Goal: Task Accomplishment & Management: Manage account settings

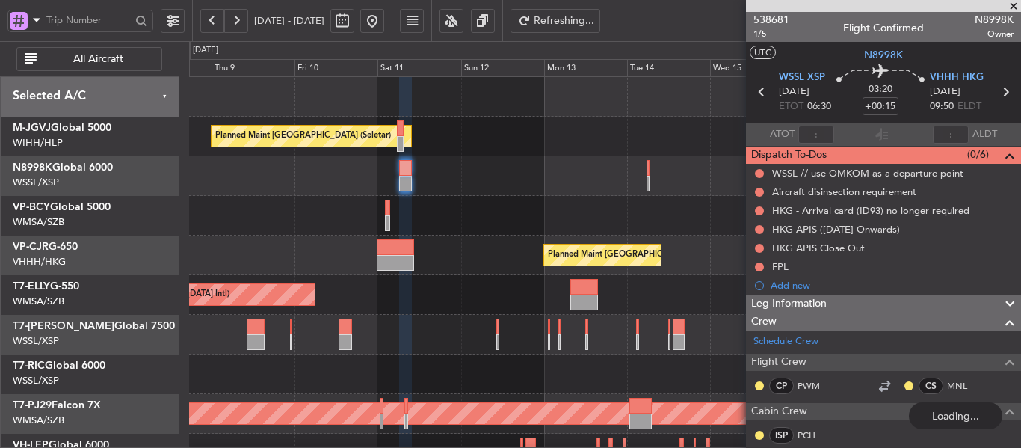
click at [323, 269] on div "Planned Maint [GEOGRAPHIC_DATA] (Seletar) Planned Maint [GEOGRAPHIC_DATA] (Sele…" at bounding box center [604, 334] width 831 height 515
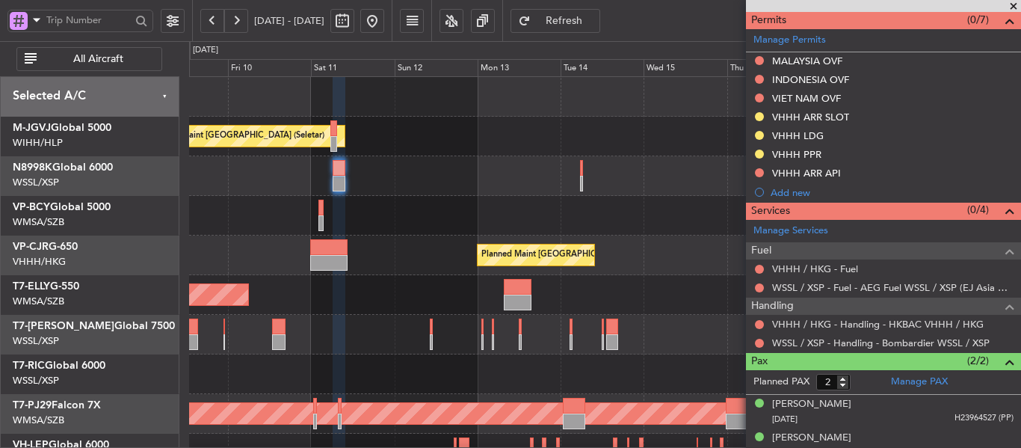
scroll to position [501, 0]
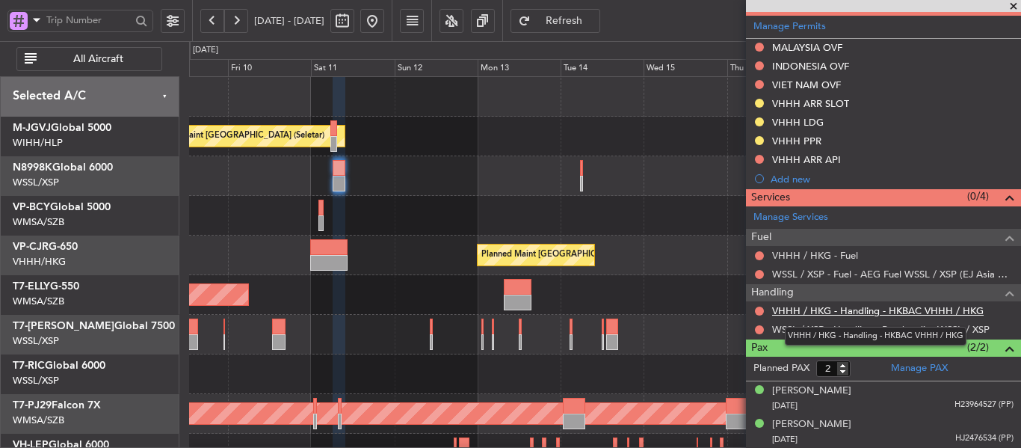
click at [816, 313] on link "VHHH / HKG - Handling - HKBAC VHHH / HKG" at bounding box center [877, 310] width 211 height 13
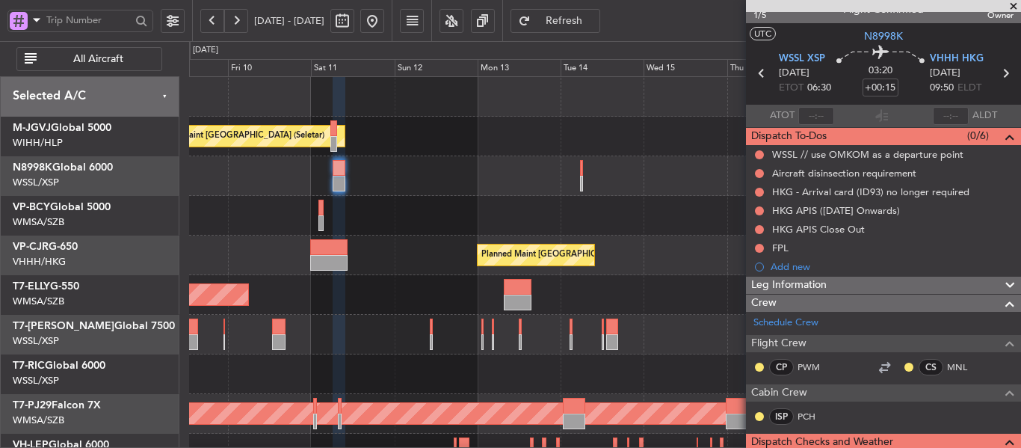
scroll to position [0, 0]
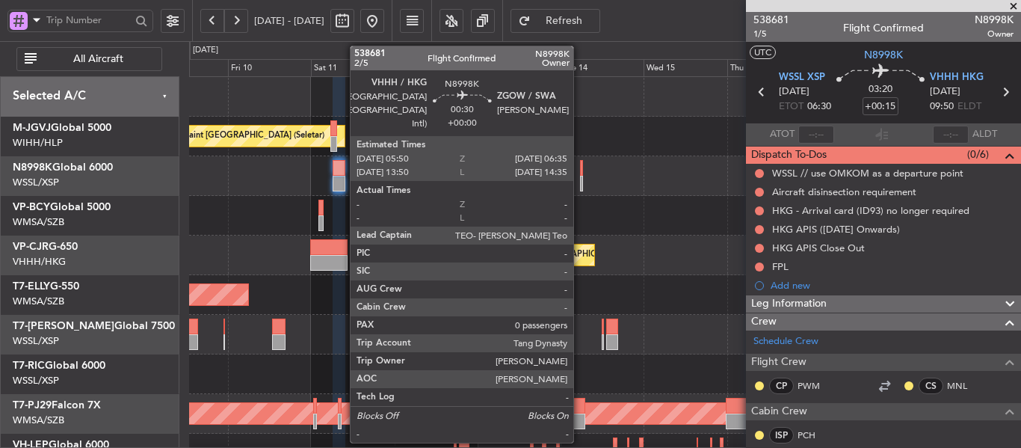
click at [580, 173] on div at bounding box center [581, 168] width 3 height 16
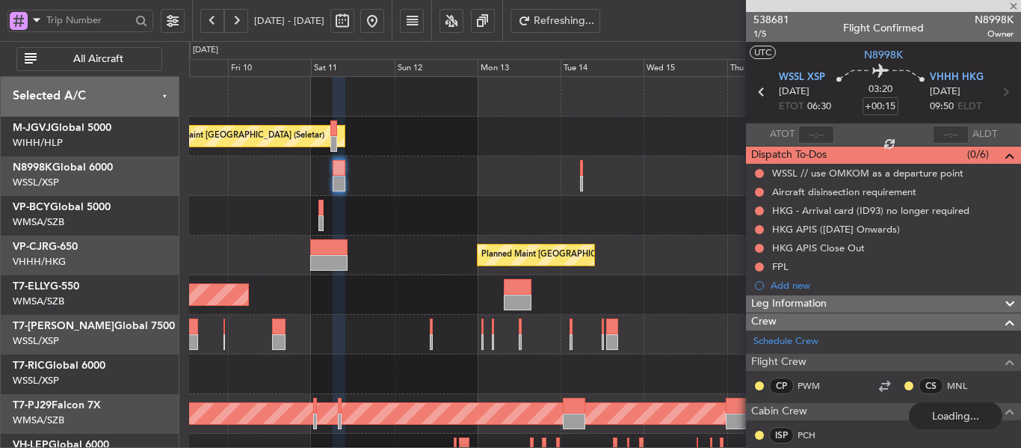
type input "0"
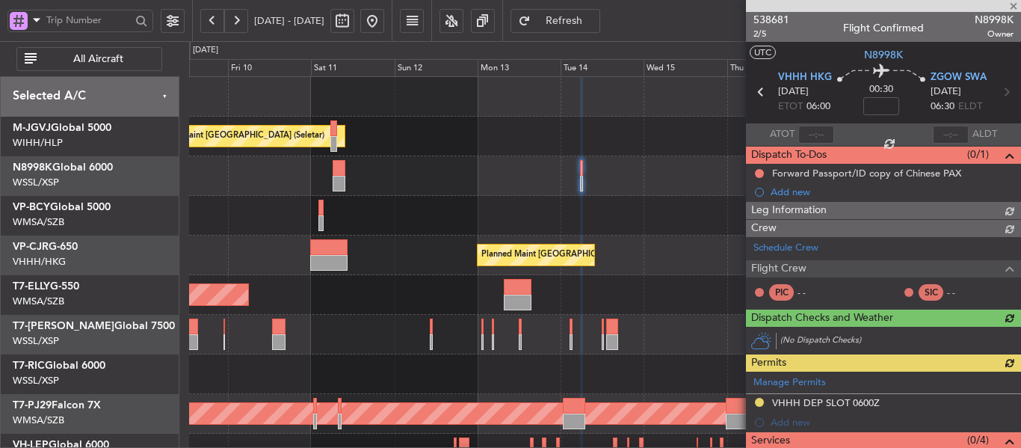
type input "+00:15"
type input "2"
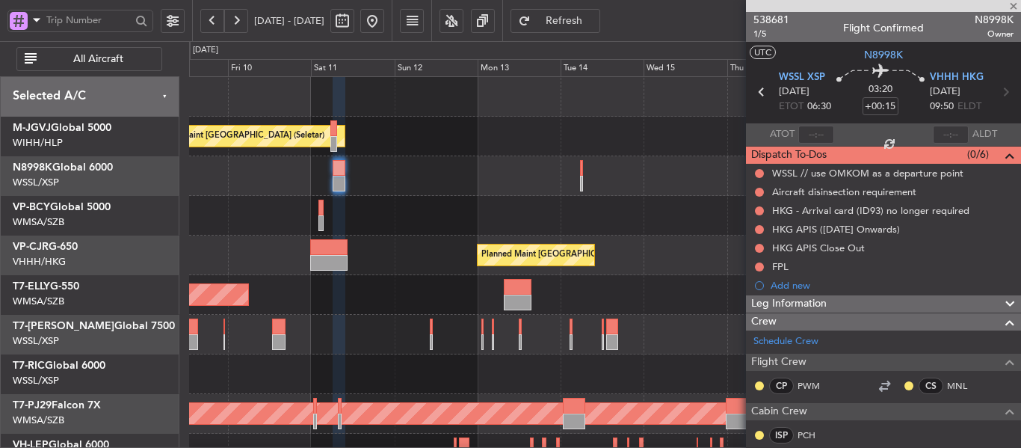
click at [579, 176] on div "Planned Maint [GEOGRAPHIC_DATA] (Seletar)" at bounding box center [604, 176] width 831 height 40
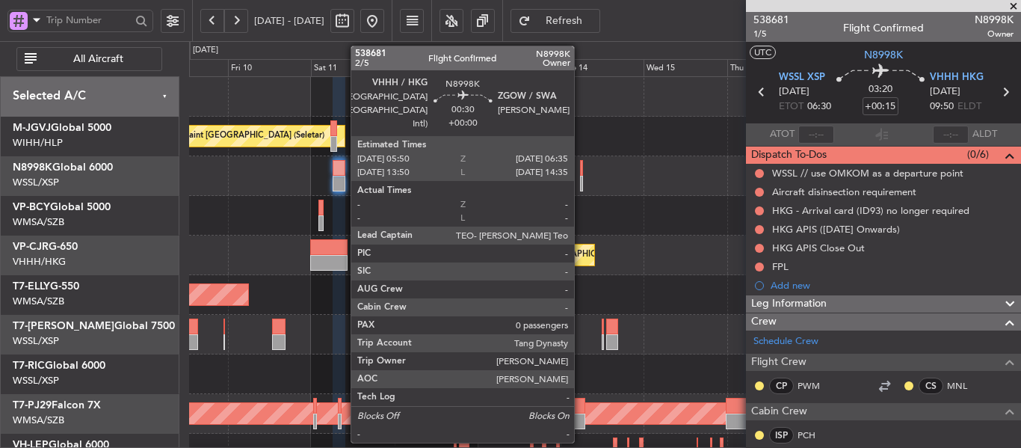
click at [581, 175] on div at bounding box center [581, 168] width 3 height 16
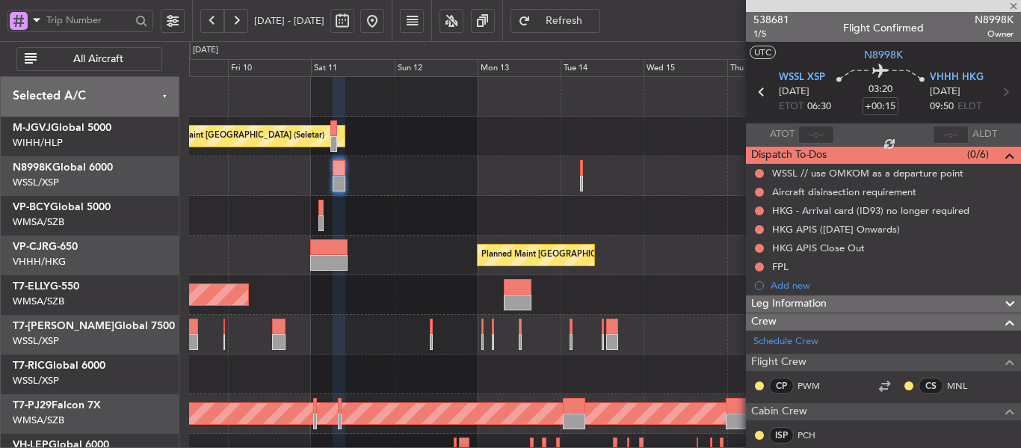
type input "0"
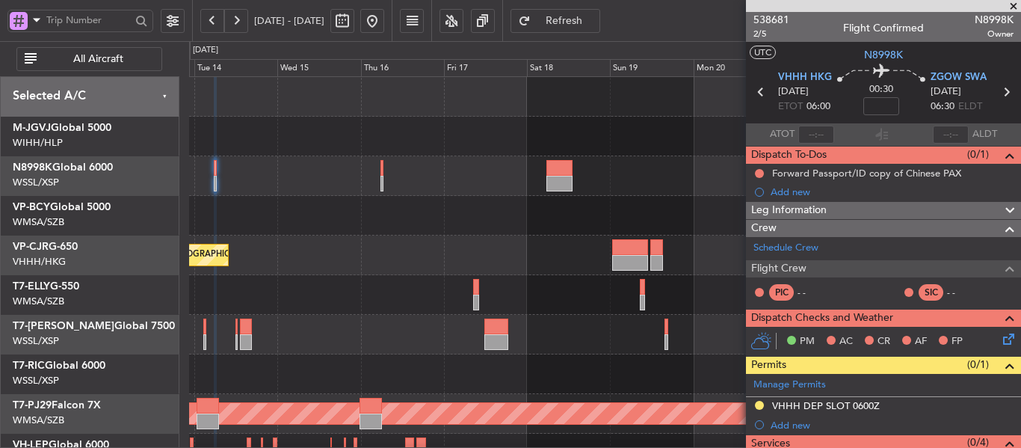
click at [244, 201] on div at bounding box center [604, 216] width 831 height 40
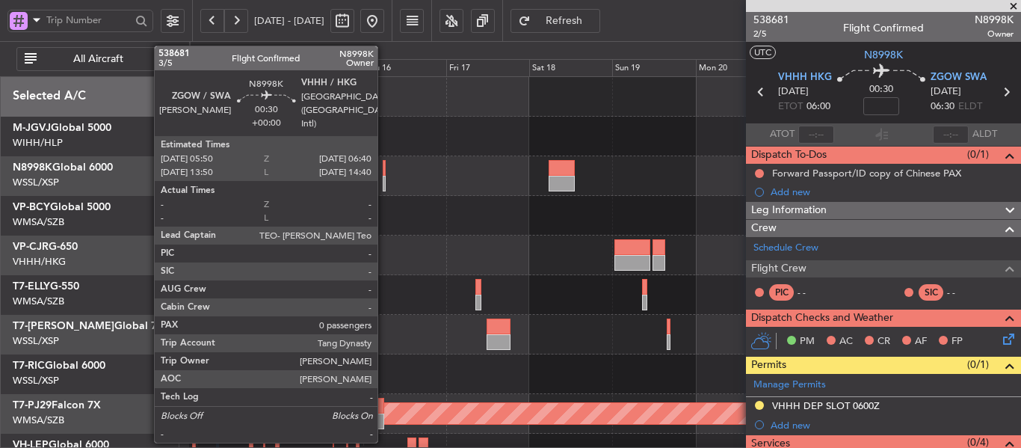
click at [384, 171] on div at bounding box center [384, 168] width 3 height 16
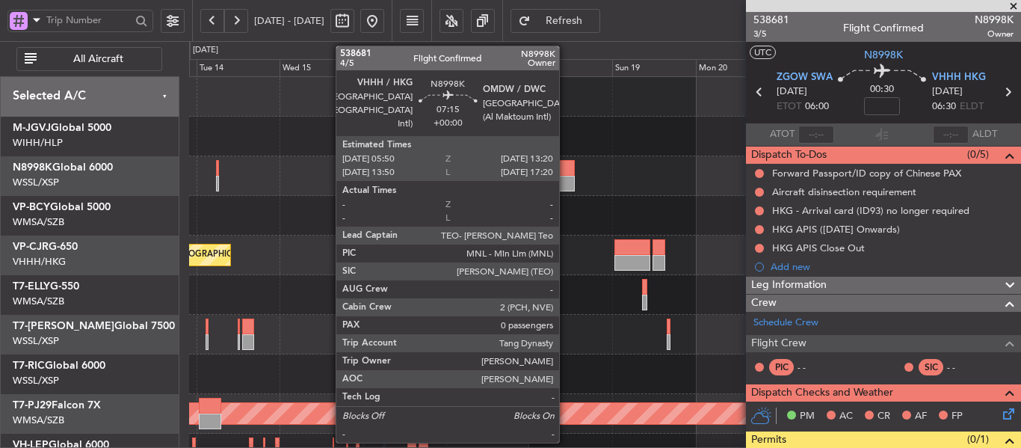
click at [566, 177] on div at bounding box center [562, 184] width 26 height 16
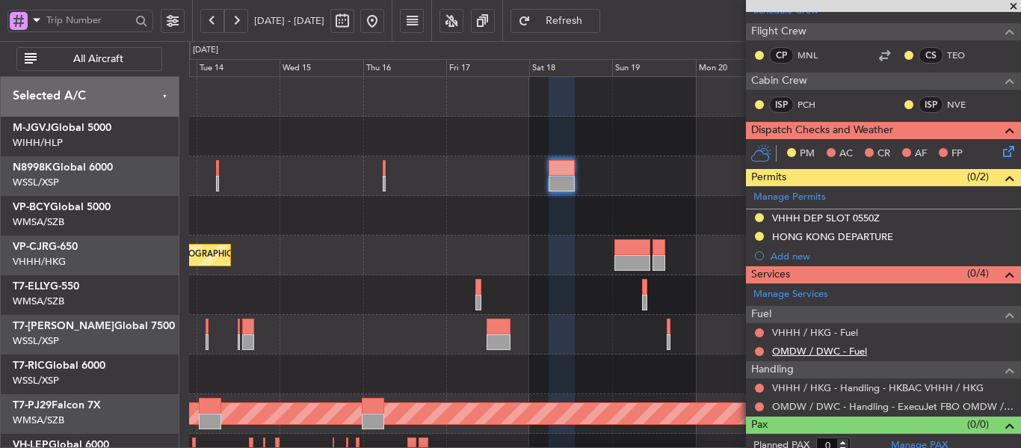
scroll to position [265, 0]
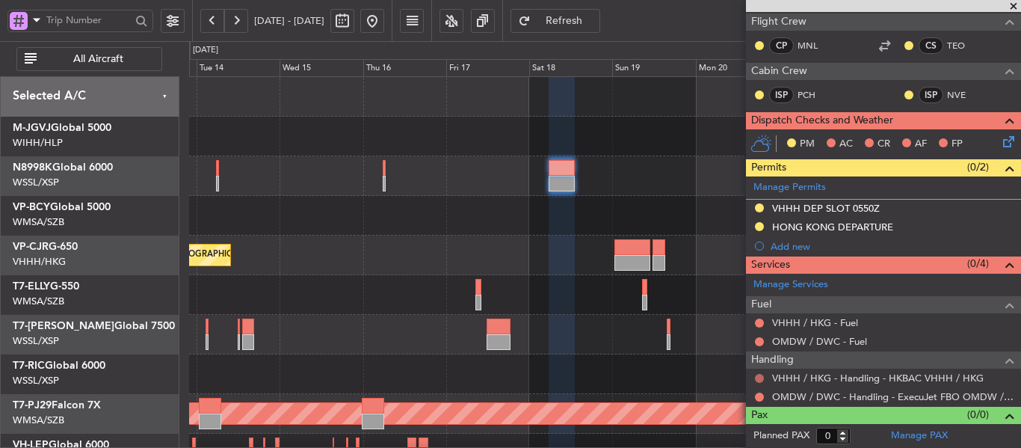
click at [759, 377] on button at bounding box center [759, 378] width 9 height 9
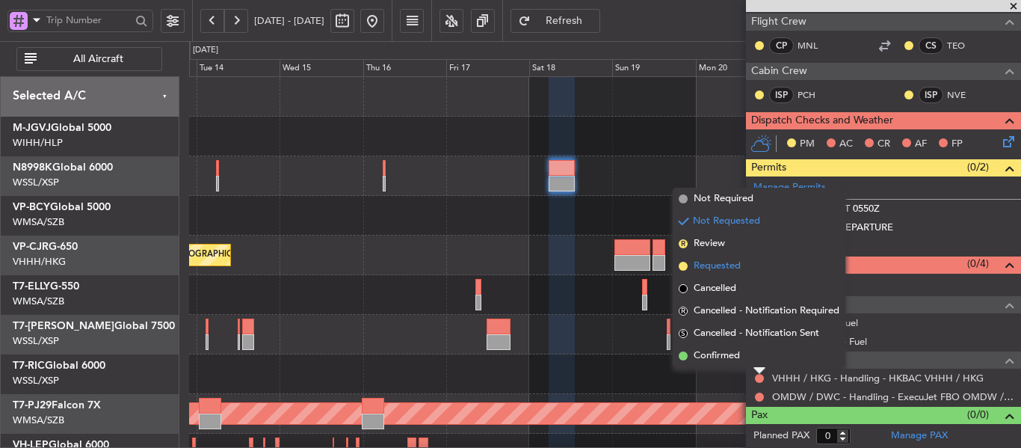
click at [682, 268] on span at bounding box center [683, 266] width 9 height 9
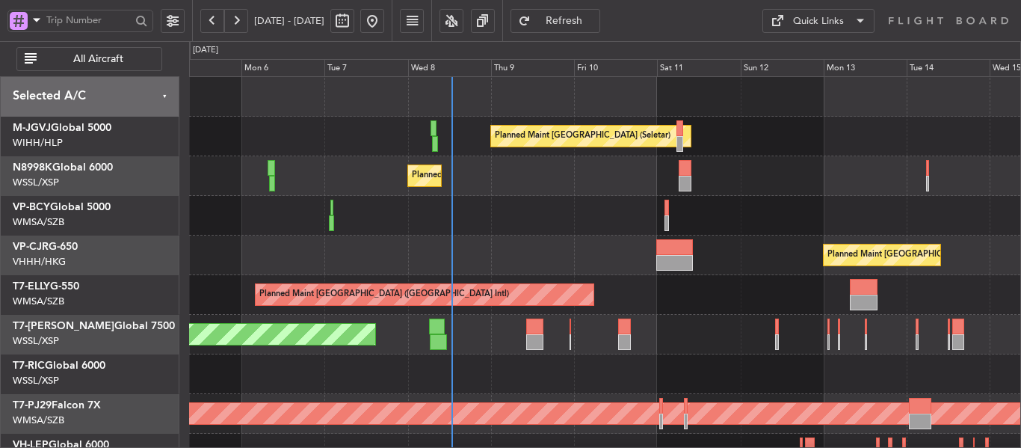
click at [352, 211] on div at bounding box center [604, 216] width 831 height 40
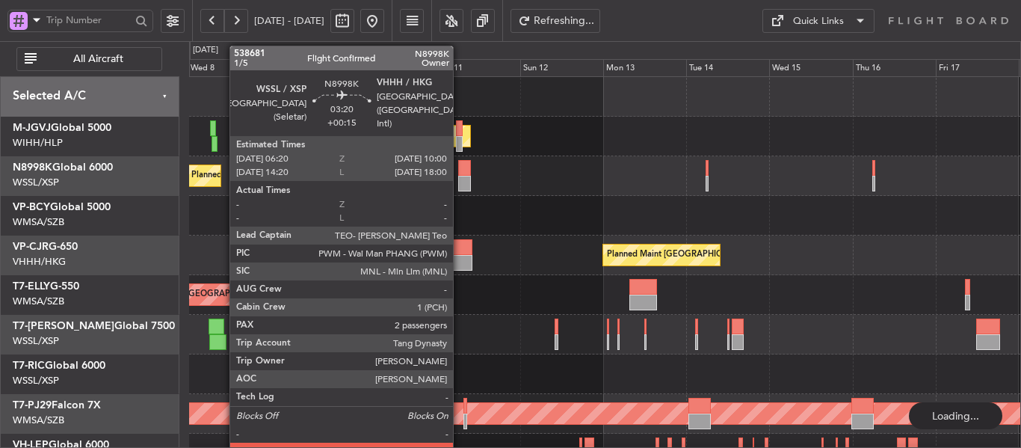
click at [460, 175] on div at bounding box center [464, 168] width 13 height 16
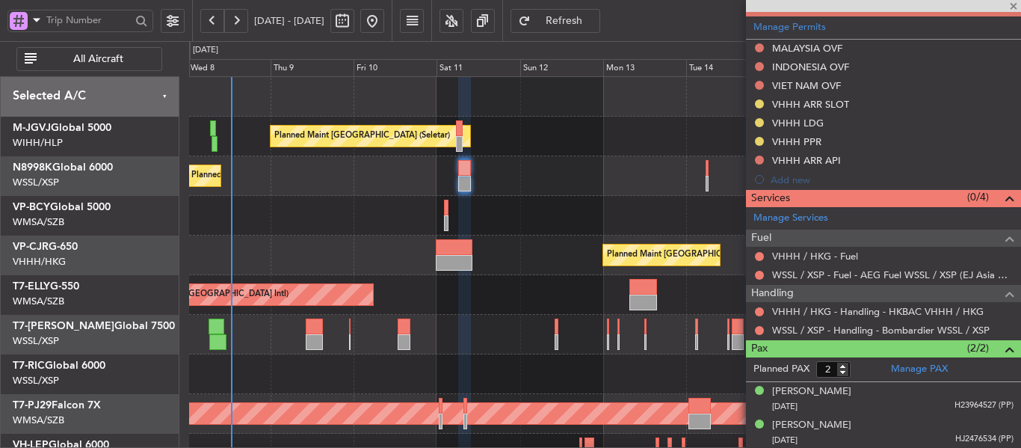
scroll to position [501, 0]
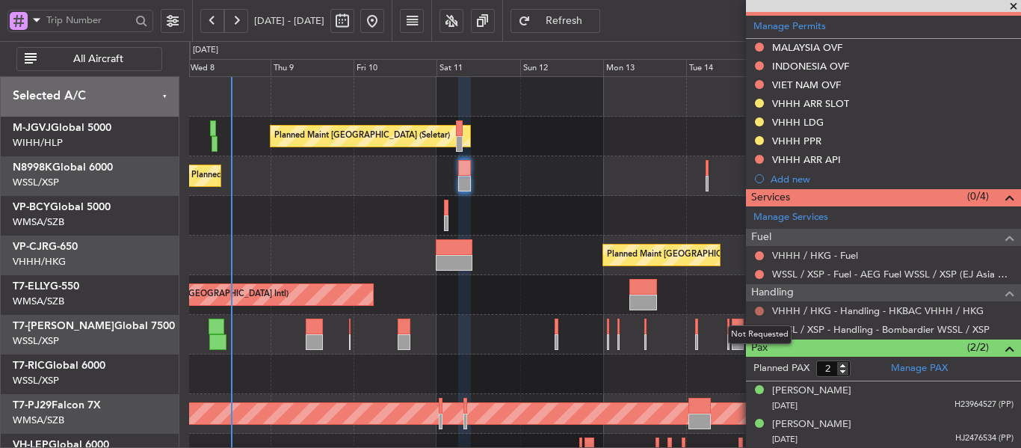
click at [760, 310] on button at bounding box center [759, 310] width 9 height 9
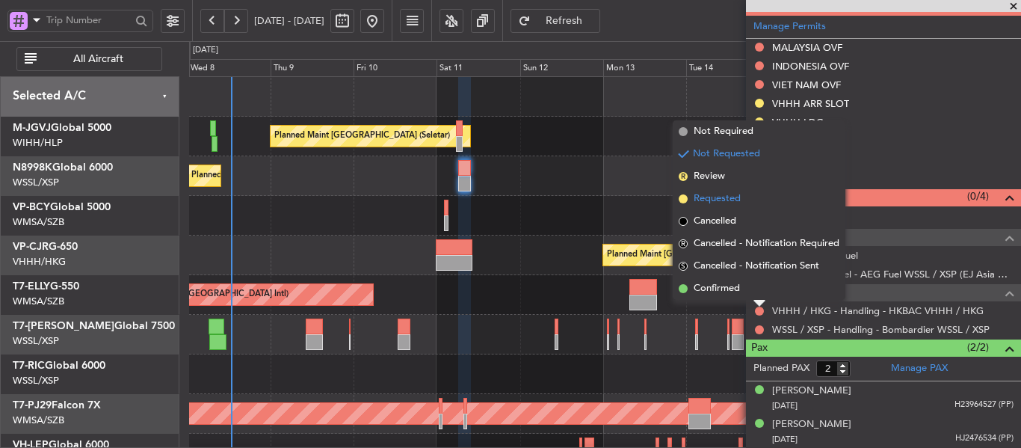
click at [681, 199] on span at bounding box center [683, 198] width 9 height 9
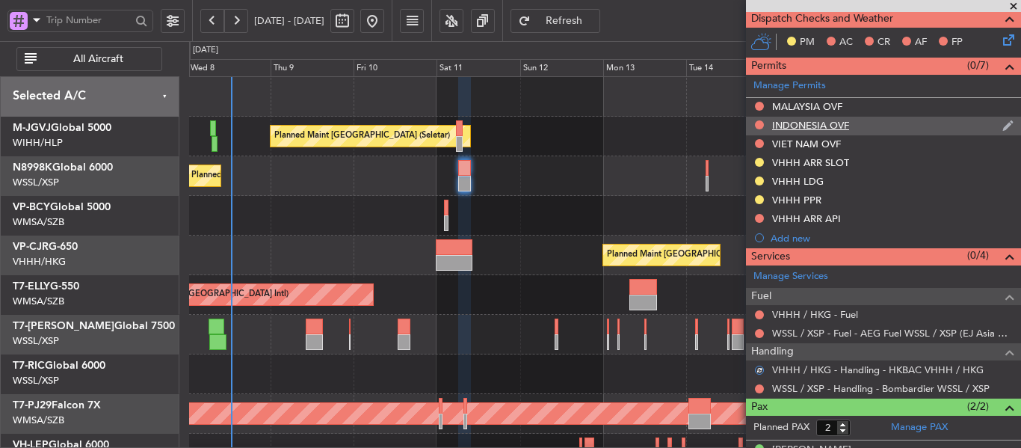
scroll to position [351, 0]
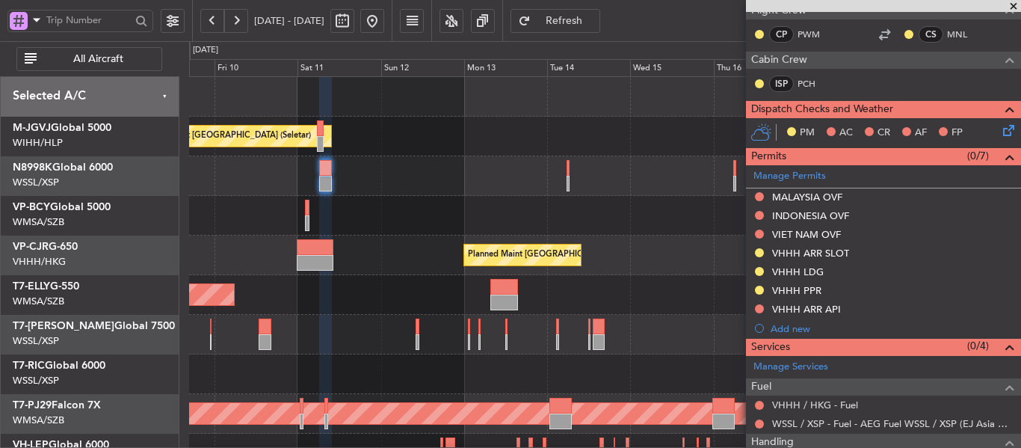
click at [448, 173] on div "Planned Maint [GEOGRAPHIC_DATA] (Seletar)" at bounding box center [604, 176] width 831 height 40
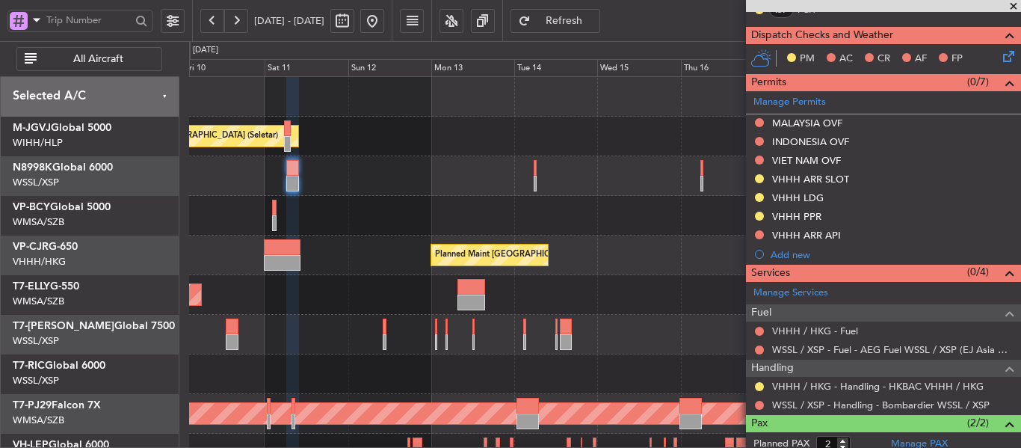
scroll to position [501, 0]
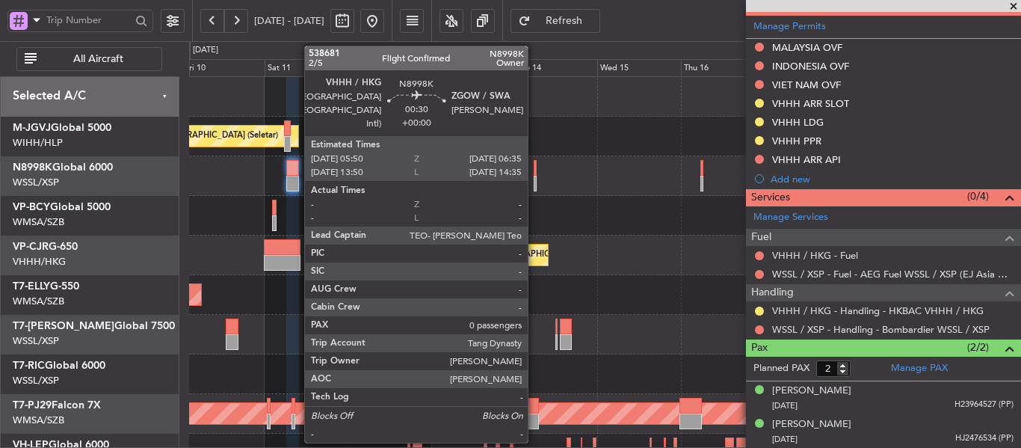
click at [534, 179] on div at bounding box center [535, 184] width 3 height 16
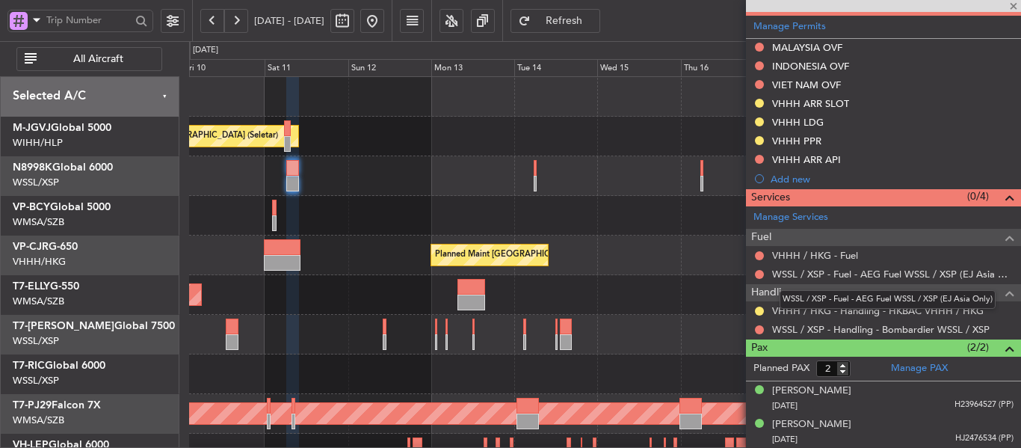
type input "0"
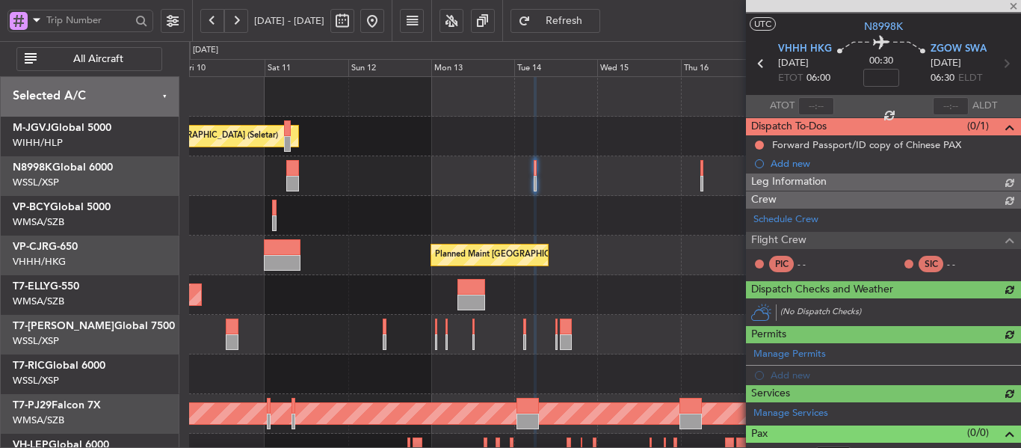
scroll to position [179, 0]
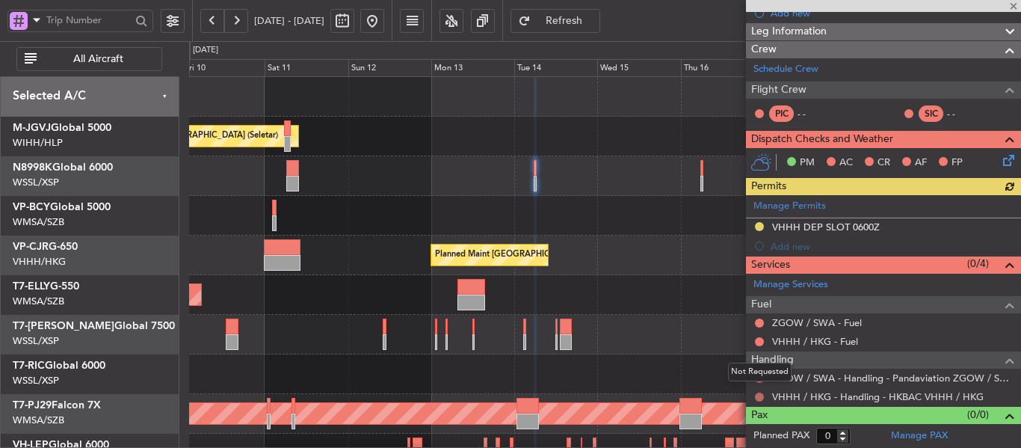
click at [760, 395] on button at bounding box center [759, 396] width 9 height 9
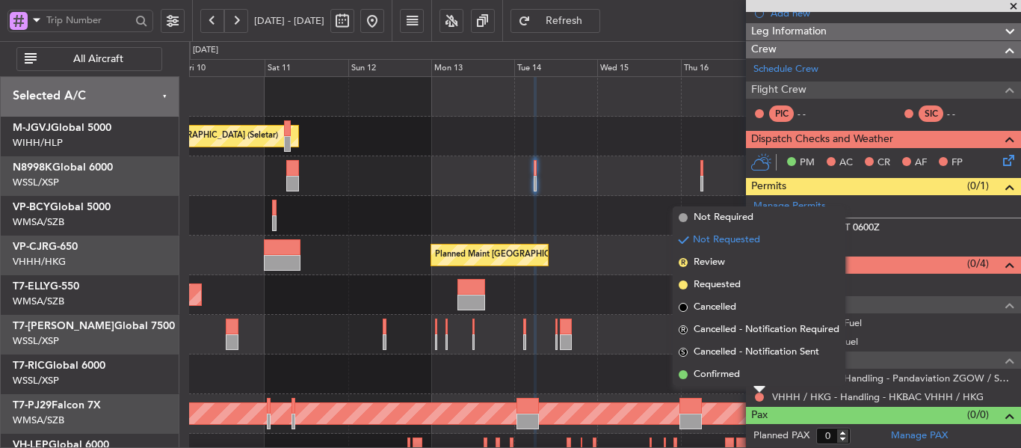
click at [682, 284] on span at bounding box center [683, 284] width 9 height 9
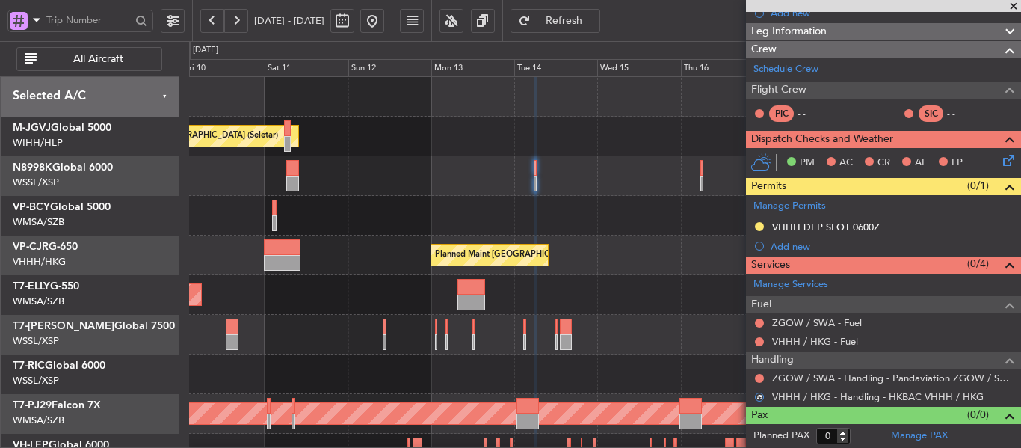
scroll to position [104, 0]
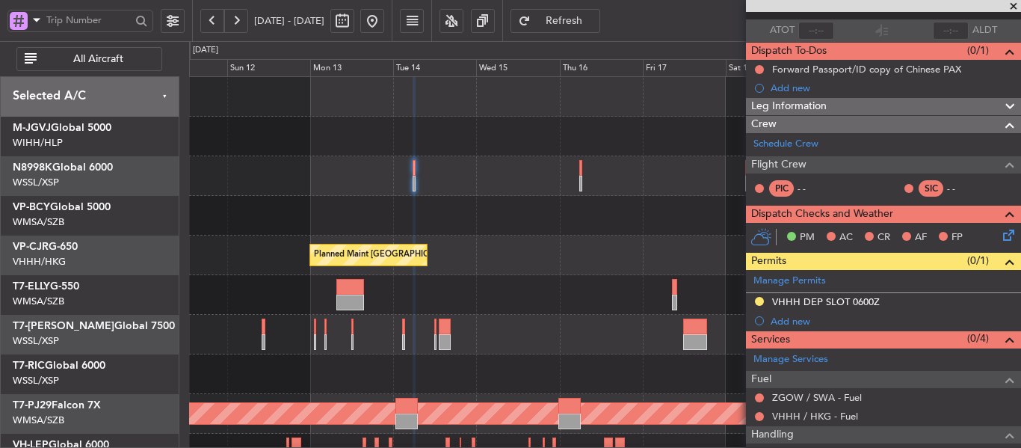
click at [559, 197] on div "Planned Maint [GEOGRAPHIC_DATA] (Seletar) Planned Maint [GEOGRAPHIC_DATA] ([GEO…" at bounding box center [604, 334] width 831 height 515
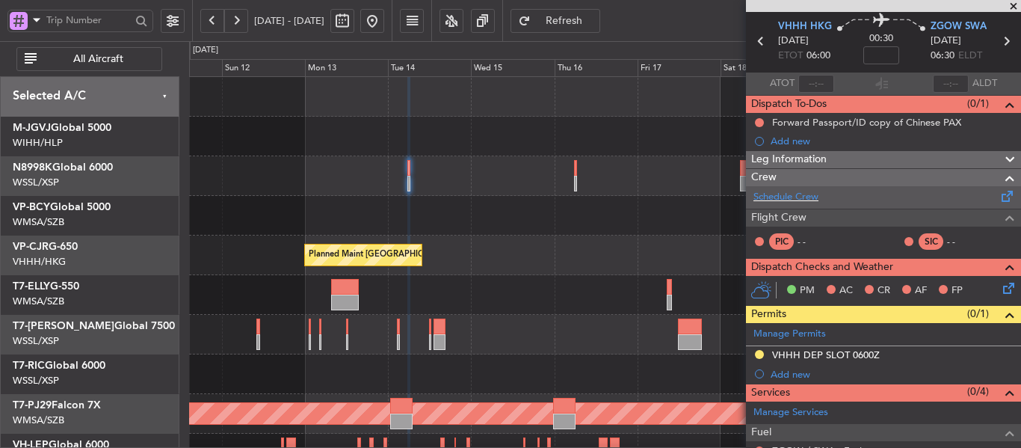
scroll to position [29, 0]
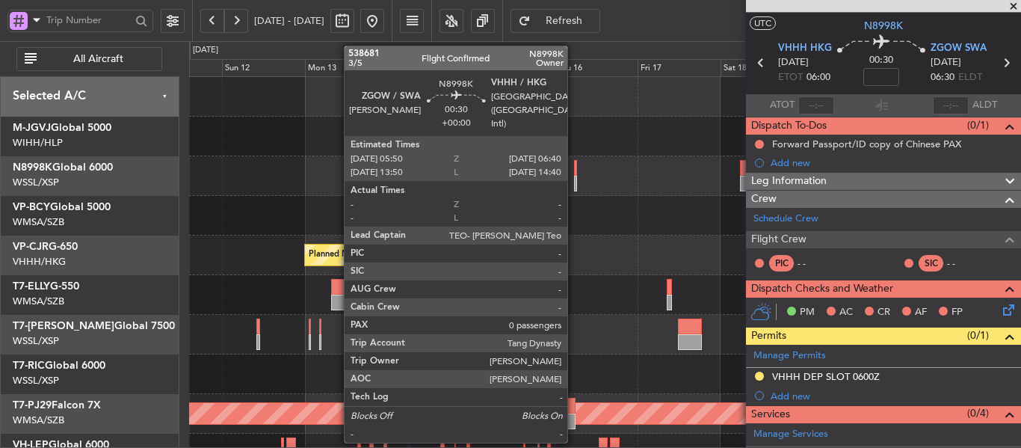
click at [574, 181] on div at bounding box center [575, 184] width 3 height 16
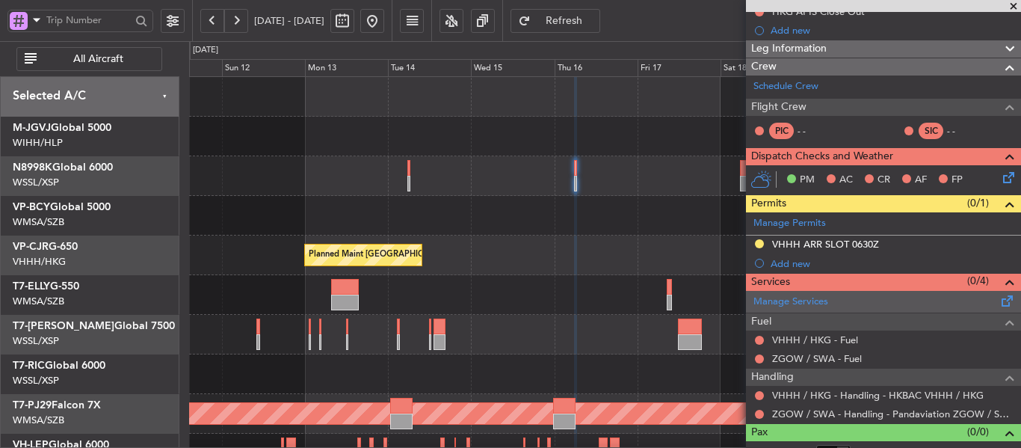
scroll to position [253, 0]
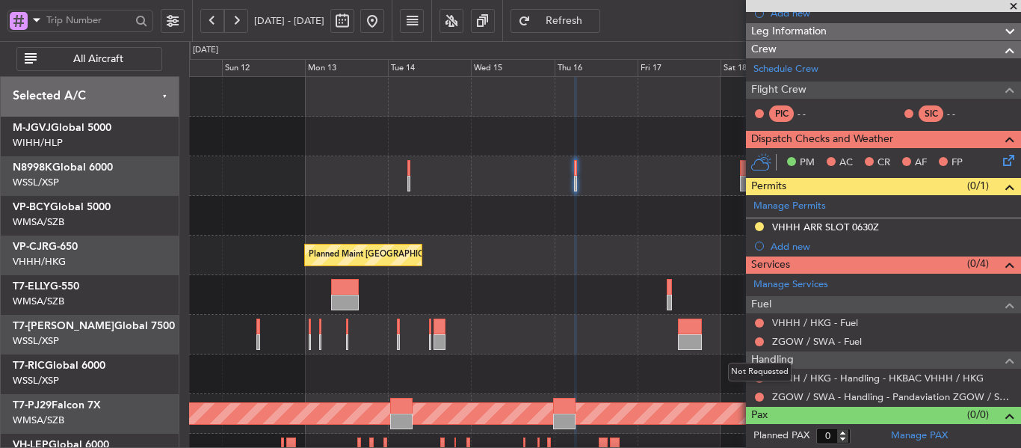
click at [757, 379] on div "Not Requested" at bounding box center [760, 371] width 64 height 19
click at [759, 376] on div "Not Requested" at bounding box center [760, 371] width 64 height 19
click at [761, 380] on button at bounding box center [759, 378] width 9 height 9
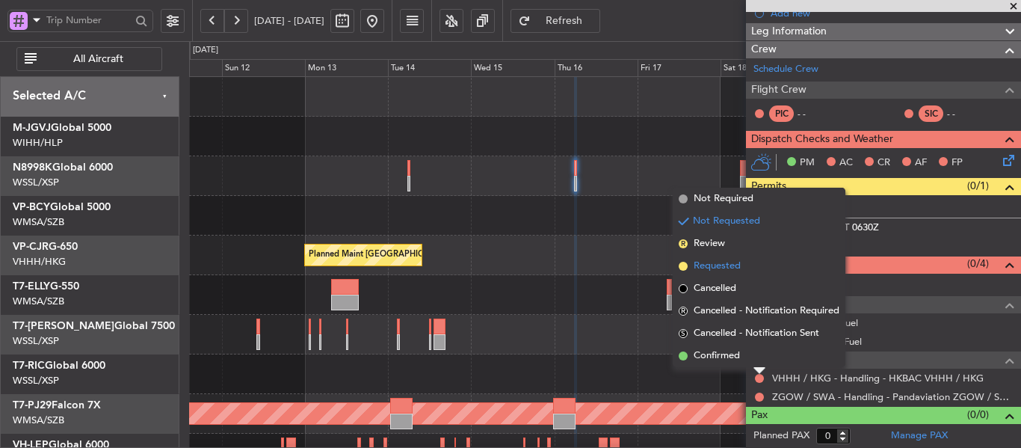
click at [682, 264] on span at bounding box center [683, 266] width 9 height 9
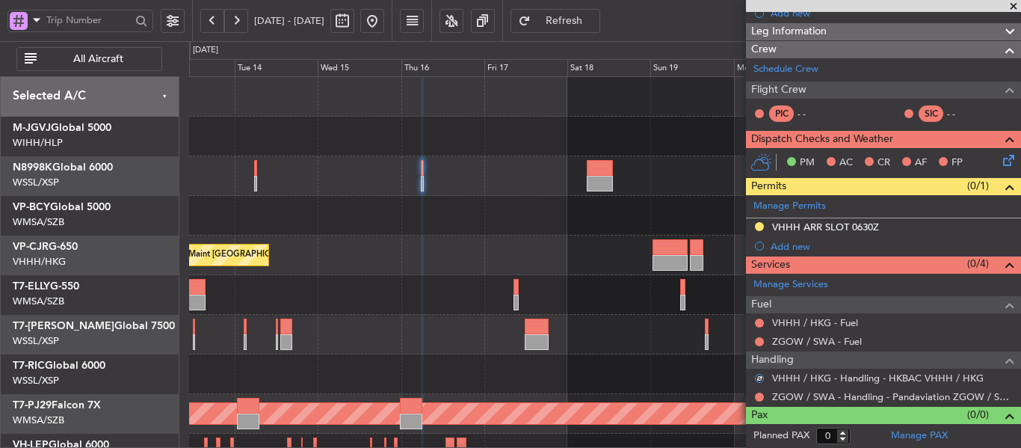
click at [473, 229] on div at bounding box center [604, 216] width 831 height 40
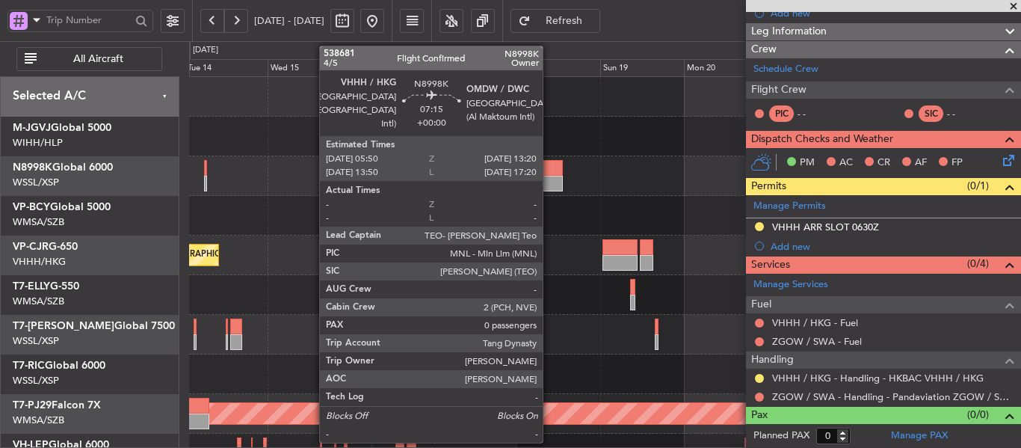
click at [549, 176] on div at bounding box center [550, 184] width 26 height 16
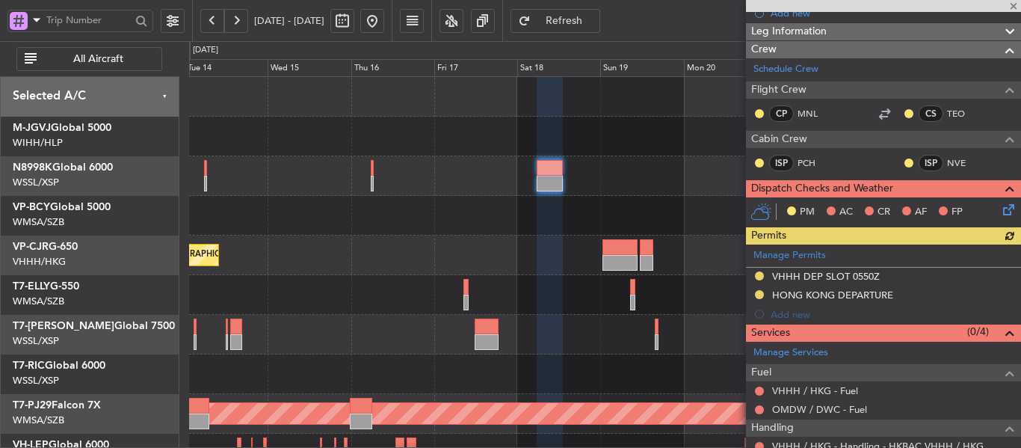
scroll to position [265, 0]
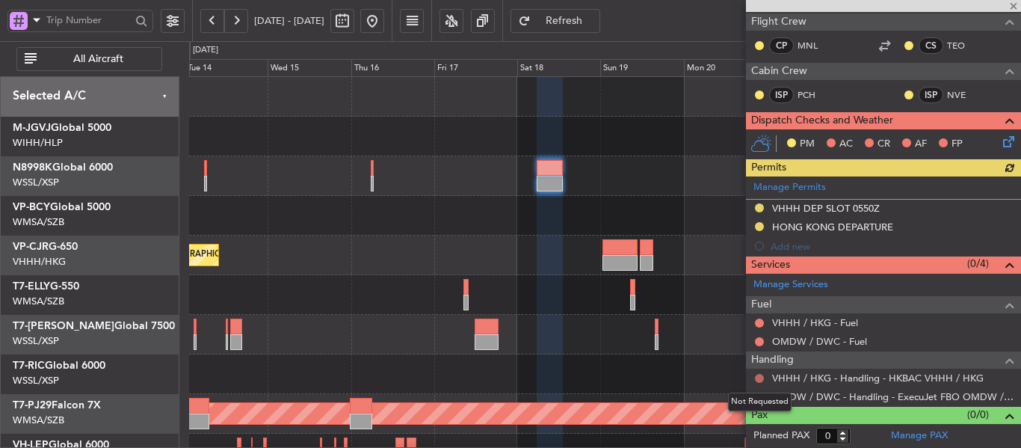
click at [761, 380] on button at bounding box center [759, 378] width 9 height 9
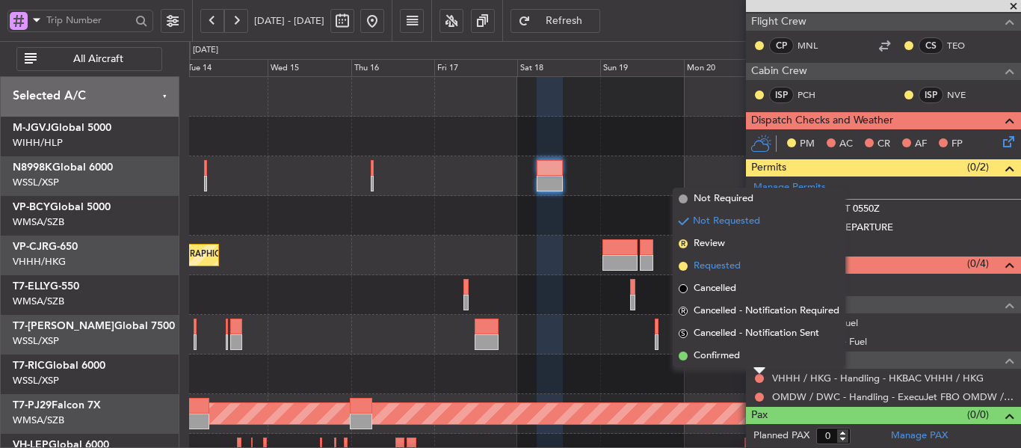
click at [681, 262] on span at bounding box center [683, 266] width 9 height 9
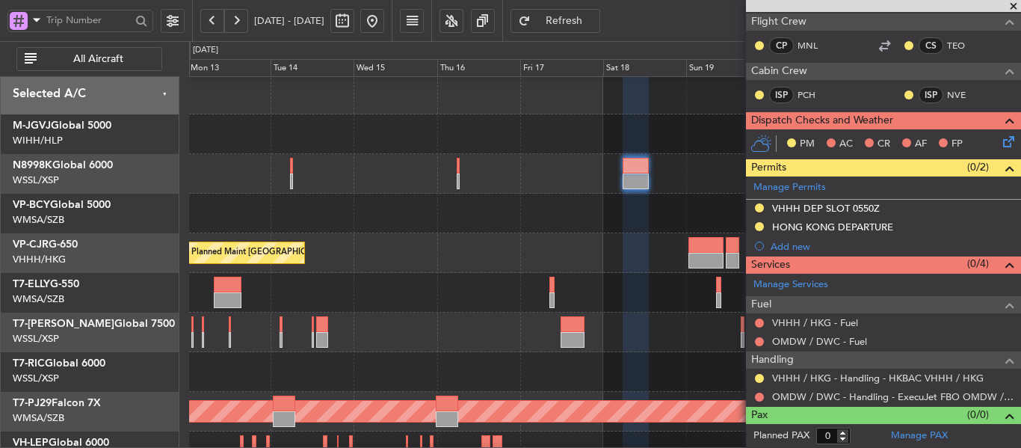
scroll to position [0, 0]
click at [543, 229] on div at bounding box center [604, 214] width 831 height 40
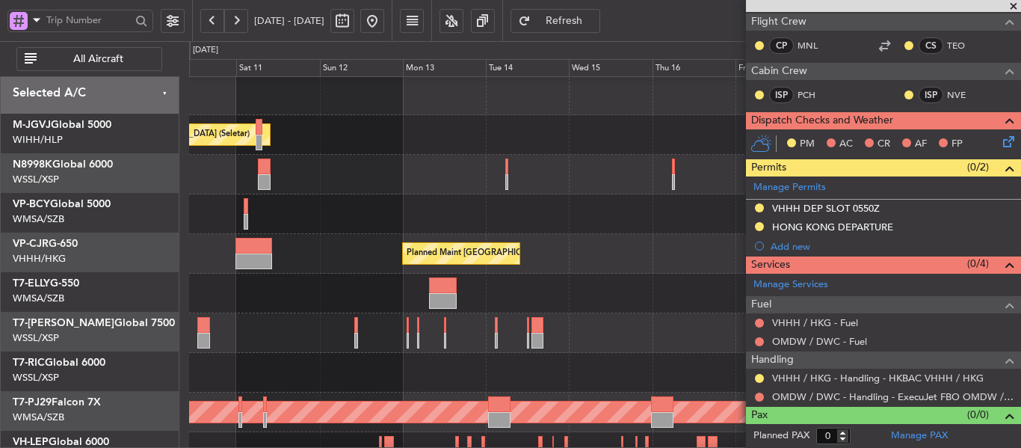
scroll to position [1, 0]
click at [596, 235] on div "Planned Maint [GEOGRAPHIC_DATA] ([GEOGRAPHIC_DATA] Intl)" at bounding box center [604, 254] width 831 height 40
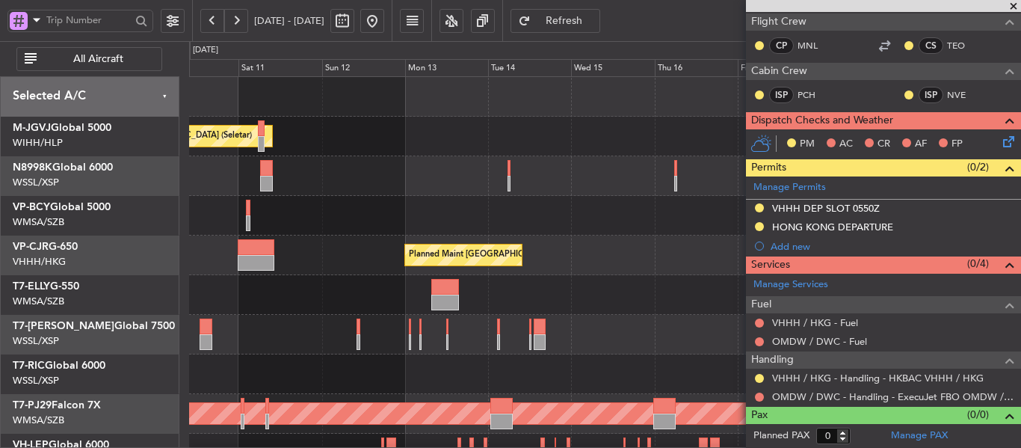
click at [539, 218] on div at bounding box center [604, 216] width 831 height 40
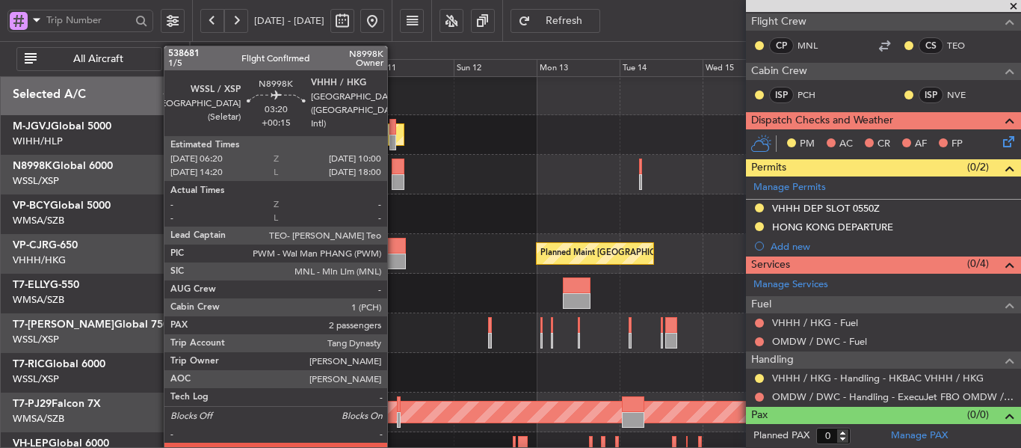
click at [394, 174] on div at bounding box center [398, 182] width 13 height 16
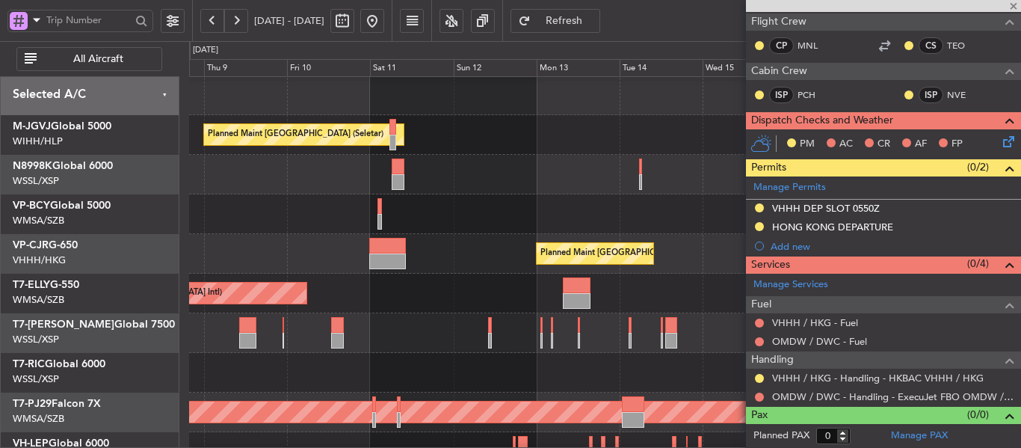
type input "+00:15"
type input "2"
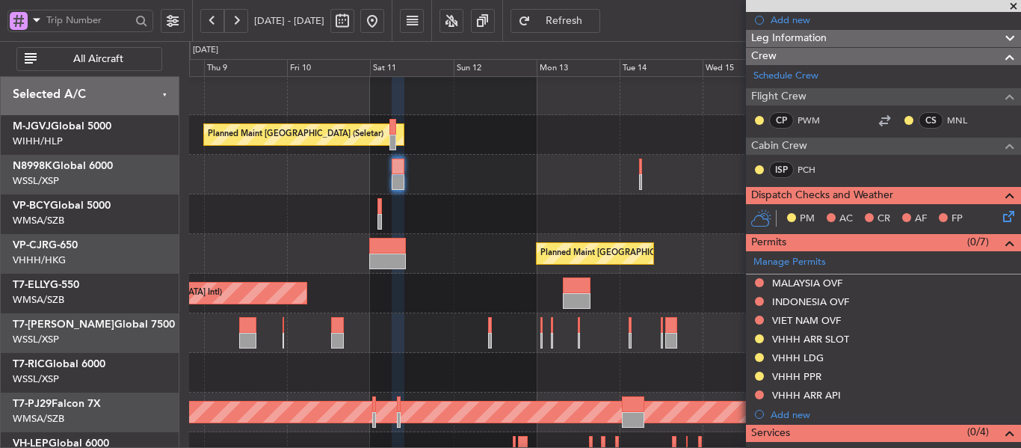
scroll to position [340, 0]
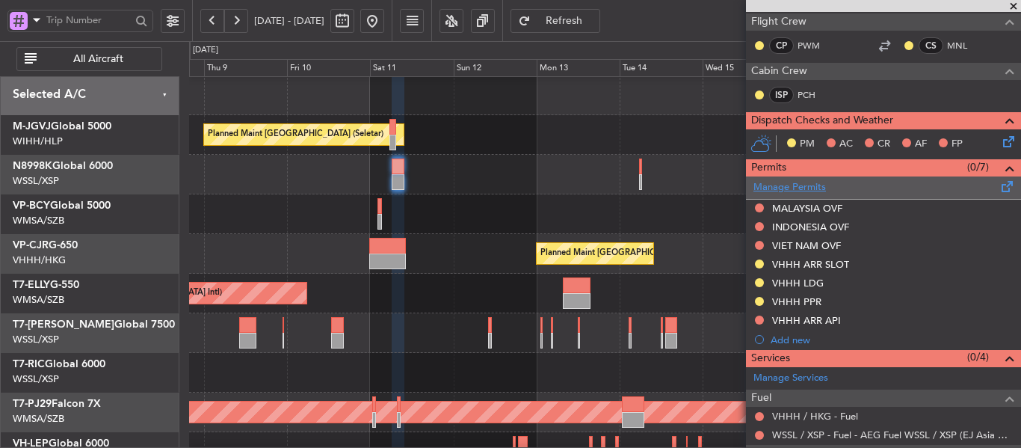
click at [807, 188] on link "Manage Permits" at bounding box center [789, 187] width 72 height 15
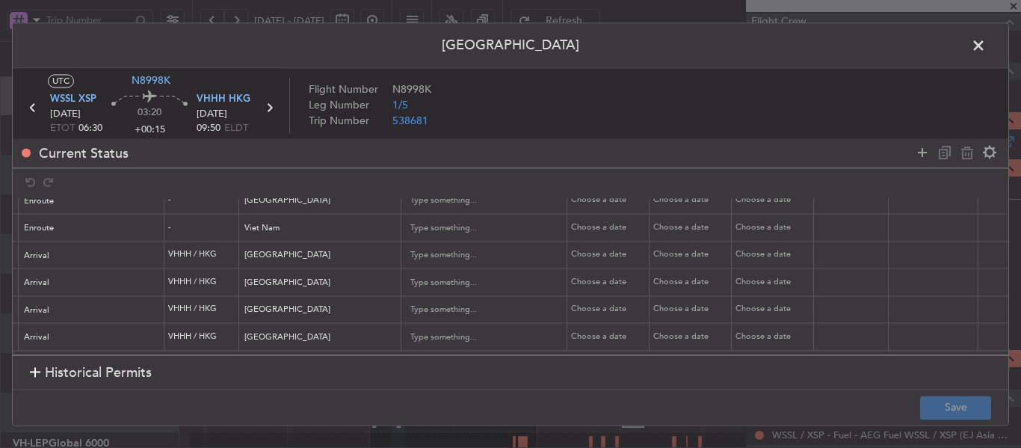
scroll to position [0, 594]
click at [584, 249] on div "Choose a date" at bounding box center [598, 255] width 78 height 13
select select "10"
select select "2025"
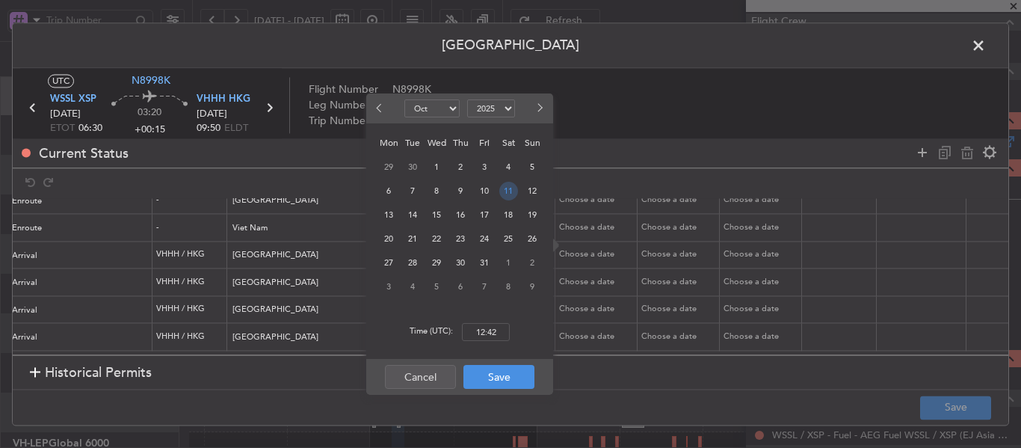
click at [507, 198] on span "11" at bounding box center [508, 191] width 19 height 19
click at [489, 336] on input "00:00" at bounding box center [486, 332] width 48 height 18
type input "09:50"
click at [481, 374] on button "Save" at bounding box center [498, 377] width 71 height 24
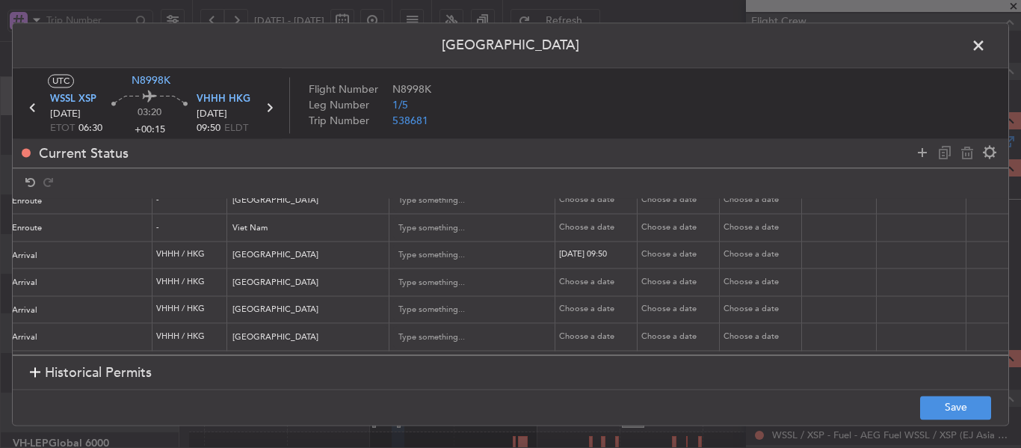
click at [658, 249] on div "Choose a date" at bounding box center [680, 255] width 78 height 13
select select "10"
select select "2025"
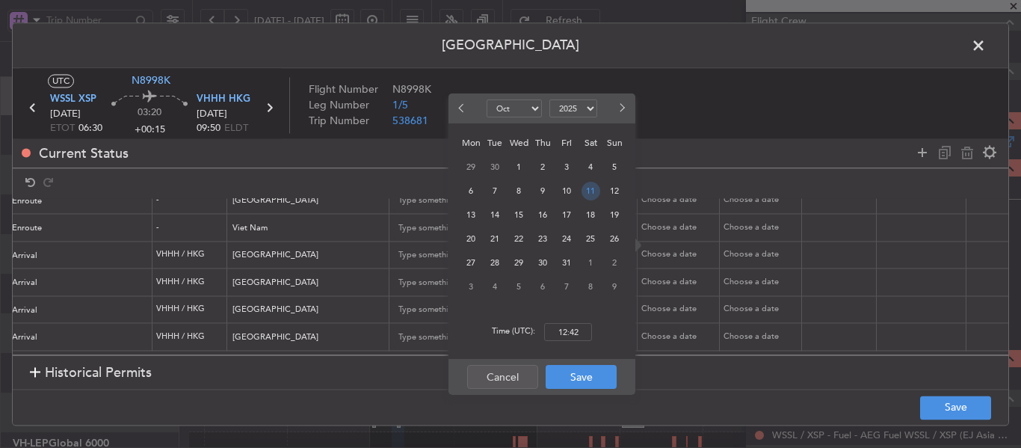
click at [591, 190] on span "11" at bounding box center [590, 191] width 19 height 19
click at [569, 327] on input "00:00" at bounding box center [568, 332] width 48 height 18
type input "09:50"
click at [579, 380] on button "Save" at bounding box center [581, 377] width 71 height 24
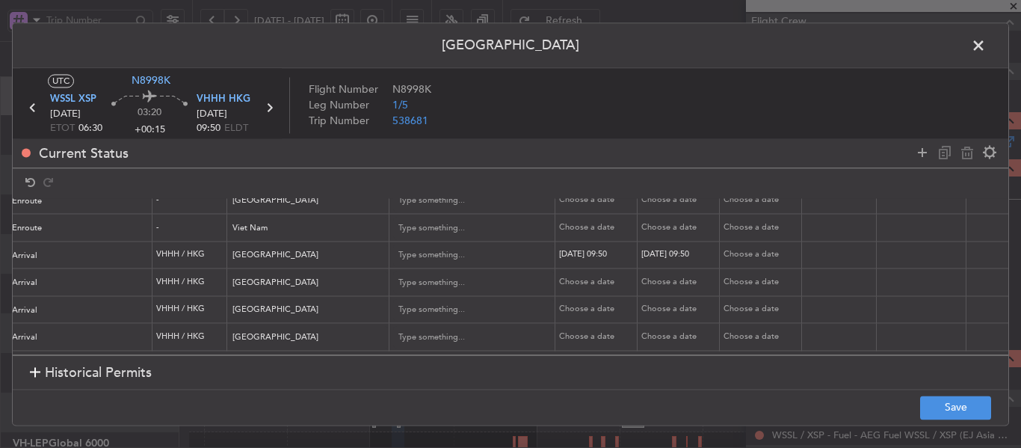
scroll to position [80, 935]
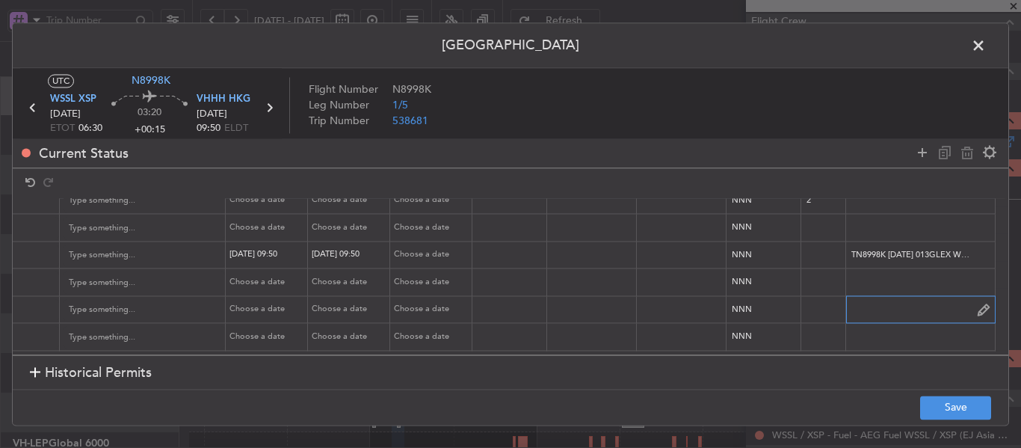
click at [867, 299] on input "text" at bounding box center [920, 309] width 149 height 22
paste input "2025004383"
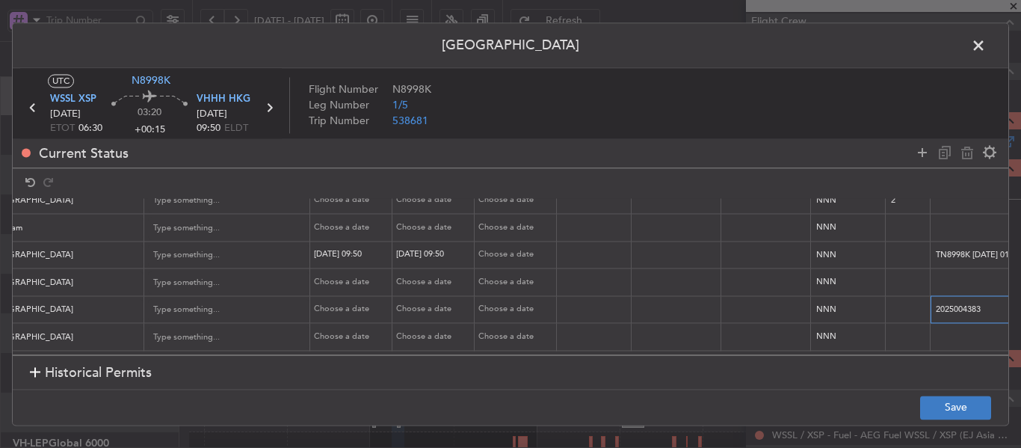
type input "2025004383"
click at [939, 408] on button "Save" at bounding box center [955, 407] width 71 height 24
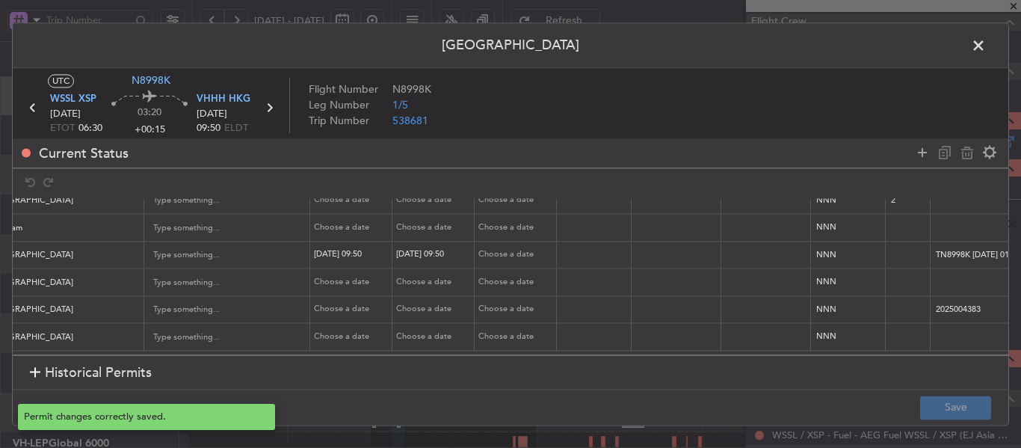
type input "VHHH ARR SLOT 0950Z"
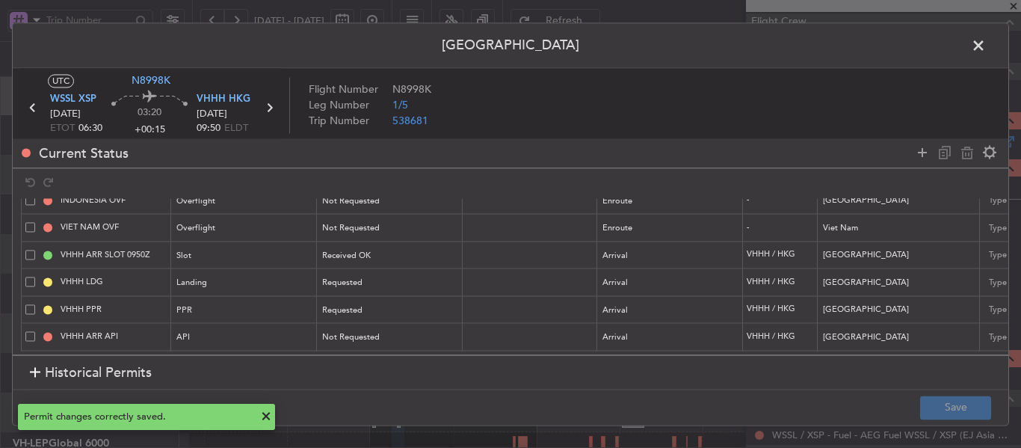
scroll to position [0, 0]
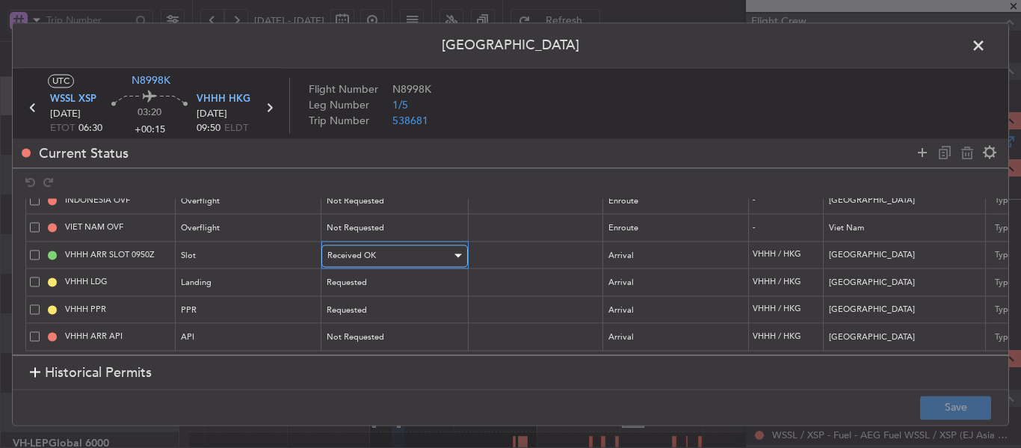
click at [388, 245] on div "Received OK" at bounding box center [389, 255] width 124 height 22
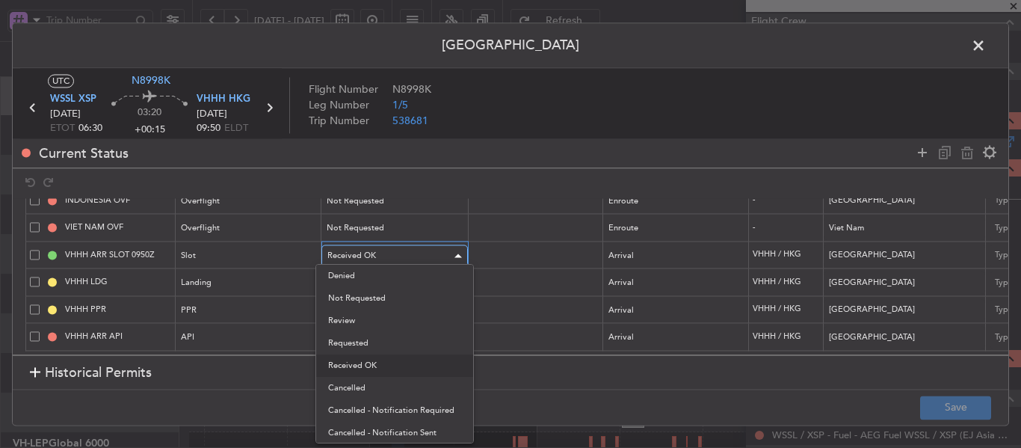
scroll to position [16, 0]
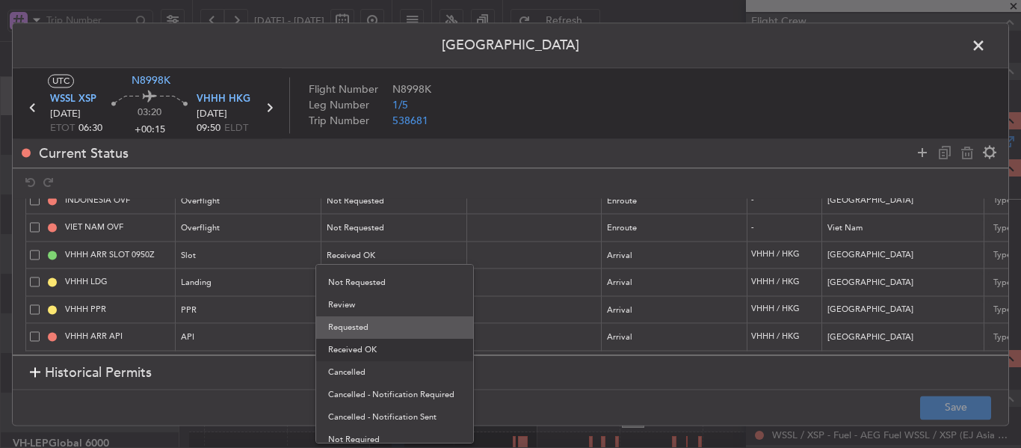
click at [369, 334] on span "Requested" at bounding box center [394, 327] width 133 height 22
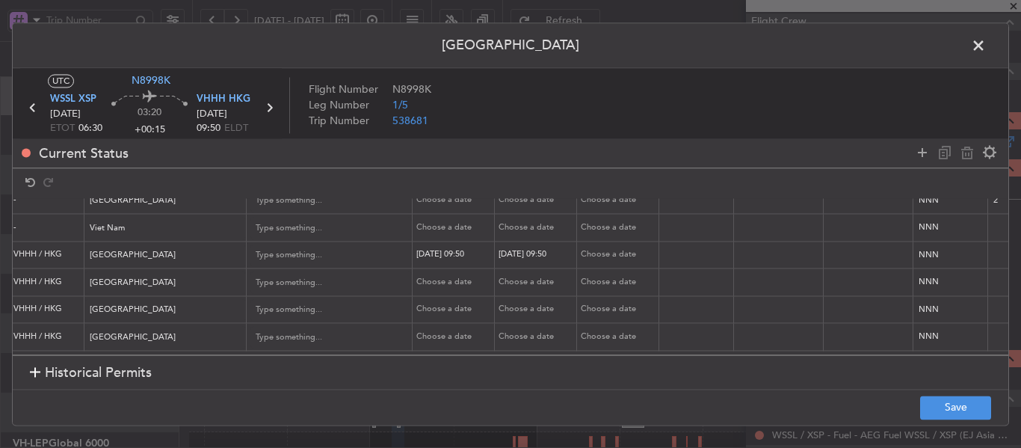
scroll to position [0, 866]
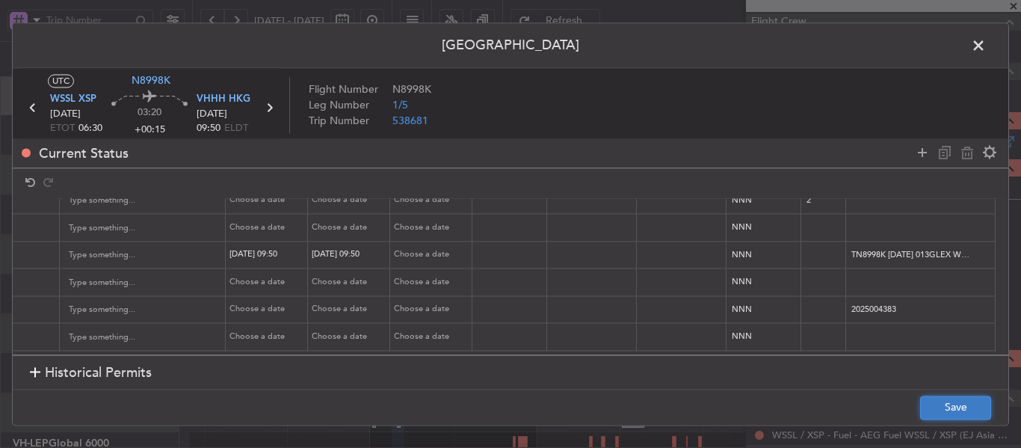
click at [959, 403] on button "Save" at bounding box center [955, 407] width 71 height 24
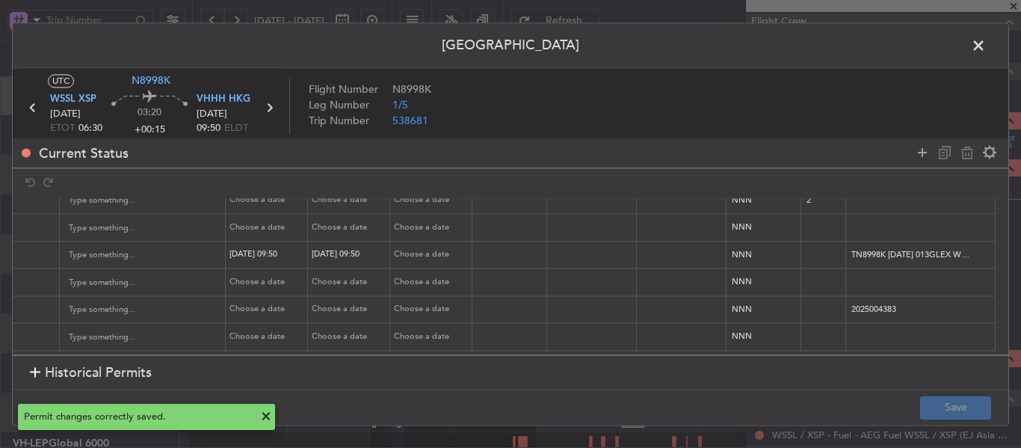
click at [344, 249] on div "[DATE] 09:50" at bounding box center [351, 255] width 78 height 13
select select "10"
select select "2025"
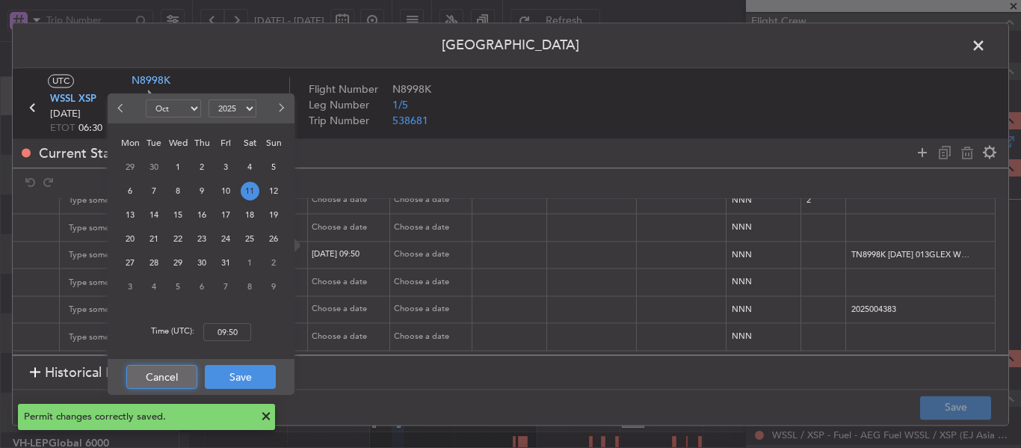
click at [141, 376] on button "Cancel" at bounding box center [161, 377] width 71 height 24
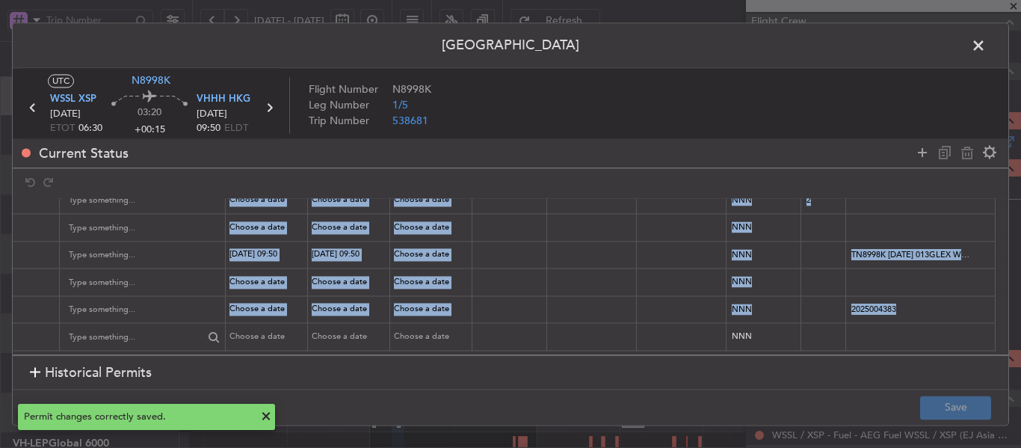
drag, startPoint x: 597, startPoint y: 342, endPoint x: 188, endPoint y: 339, distance: 408.8
click at [149, 336] on section "Name Type Stage Number Location Airport Country Supplier Req For Utc Issued For…" at bounding box center [510, 277] width 995 height 156
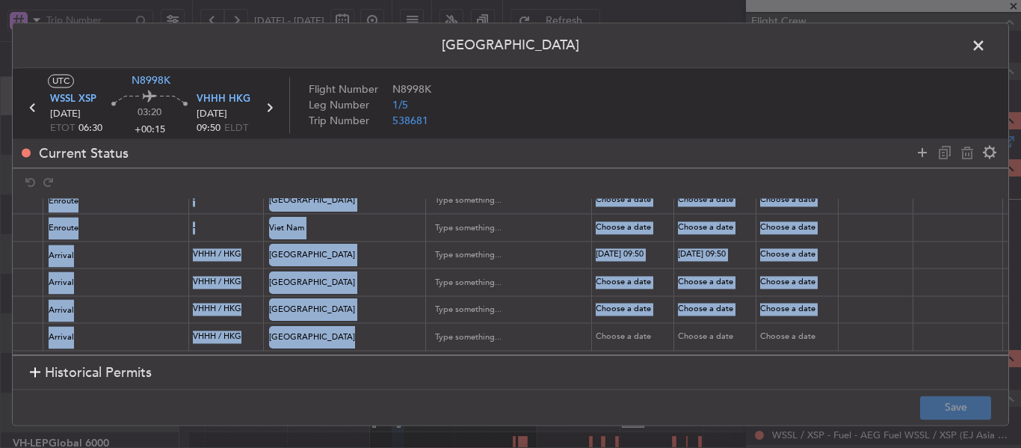
scroll to position [0, 167]
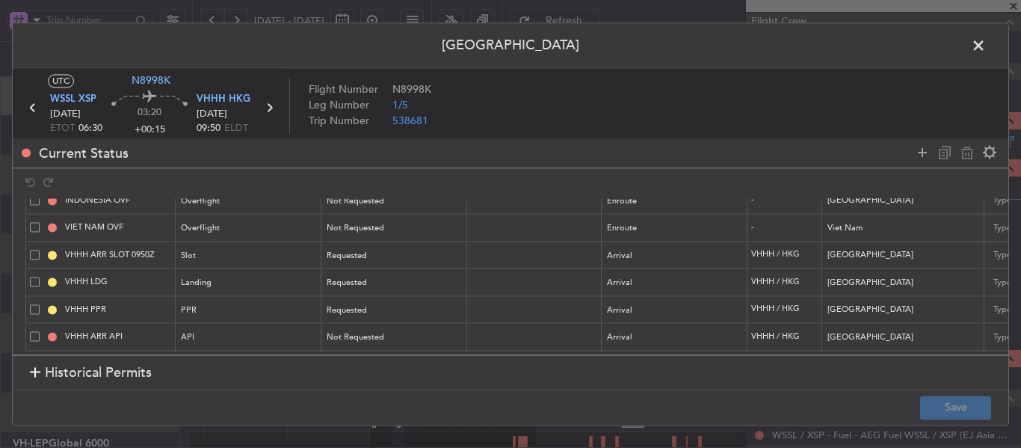
click at [271, 114] on icon at bounding box center [268, 107] width 19 height 19
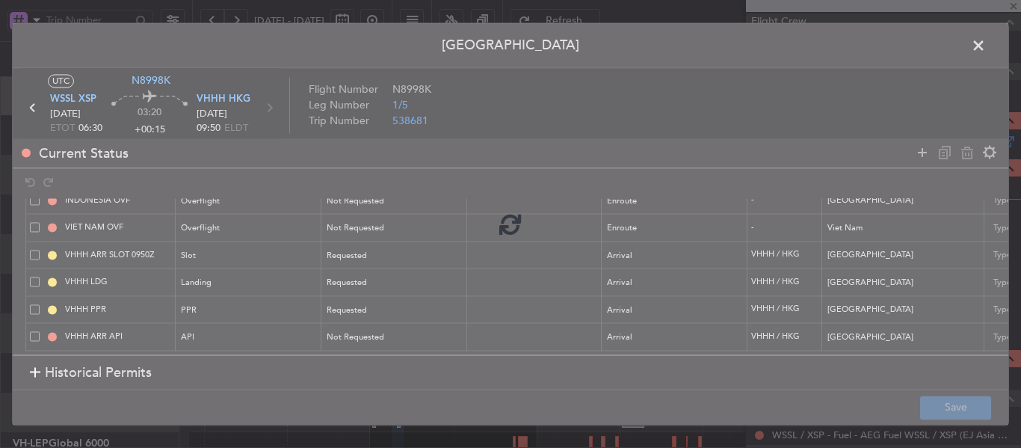
type input "0"
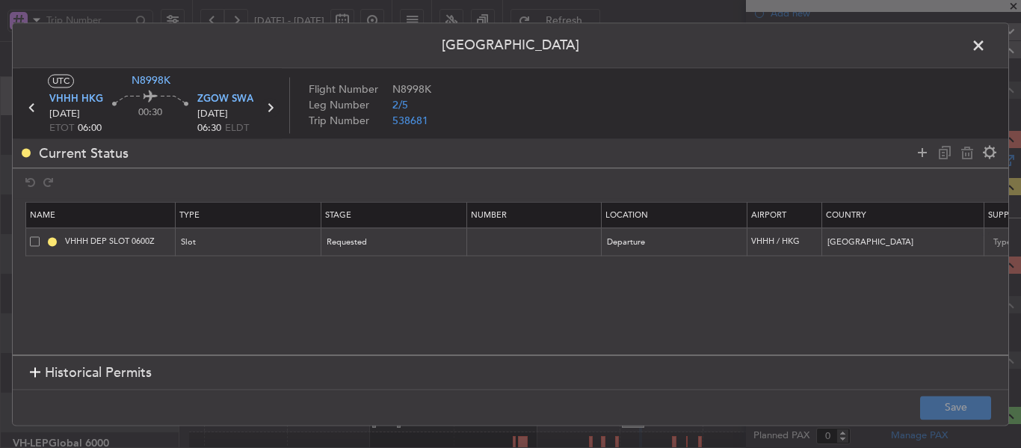
click at [268, 112] on icon at bounding box center [269, 107] width 19 height 19
click at [271, 105] on icon at bounding box center [271, 107] width 19 height 19
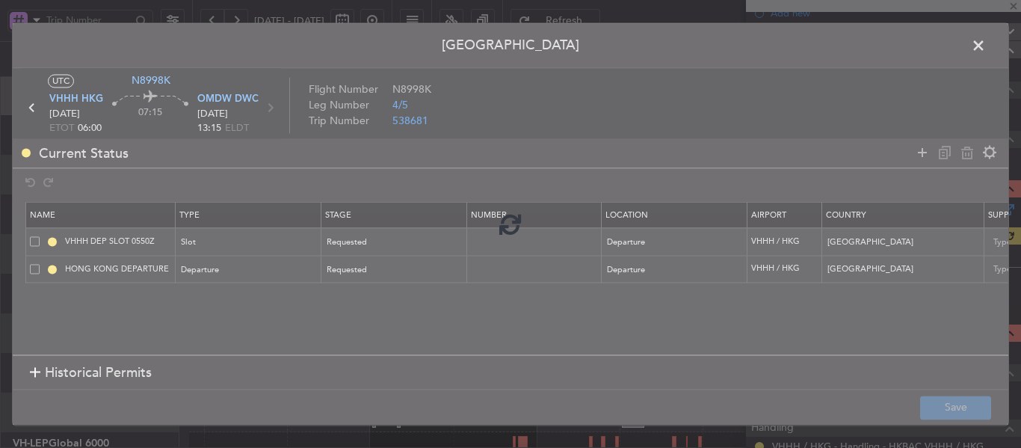
click at [368, 349] on div at bounding box center [510, 223] width 995 height 401
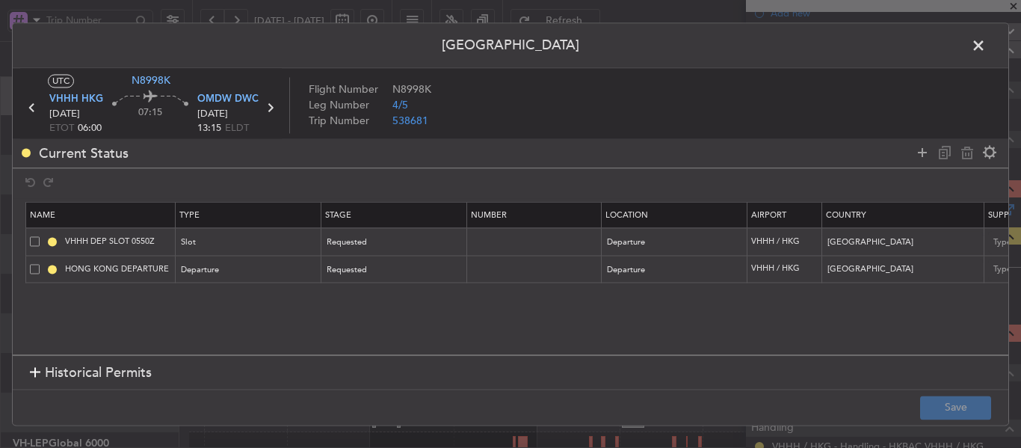
click at [34, 374] on div at bounding box center [35, 373] width 10 height 10
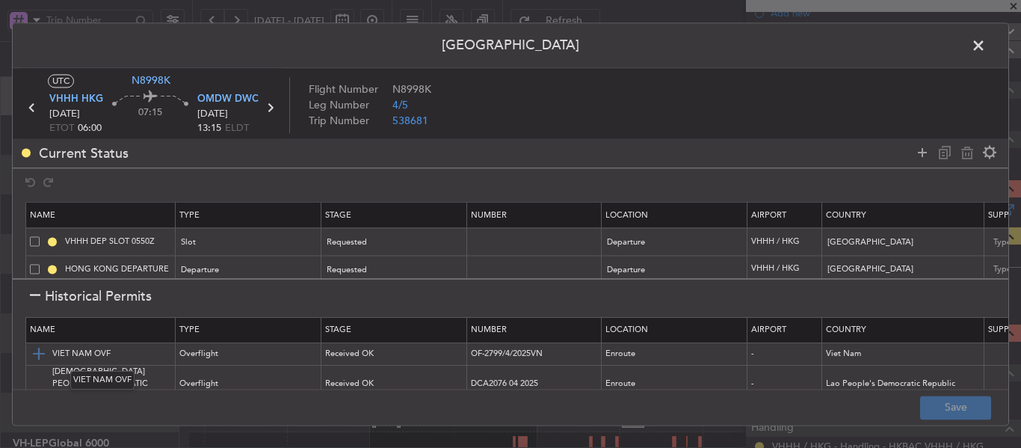
click at [36, 359] on img at bounding box center [39, 354] width 18 height 18
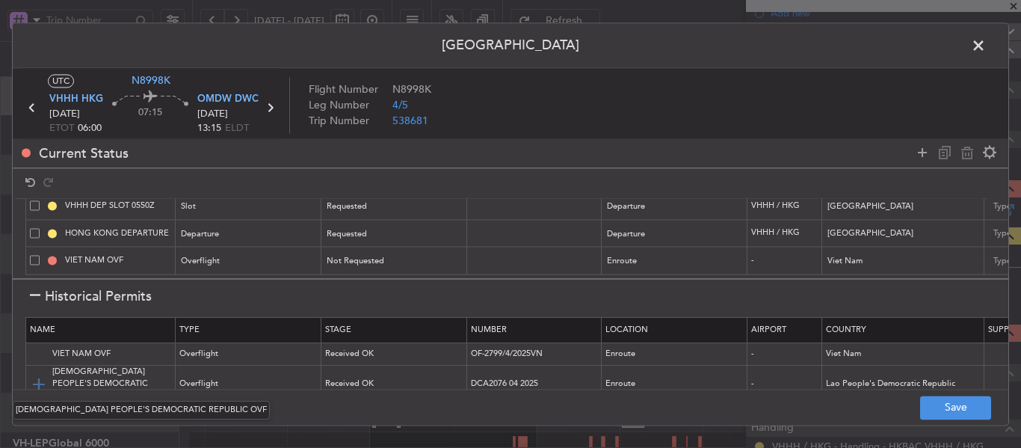
click at [37, 375] on img at bounding box center [39, 384] width 18 height 18
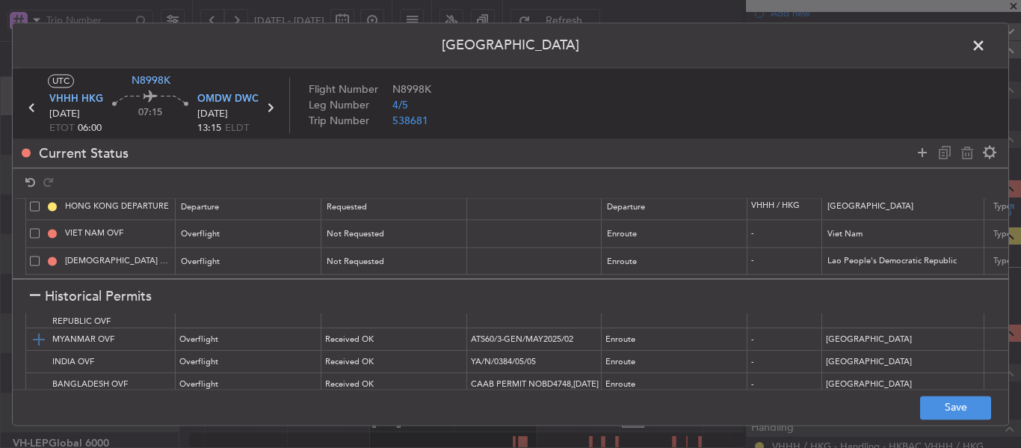
click at [43, 331] on img at bounding box center [39, 339] width 18 height 18
click at [40, 353] on img at bounding box center [39, 362] width 18 height 18
click at [42, 375] on img at bounding box center [39, 384] width 18 height 18
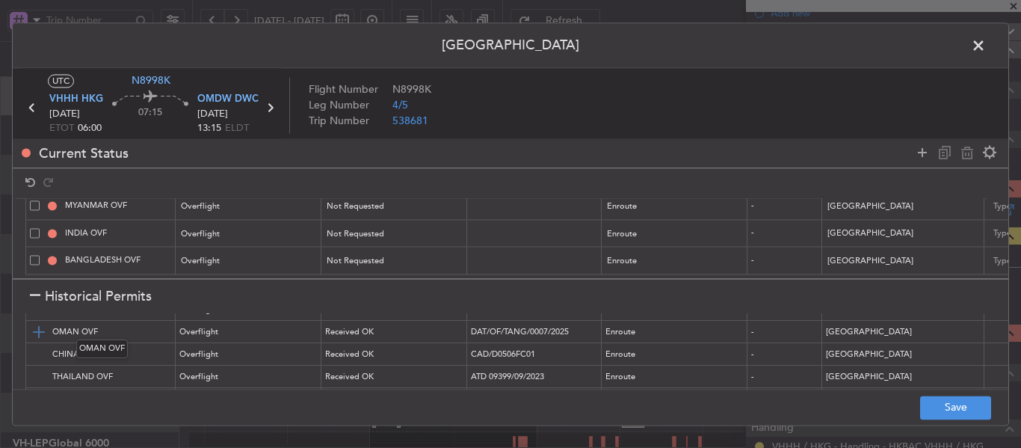
click at [37, 326] on img at bounding box center [39, 332] width 18 height 18
click at [36, 348] on img at bounding box center [39, 354] width 18 height 18
click at [43, 368] on img at bounding box center [39, 377] width 18 height 18
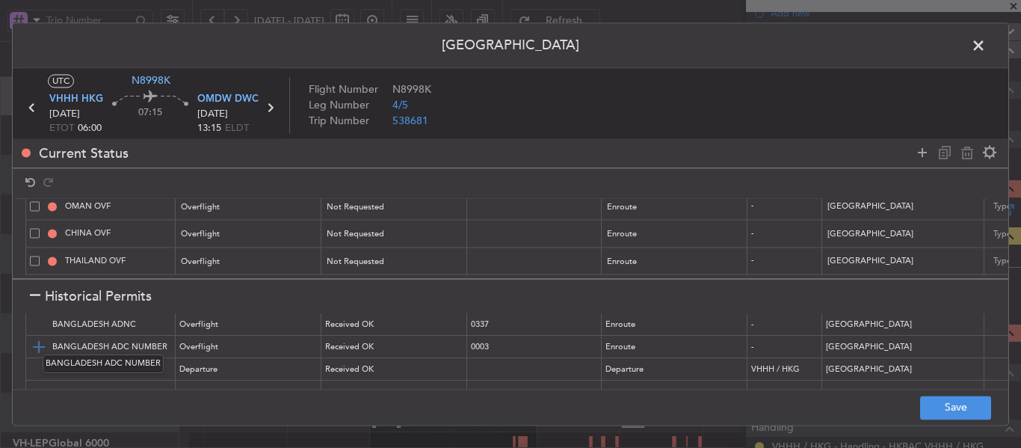
click at [47, 339] on img at bounding box center [39, 347] width 18 height 18
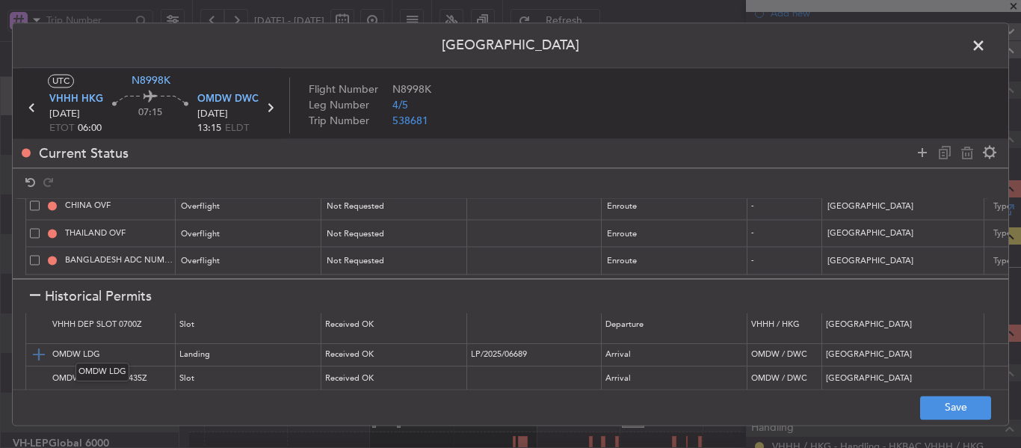
click at [37, 350] on img at bounding box center [39, 355] width 18 height 18
click at [44, 370] on img at bounding box center [39, 379] width 18 height 18
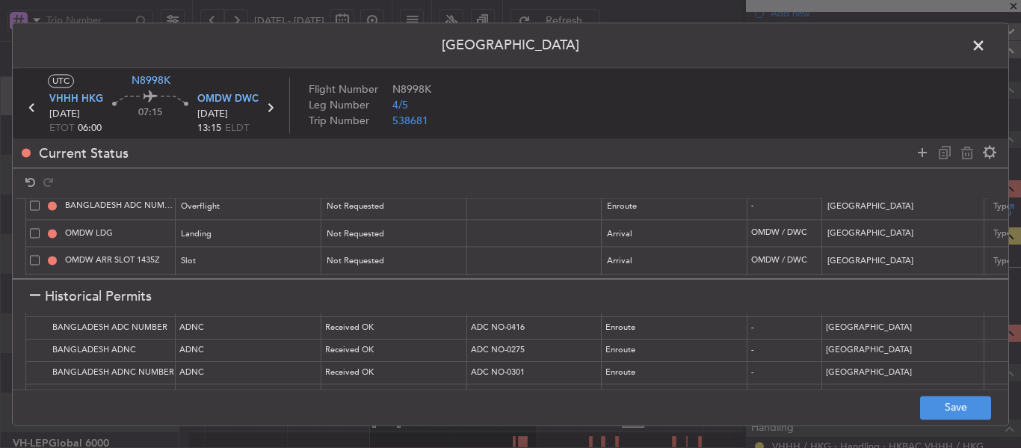
click at [986, 40] on span at bounding box center [986, 49] width 0 height 30
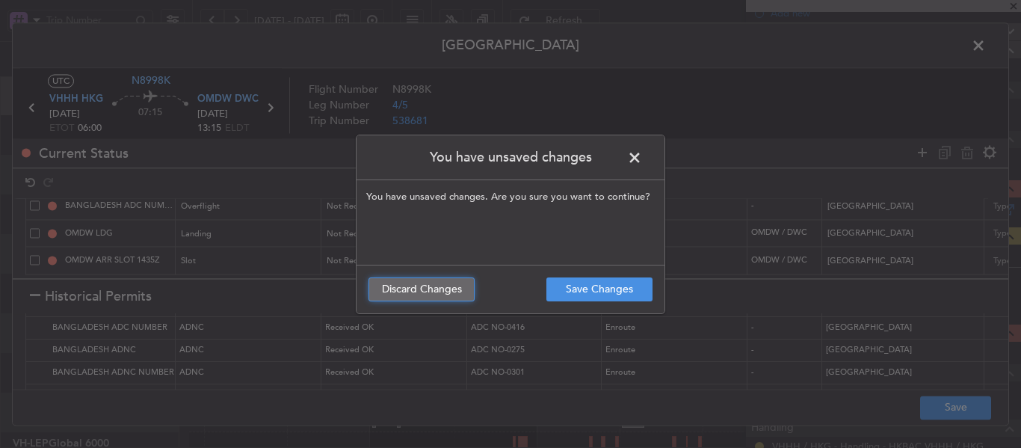
click at [449, 293] on button "Discard Changes" at bounding box center [421, 289] width 106 height 24
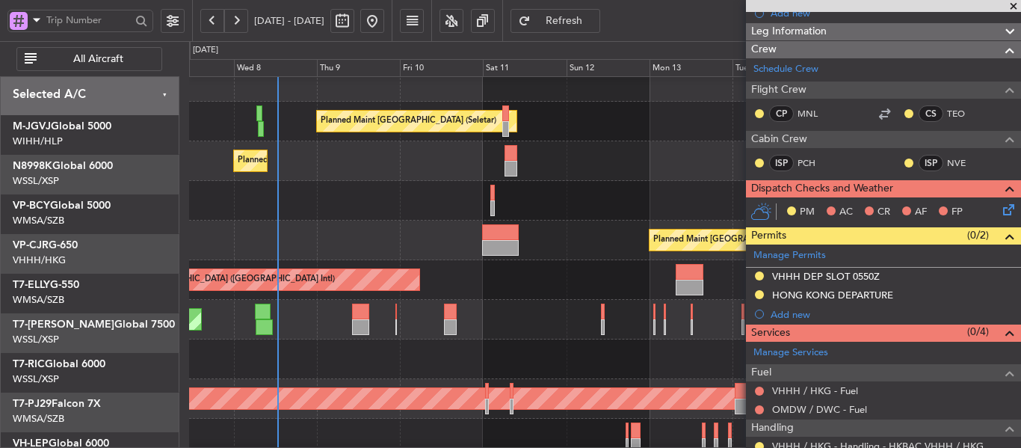
scroll to position [16, 0]
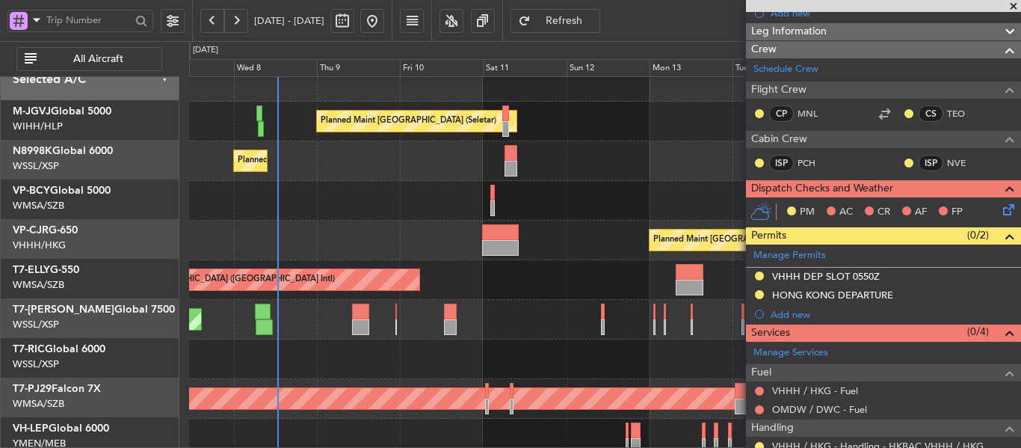
click at [515, 209] on div at bounding box center [604, 201] width 831 height 40
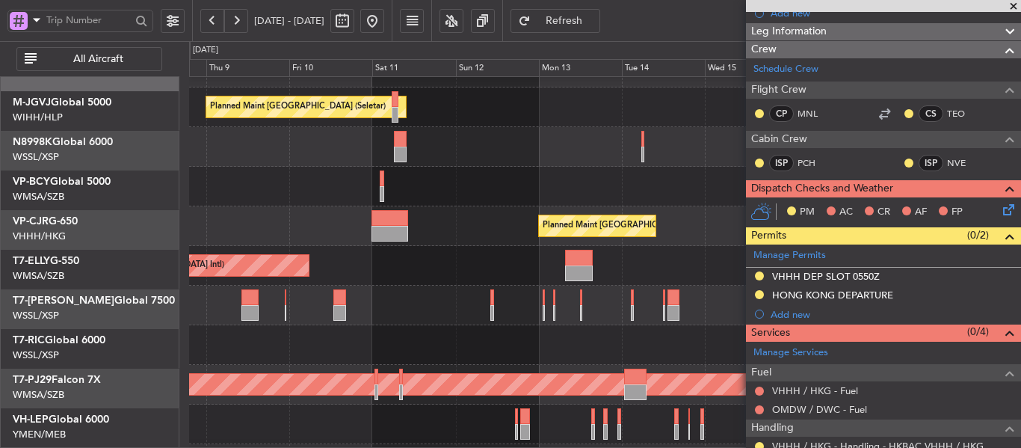
scroll to position [29, 0]
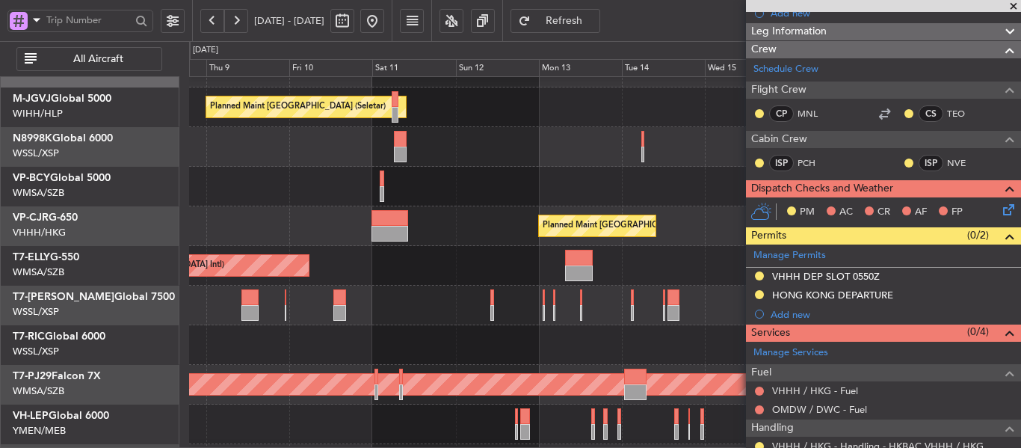
click at [439, 219] on div "Planned Maint [GEOGRAPHIC_DATA] ([GEOGRAPHIC_DATA] Intl)" at bounding box center [604, 226] width 831 height 40
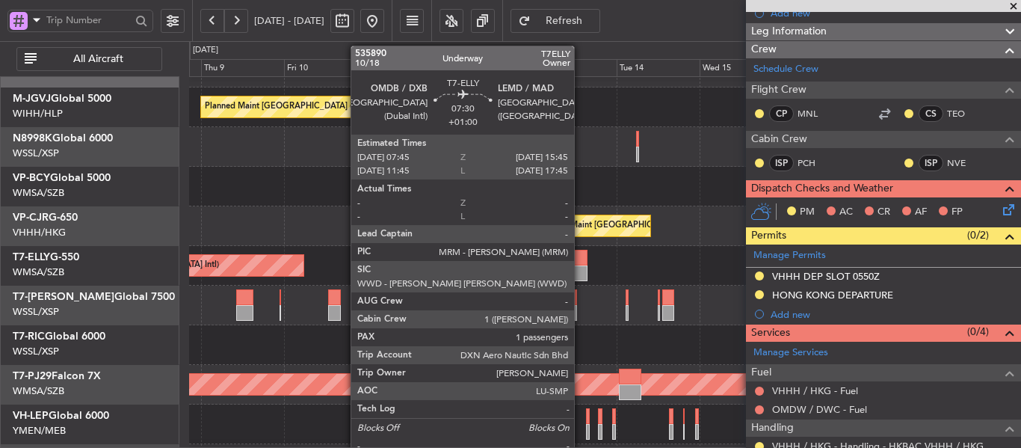
click at [581, 256] on div at bounding box center [574, 258] width 28 height 16
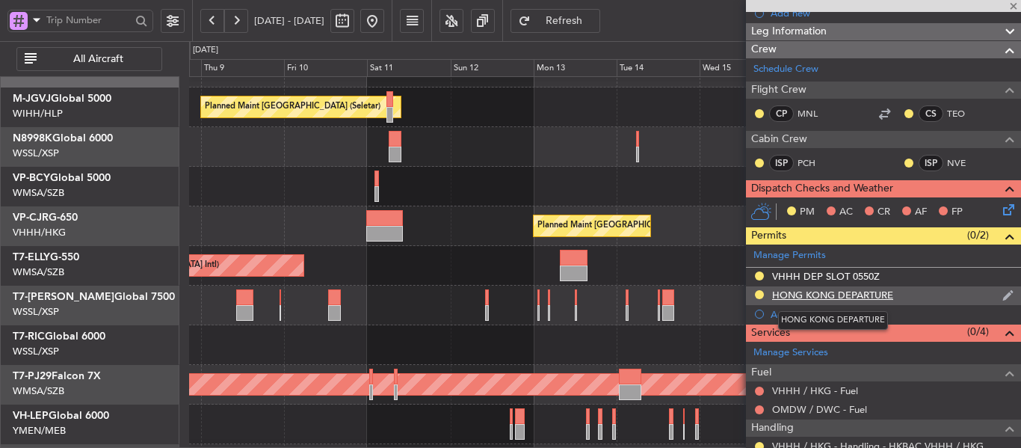
type input "+01:00"
type input "1"
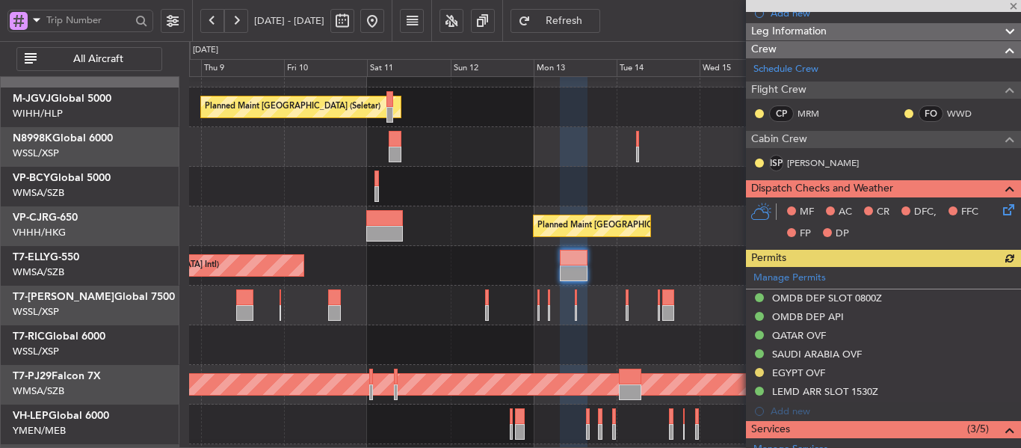
scroll to position [272, 0]
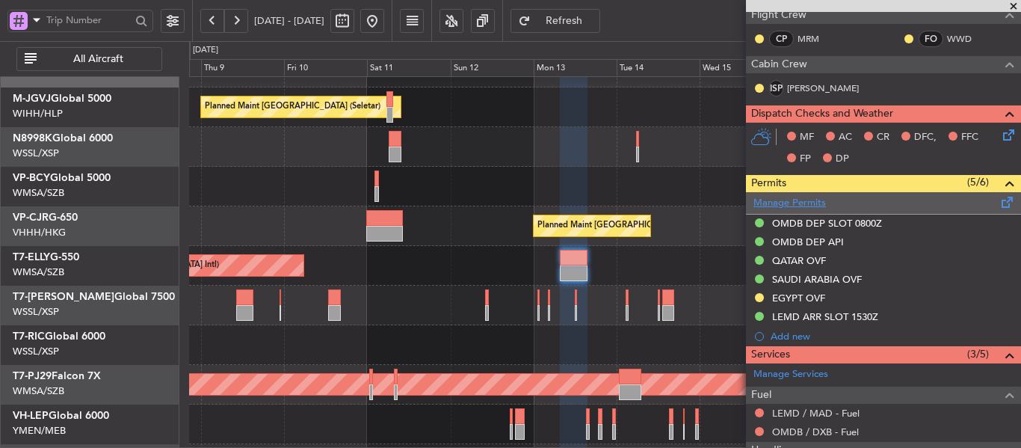
click at [788, 206] on link "Manage Permits" at bounding box center [789, 203] width 72 height 15
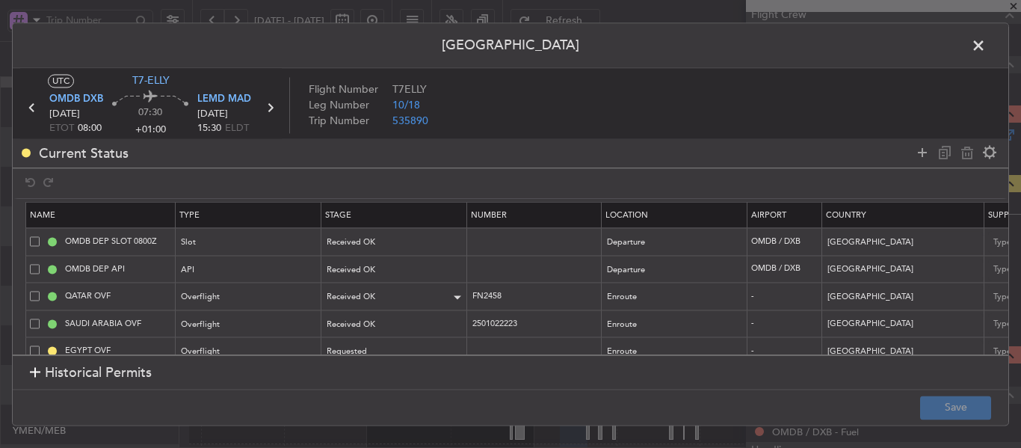
scroll to position [52, 0]
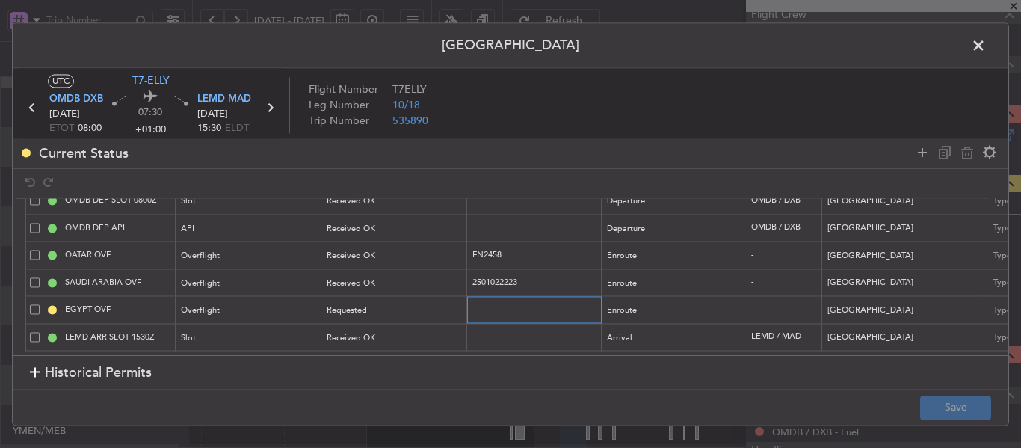
click at [492, 303] on input "text" at bounding box center [536, 309] width 130 height 13
paste input "CAA13872"
type input "CAA13872"
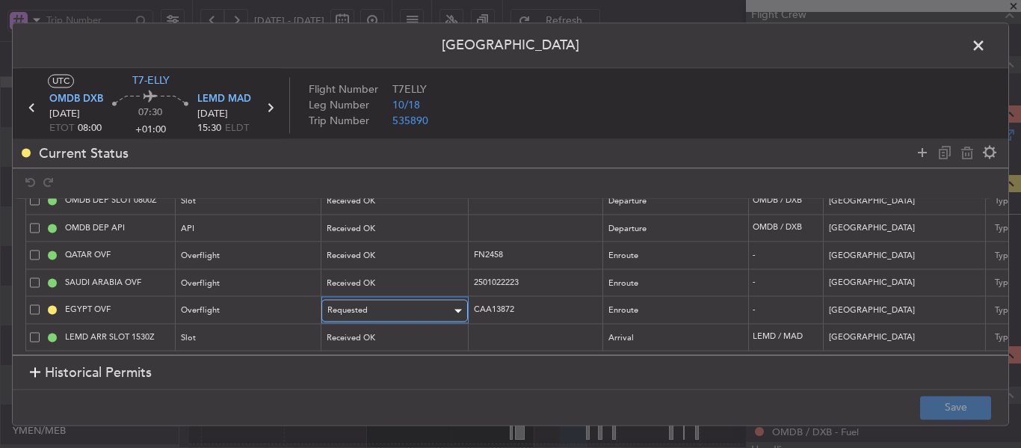
click at [413, 304] on div "Requested" at bounding box center [389, 311] width 124 height 22
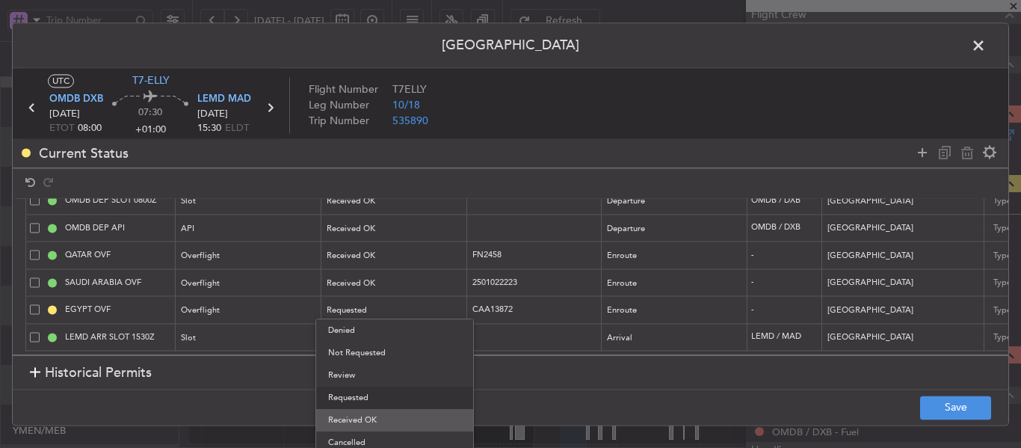
click at [370, 415] on span "Received OK" at bounding box center [394, 420] width 133 height 22
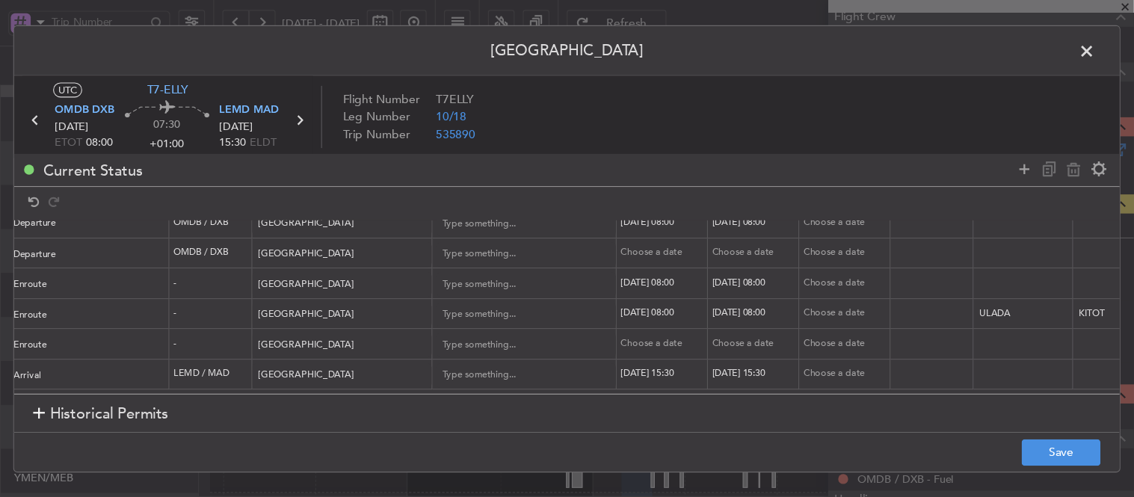
scroll to position [0, 603]
click at [564, 303] on div "Choose a date" at bounding box center [590, 309] width 78 height 13
select select "10"
select select "2025"
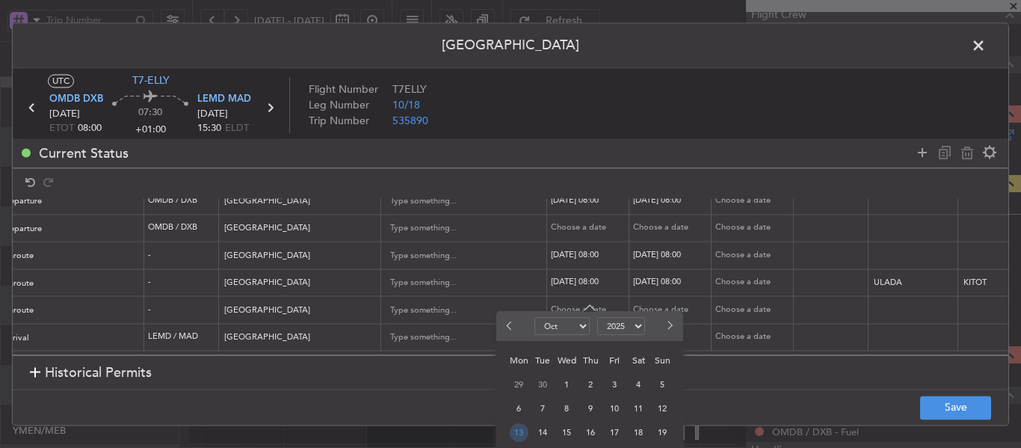
click at [525, 429] on span "13" at bounding box center [519, 432] width 19 height 19
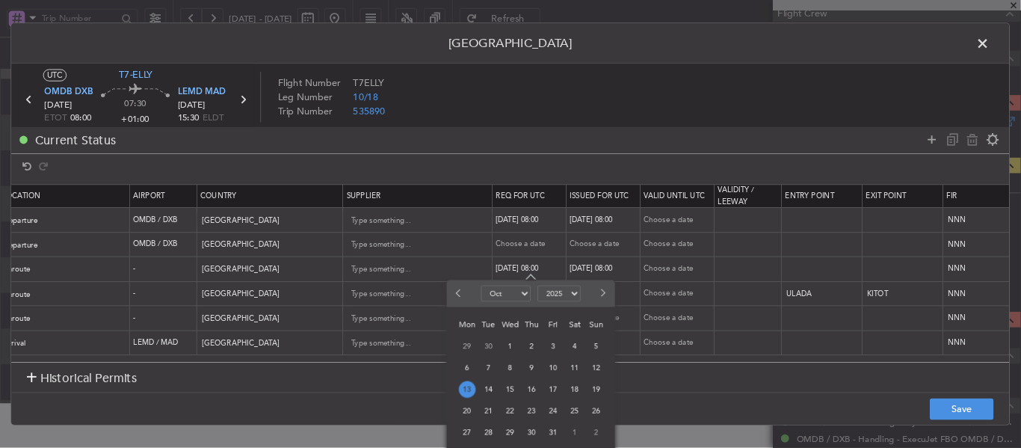
scroll to position [0, 602]
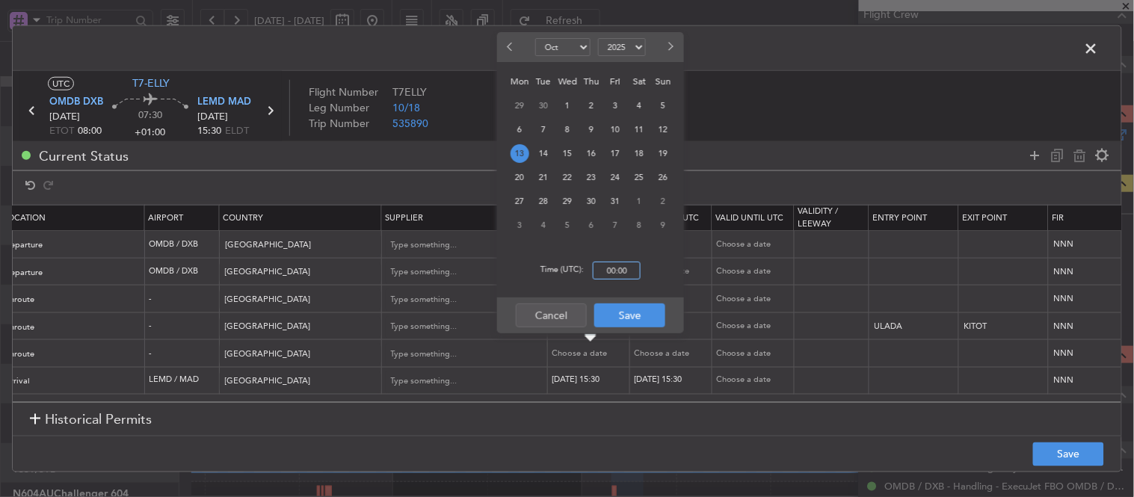
click at [619, 274] on input "00:00" at bounding box center [617, 271] width 48 height 18
type input "08:00"
click at [614, 309] on button "Save" at bounding box center [629, 315] width 71 height 24
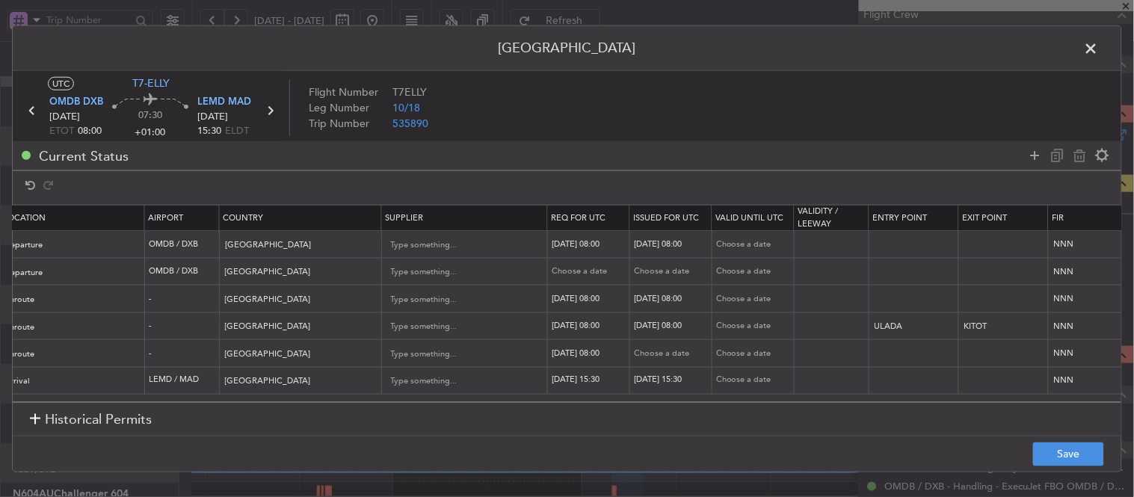
click at [655, 347] on div "Choose a date" at bounding box center [673, 353] width 78 height 13
select select "10"
select select "2025"
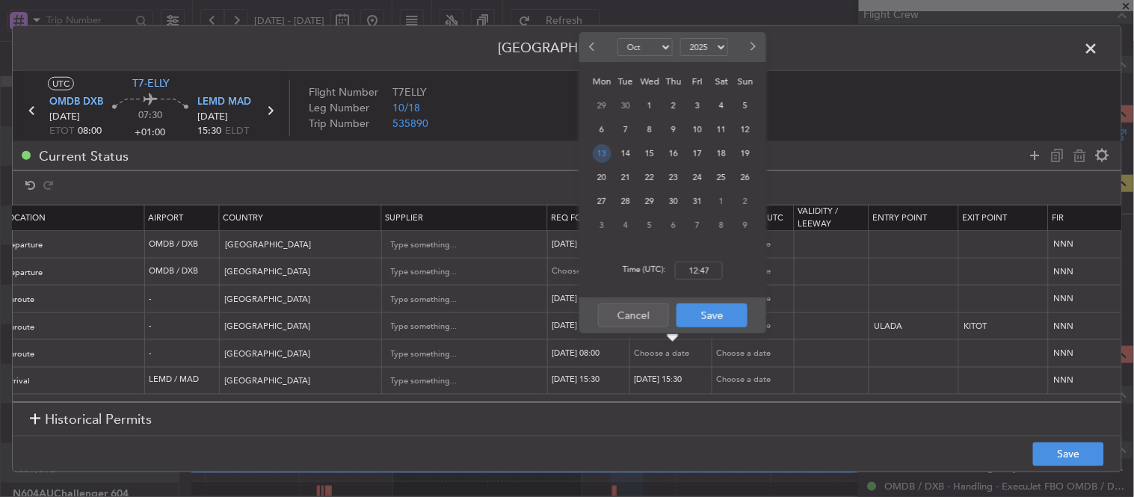
click at [602, 155] on span "13" at bounding box center [602, 153] width 19 height 19
click at [693, 271] on input "00:00" at bounding box center [699, 271] width 48 height 18
type input "08:00"
click at [714, 315] on button "Save" at bounding box center [711, 315] width 71 height 24
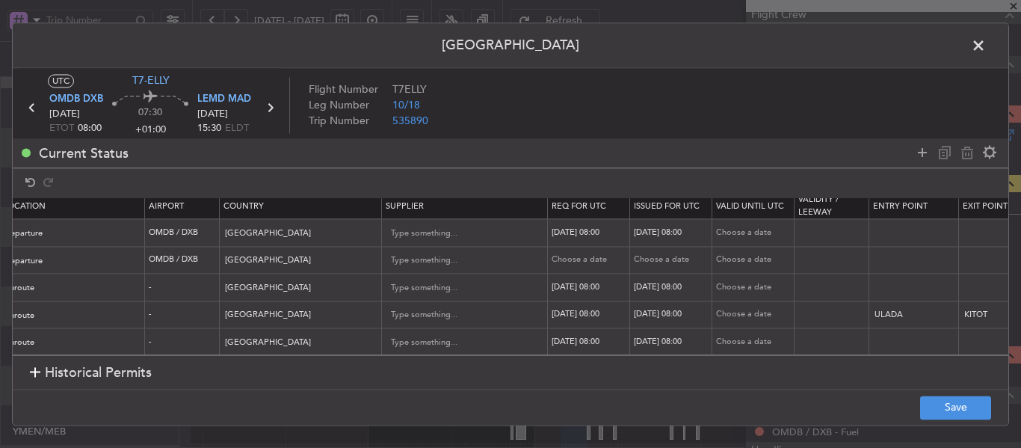
scroll to position [0, 603]
click at [929, 403] on button "Save" at bounding box center [955, 407] width 71 height 24
click at [986, 43] on span at bounding box center [986, 49] width 0 height 30
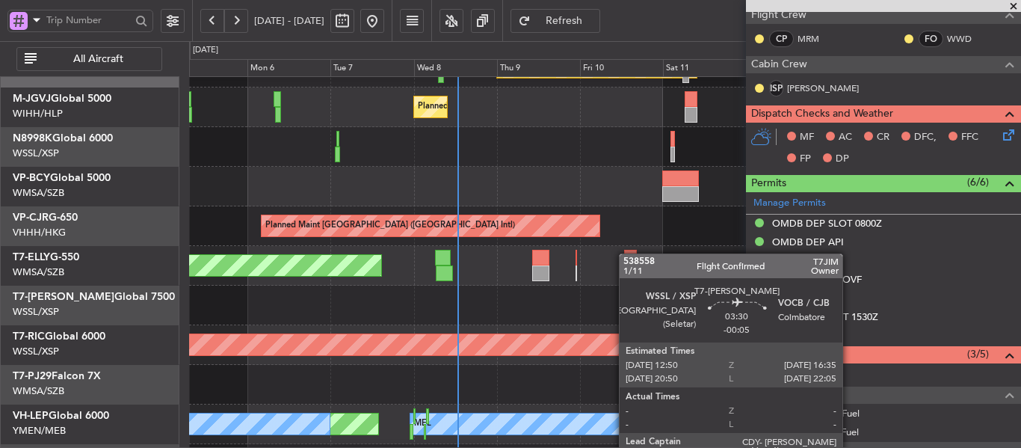
click at [628, 252] on div at bounding box center [630, 258] width 13 height 16
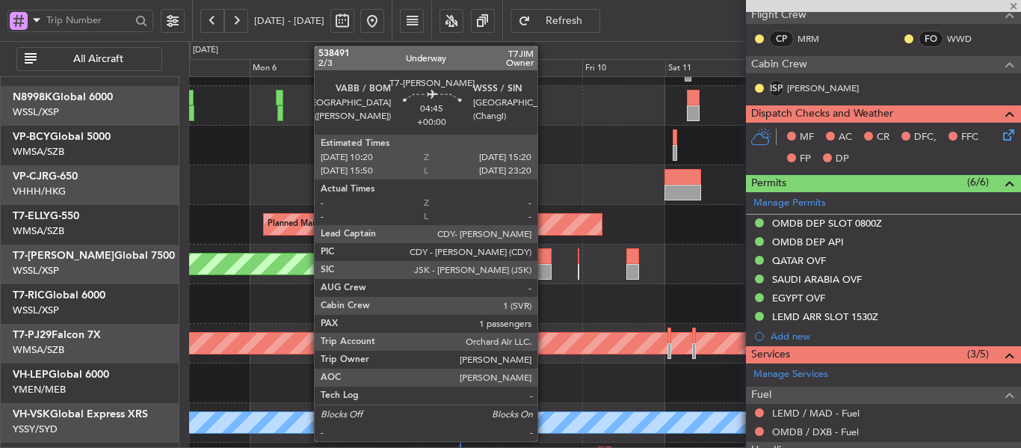
click at [544, 263] on div at bounding box center [543, 256] width 18 height 16
type input "-00:05"
type input "3"
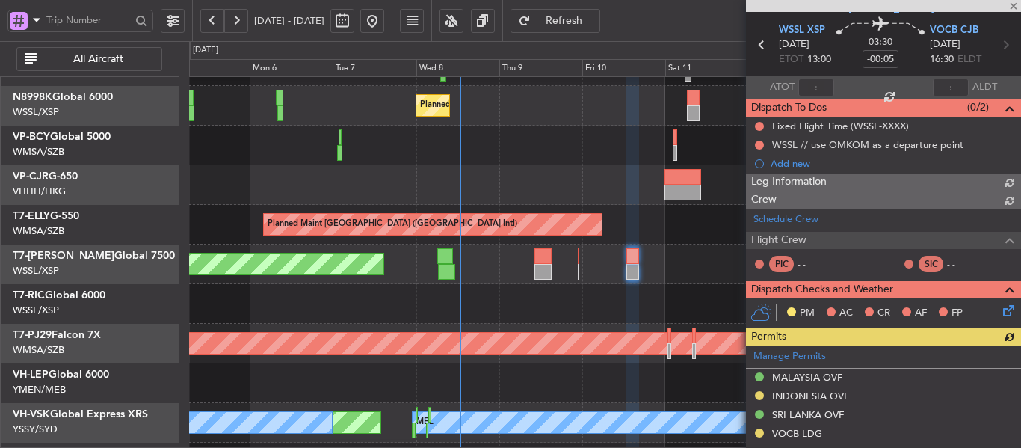
scroll to position [272, 0]
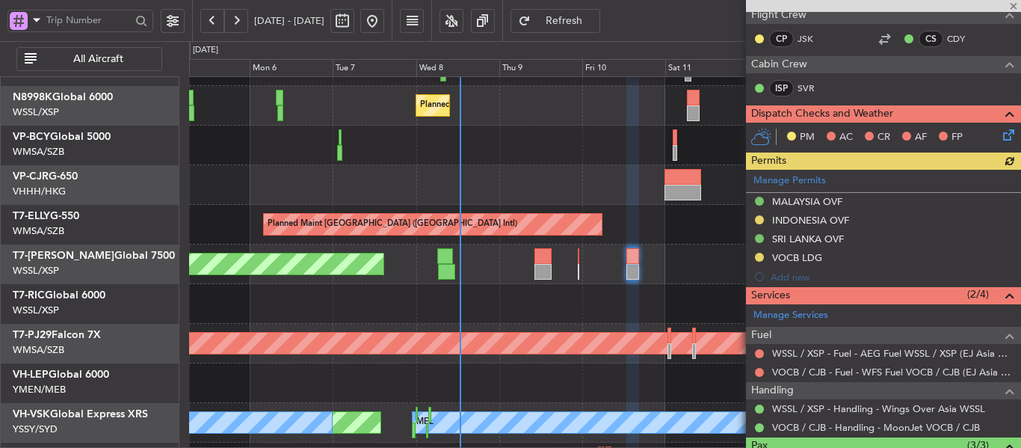
type input "1"
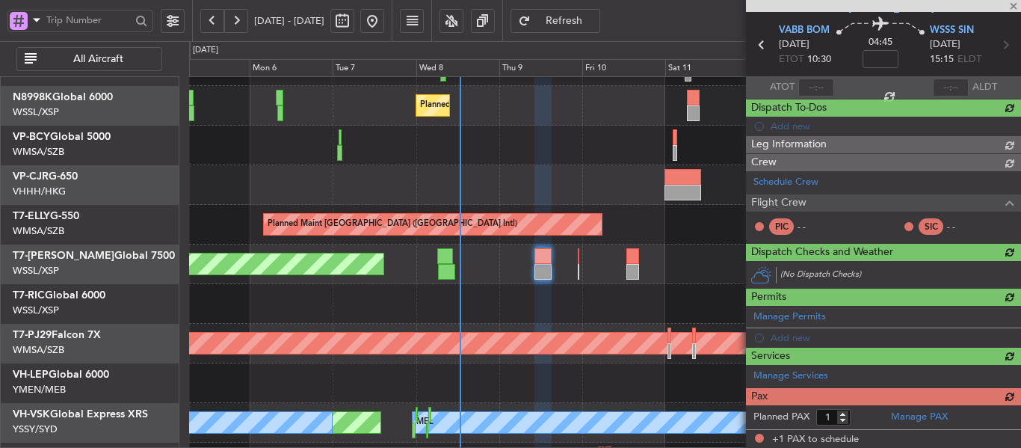
scroll to position [253, 0]
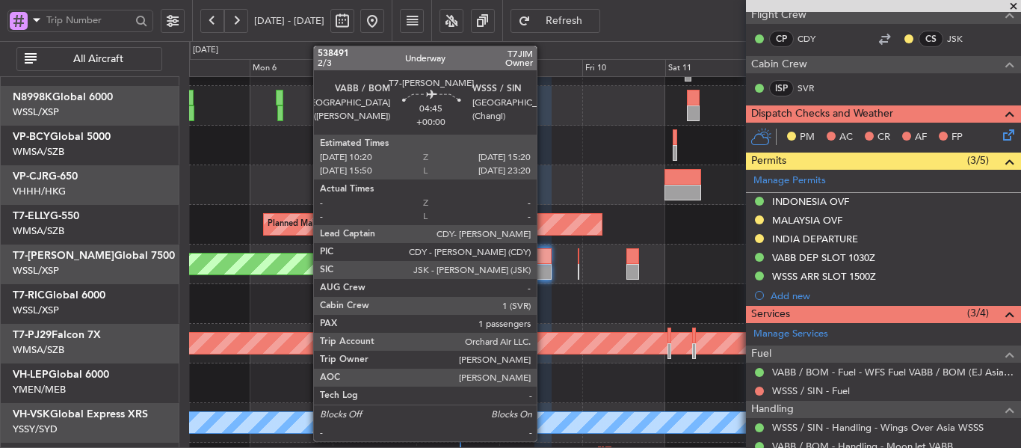
click at [543, 257] on div at bounding box center [543, 256] width 18 height 16
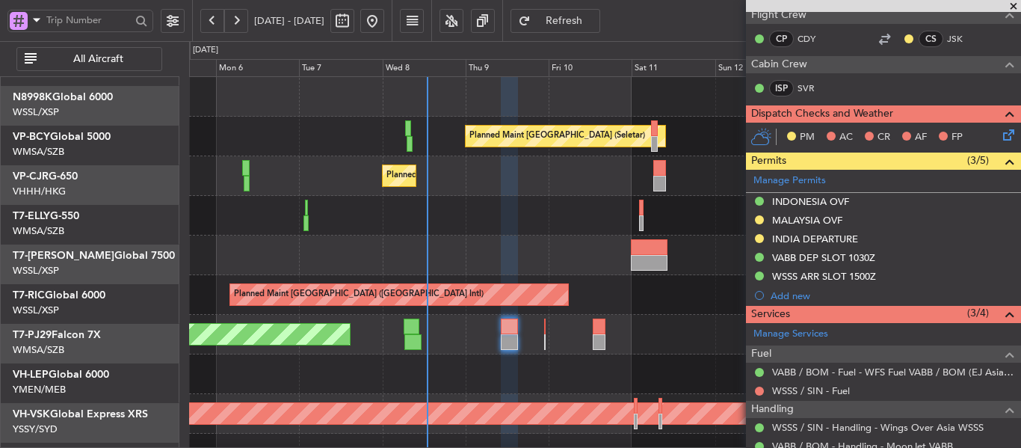
scroll to position [0, 0]
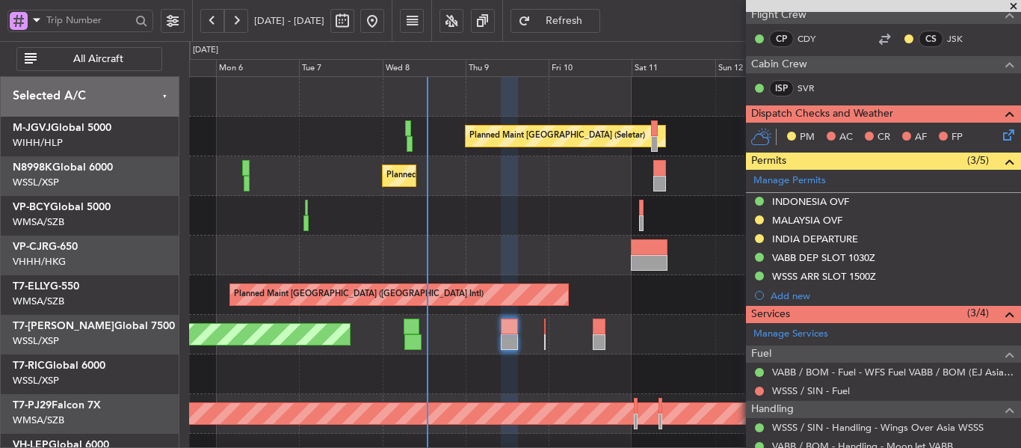
click at [340, 330] on div "Planned Maint [GEOGRAPHIC_DATA] (Seletar) Planned Maint [GEOGRAPHIC_DATA] (Sele…" at bounding box center [604, 334] width 831 height 515
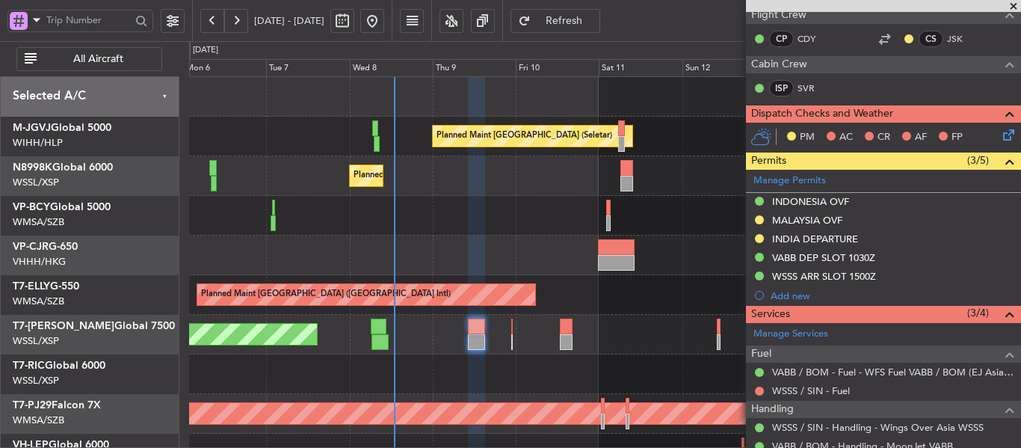
click at [418, 243] on div "Planned Maint [GEOGRAPHIC_DATA] (Seletar) Planned Maint [GEOGRAPHIC_DATA] (Sele…" at bounding box center [604, 334] width 831 height 515
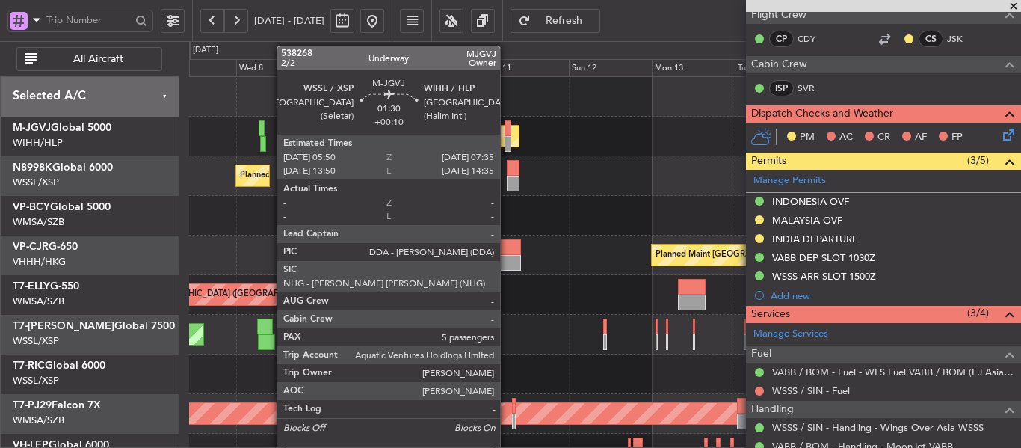
click at [507, 144] on div at bounding box center [507, 144] width 7 height 16
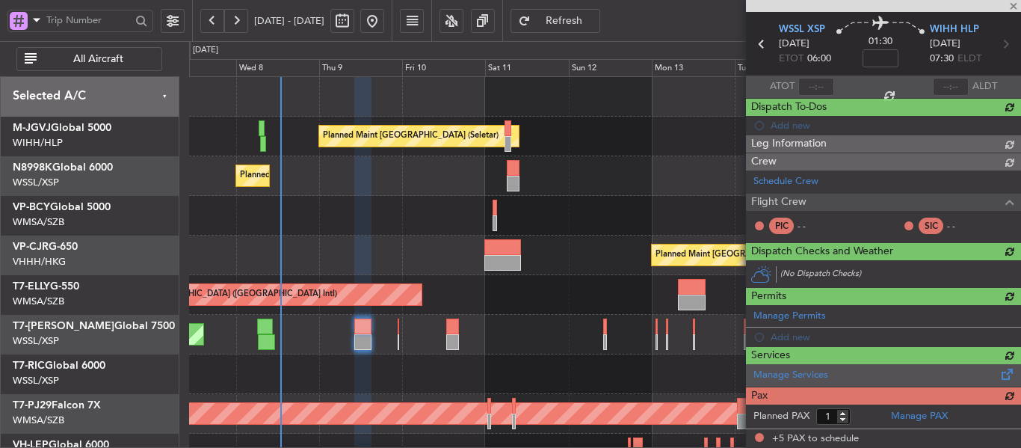
type input "+00:10"
type input "5"
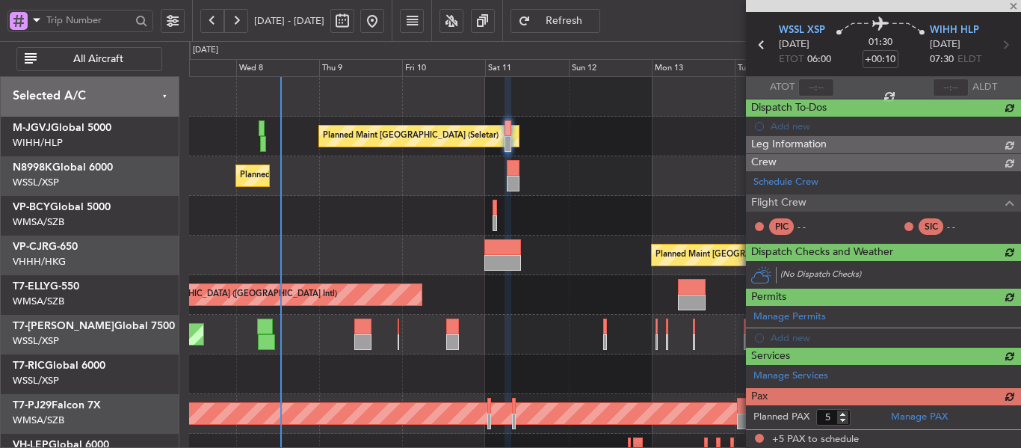
scroll to position [328, 0]
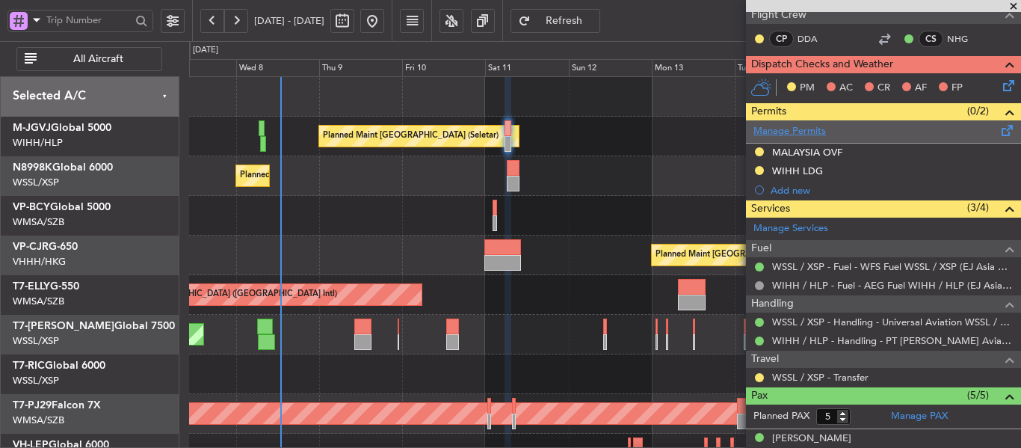
click at [792, 135] on link "Manage Permits" at bounding box center [789, 131] width 72 height 15
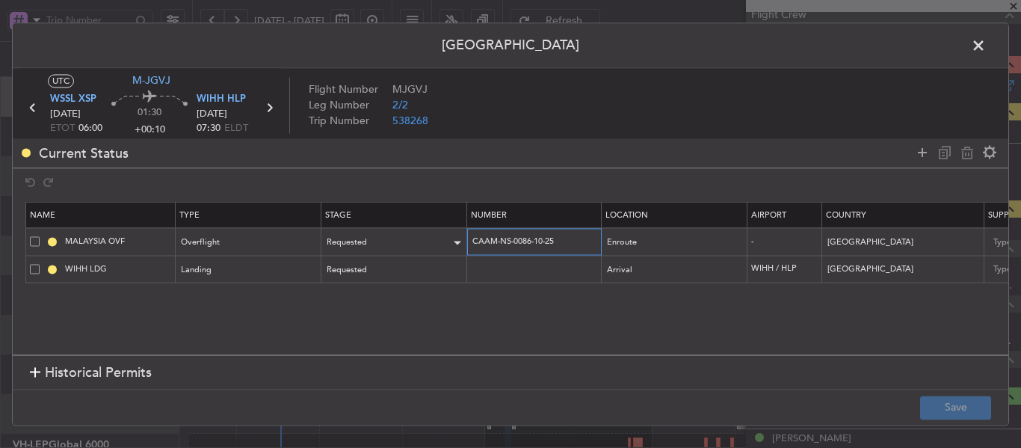
drag, startPoint x: 567, startPoint y: 241, endPoint x: 449, endPoint y: 237, distance: 118.2
click at [449, 237] on tr "MALAYSIA OVF Overflight Requested CAAM-NS-0086-10-25 Enroute - [GEOGRAPHIC_DATA…" at bounding box center [979, 242] width 1906 height 28
paste input "407"
type input "CAAM-NS-0407-10-25"
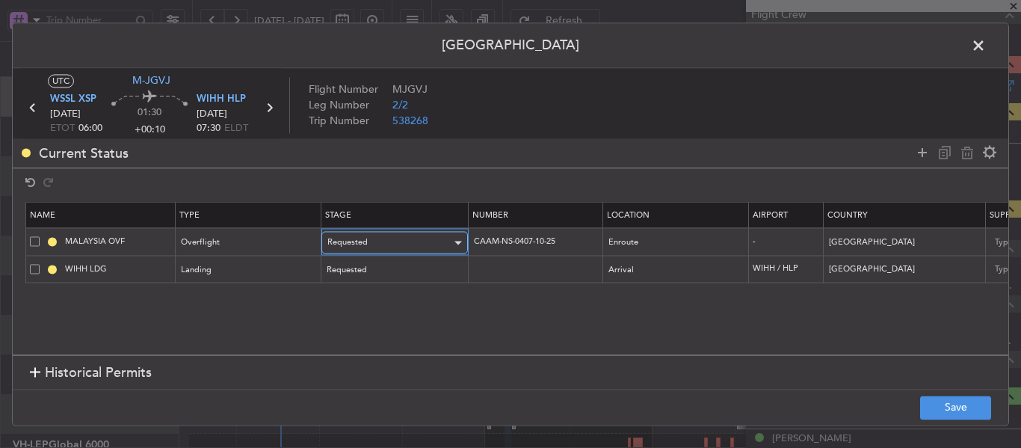
click at [418, 237] on div "Requested" at bounding box center [389, 243] width 124 height 22
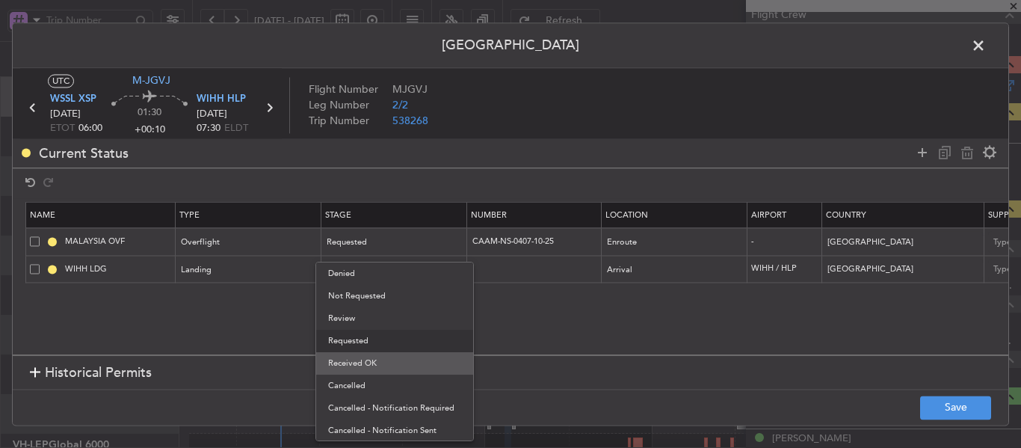
click at [394, 361] on span "Received OK" at bounding box center [394, 363] width 133 height 22
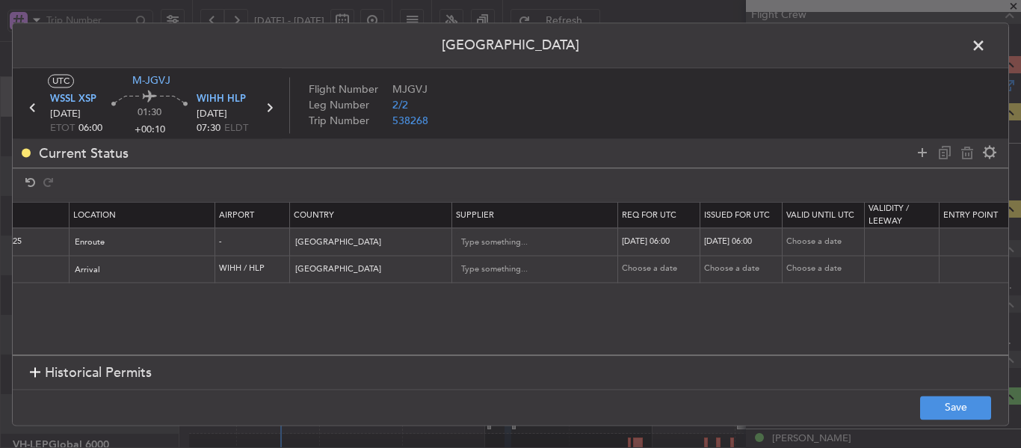
scroll to position [0, 535]
click at [661, 239] on div "[DATE] 06:00" at bounding box center [658, 241] width 78 height 13
select select "10"
select select "2025"
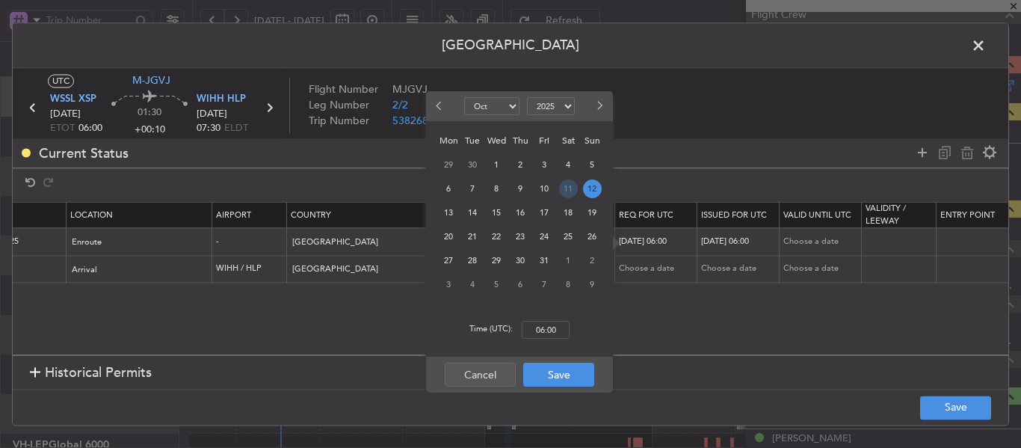
click at [565, 190] on span "11" at bounding box center [568, 188] width 19 height 19
click at [533, 329] on input "00:00" at bounding box center [546, 330] width 48 height 18
type input "06:00"
click at [549, 371] on button "Save" at bounding box center [558, 374] width 71 height 24
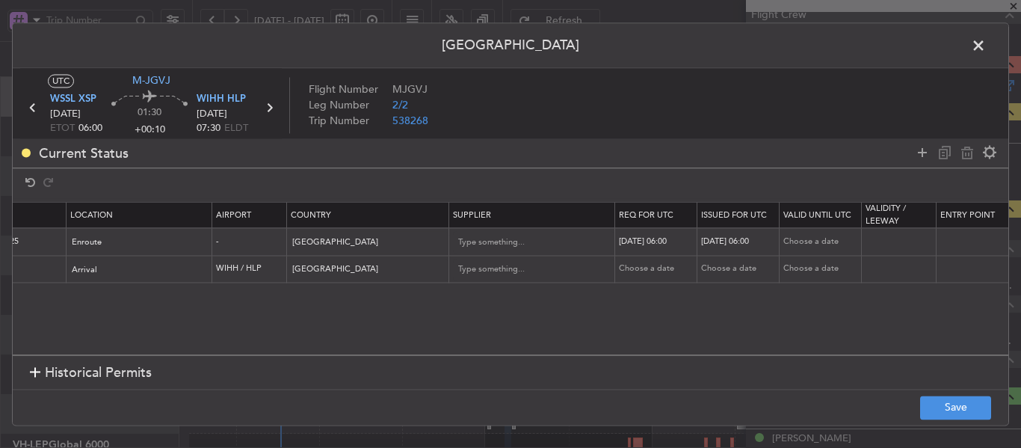
click at [725, 237] on div "[DATE] 06:00" at bounding box center [740, 241] width 78 height 13
select select "10"
select select "2025"
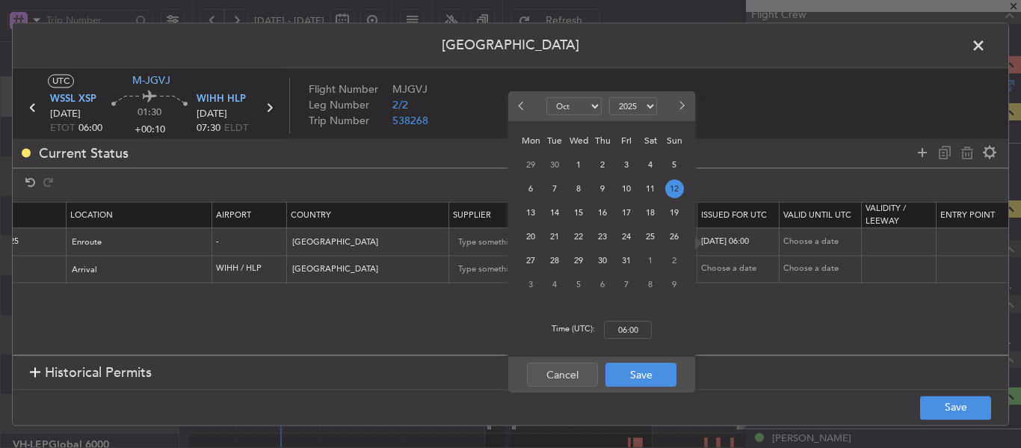
click at [652, 191] on span "11" at bounding box center [650, 188] width 19 height 19
click at [629, 321] on input "00:00" at bounding box center [628, 330] width 48 height 18
type input "06:00"
click at [643, 377] on button "Save" at bounding box center [640, 374] width 71 height 24
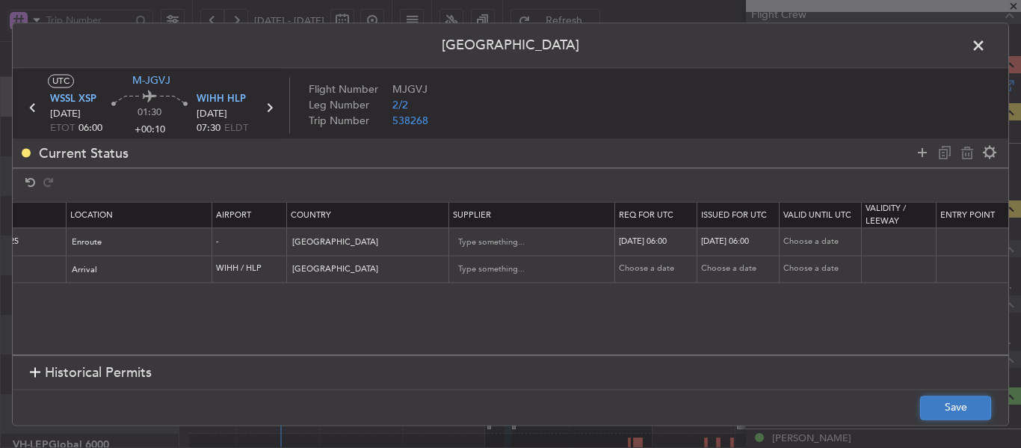
click at [945, 413] on button "Save" at bounding box center [955, 407] width 71 height 24
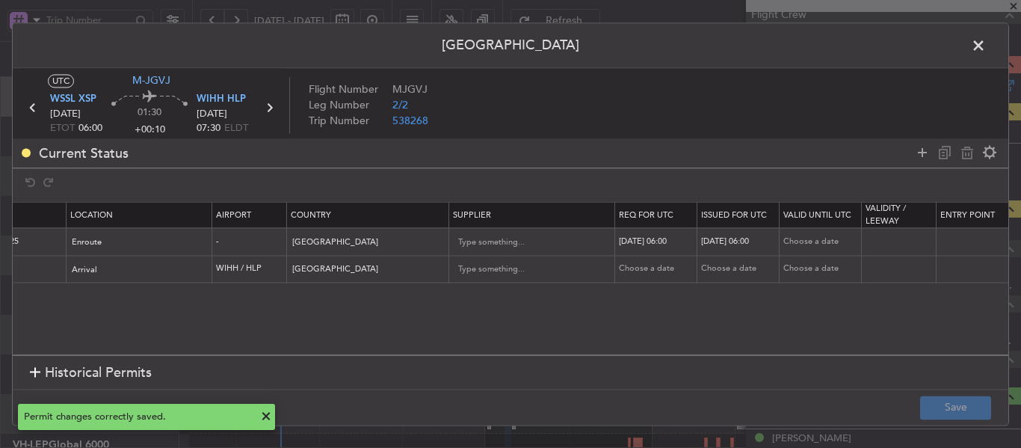
scroll to position [0, 0]
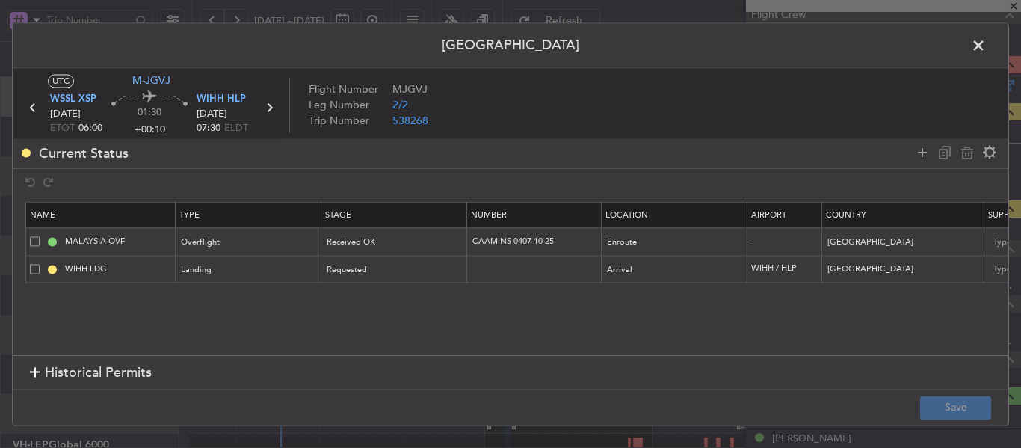
click at [986, 43] on span at bounding box center [986, 49] width 0 height 30
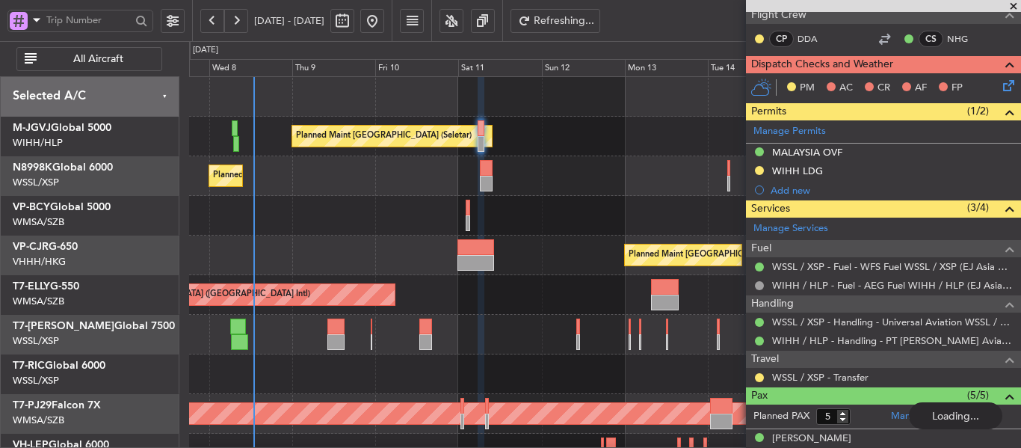
click at [547, 177] on div "Planned Maint [GEOGRAPHIC_DATA] (Seletar)" at bounding box center [604, 176] width 831 height 40
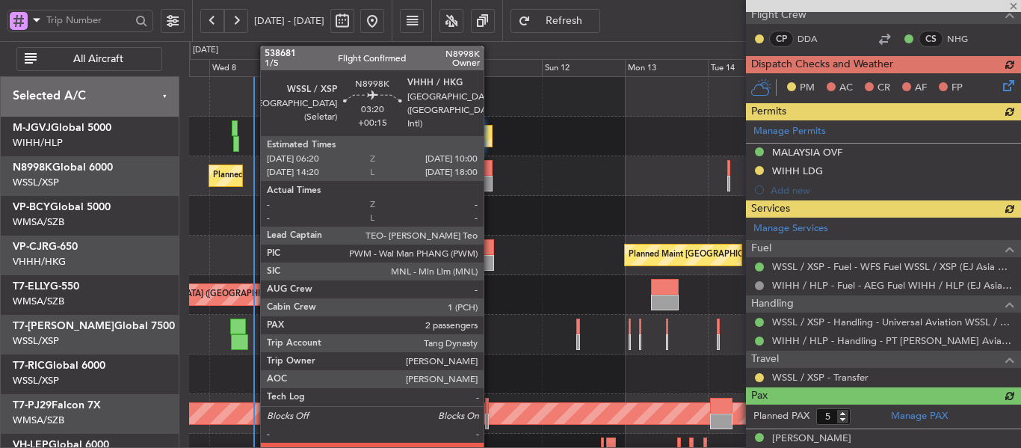
click at [489, 178] on div at bounding box center [486, 184] width 13 height 16
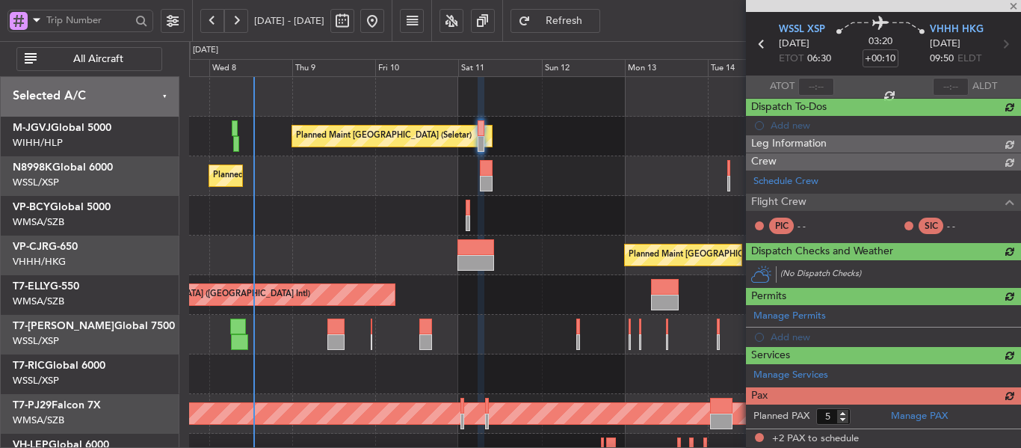
type input "+00:15"
type input "2"
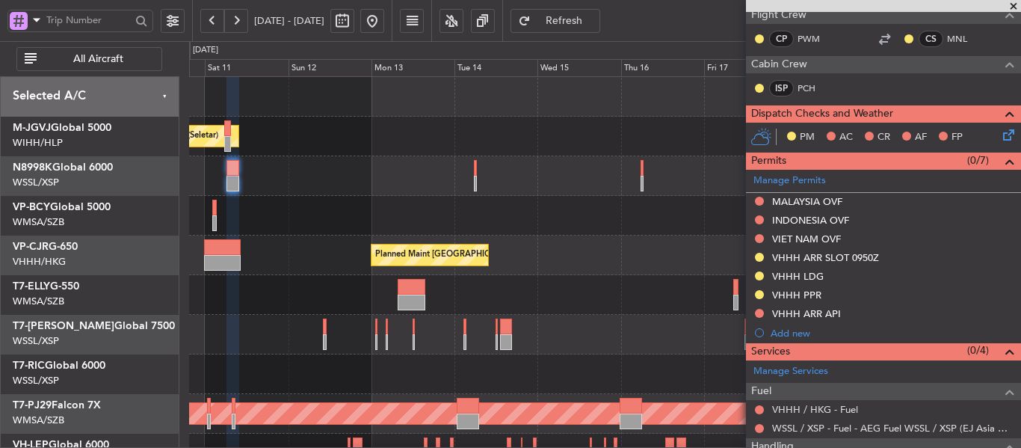
click at [353, 241] on div "Planned Maint [GEOGRAPHIC_DATA] (Seletar) Planned Maint [GEOGRAPHIC_DATA] (Sele…" at bounding box center [604, 334] width 831 height 515
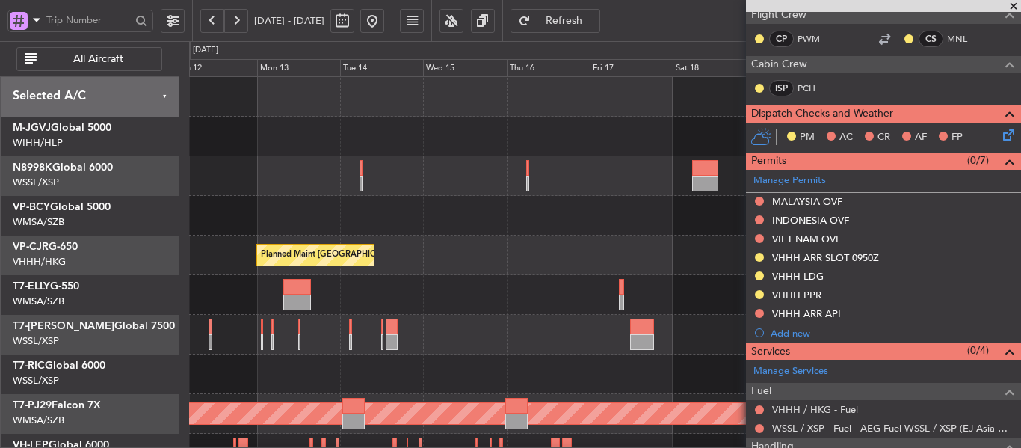
click at [407, 208] on div at bounding box center [604, 216] width 831 height 40
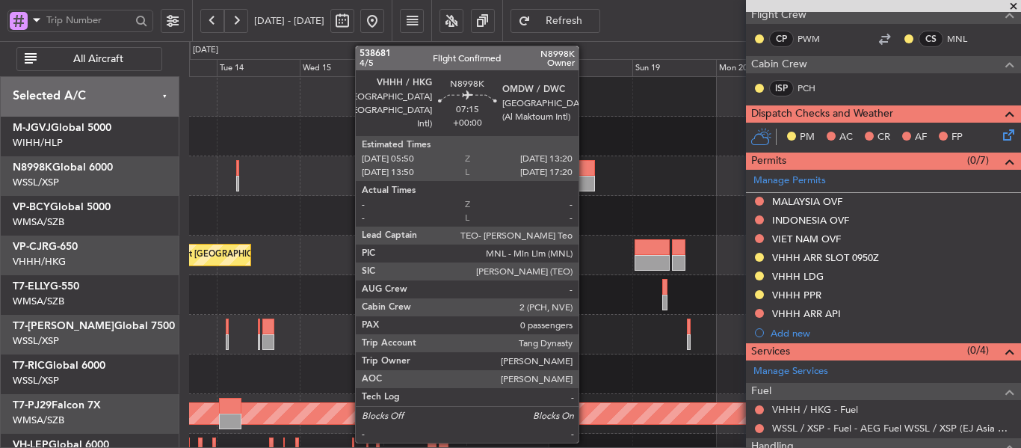
click at [585, 171] on div at bounding box center [582, 168] width 26 height 16
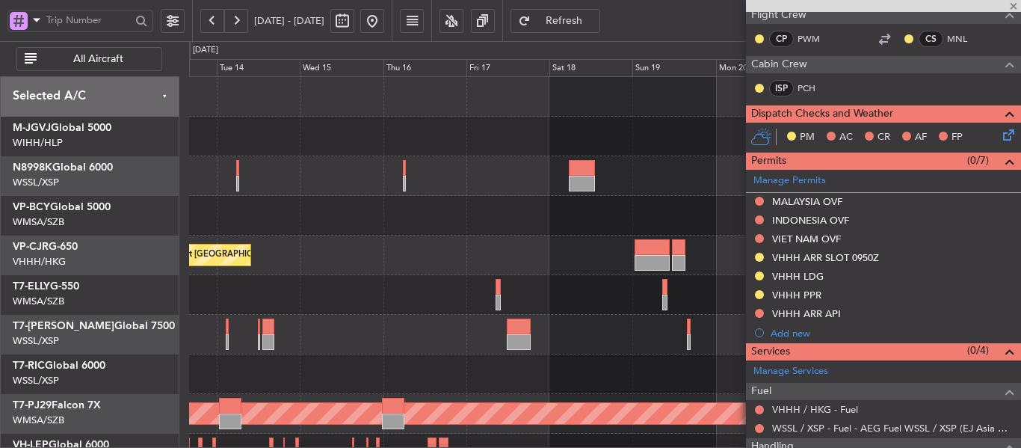
type input "0"
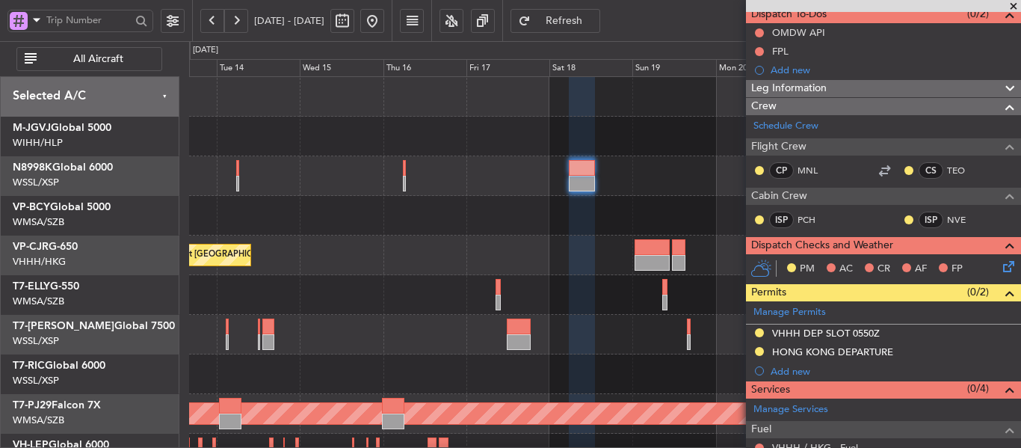
scroll to position [149, 0]
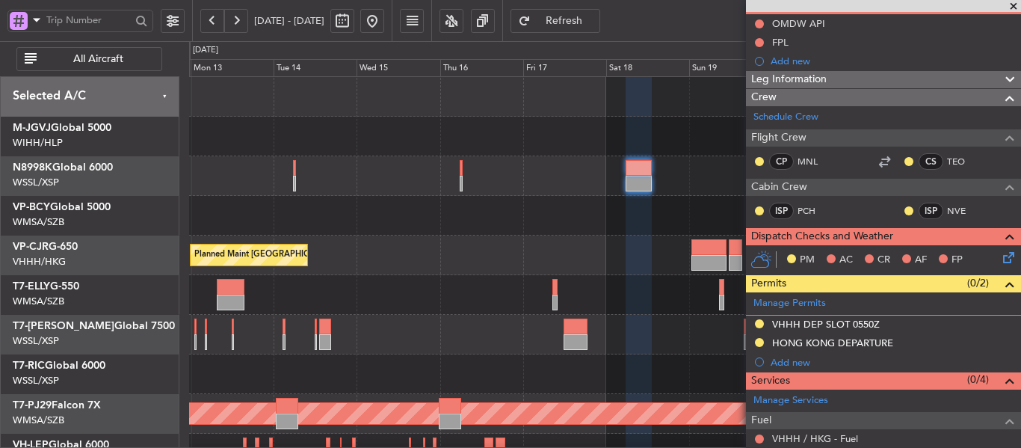
click at [596, 235] on div at bounding box center [604, 216] width 831 height 40
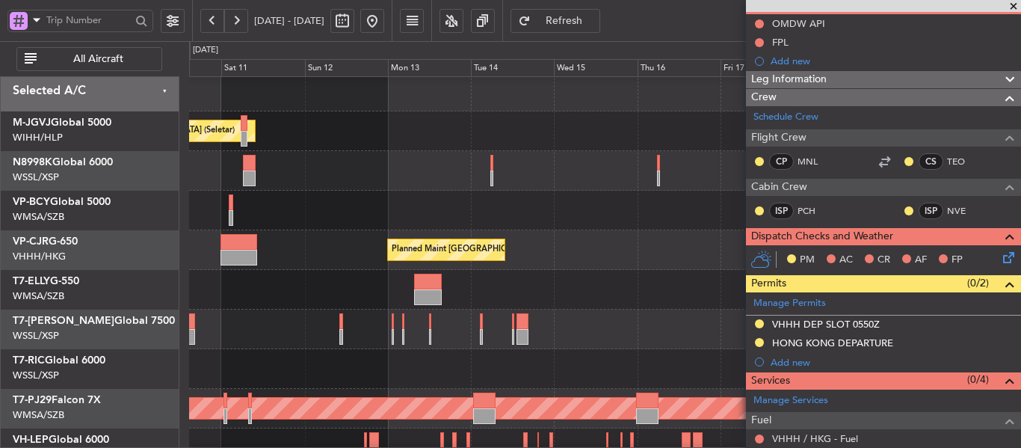
click at [569, 227] on div at bounding box center [604, 211] width 831 height 40
click at [425, 220] on div at bounding box center [604, 211] width 831 height 40
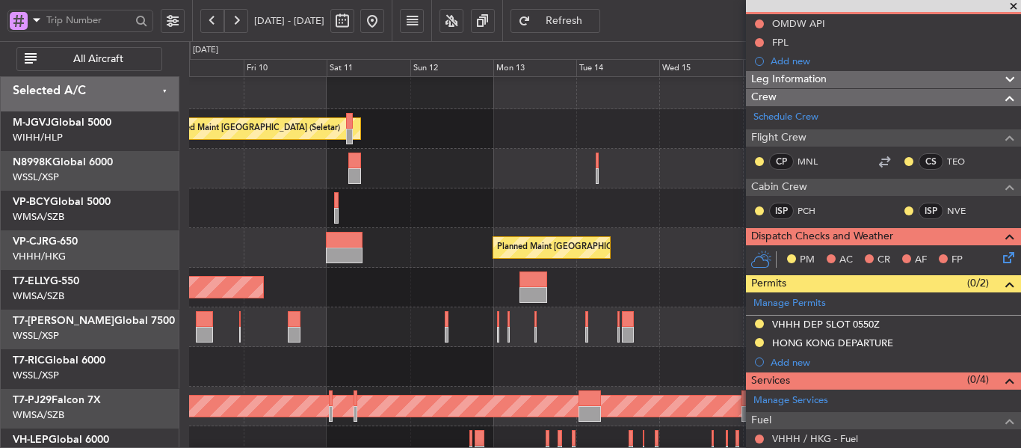
scroll to position [7, 0]
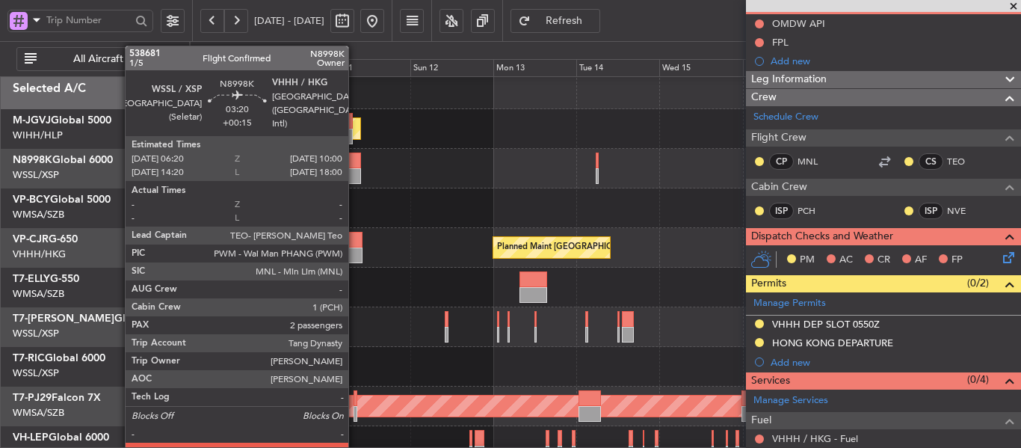
click at [355, 171] on div at bounding box center [354, 176] width 13 height 16
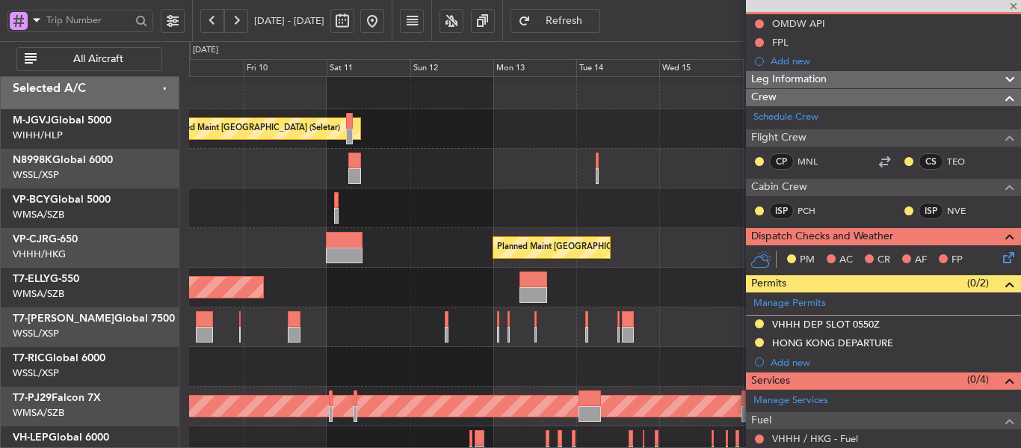
type input "+00:15"
type input "2"
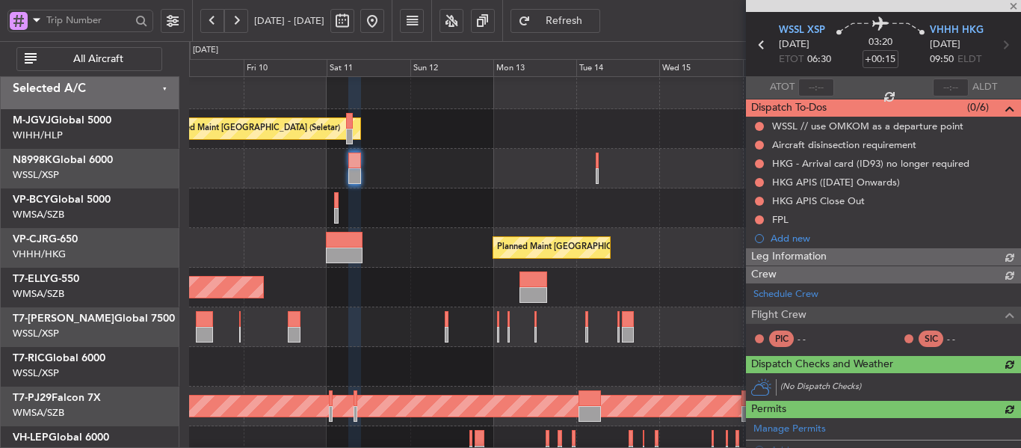
scroll to position [149, 0]
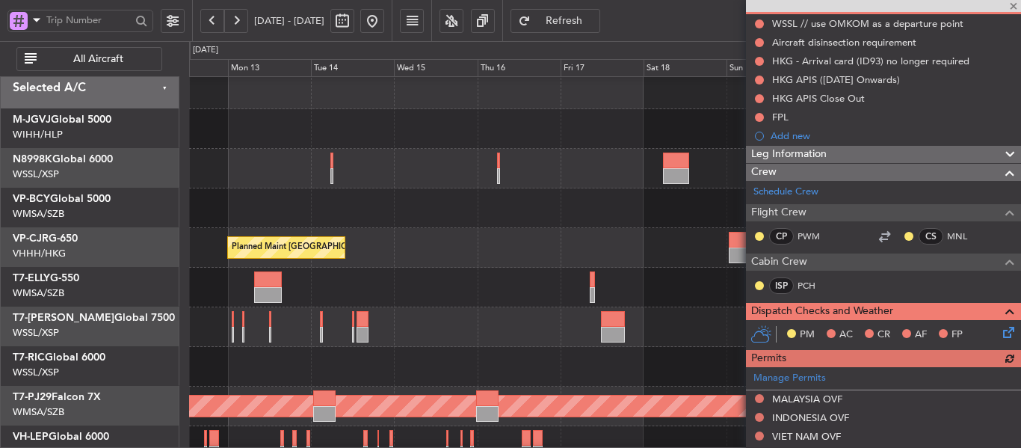
click at [363, 215] on div at bounding box center [604, 208] width 831 height 40
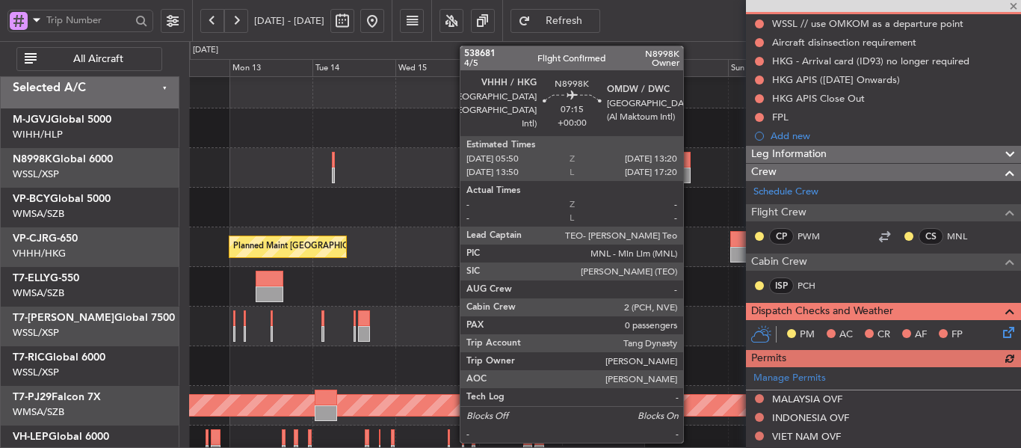
click at [688, 167] on div at bounding box center [677, 175] width 26 height 16
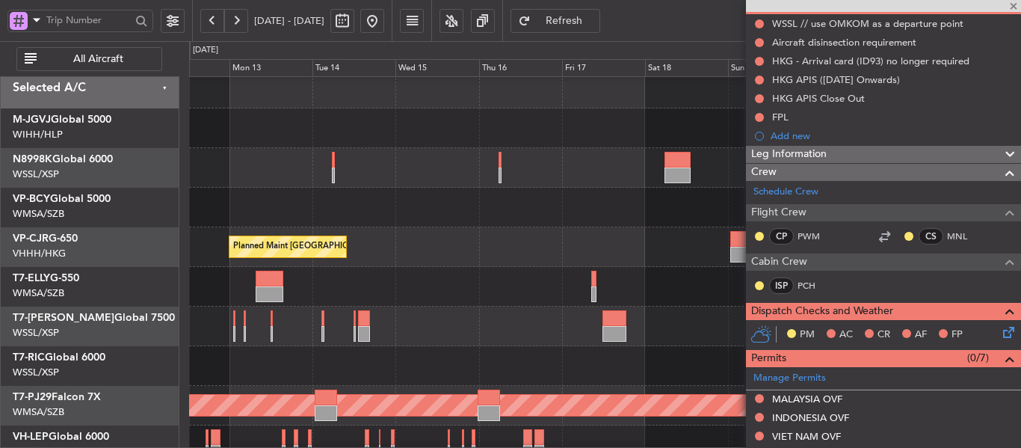
type input "0"
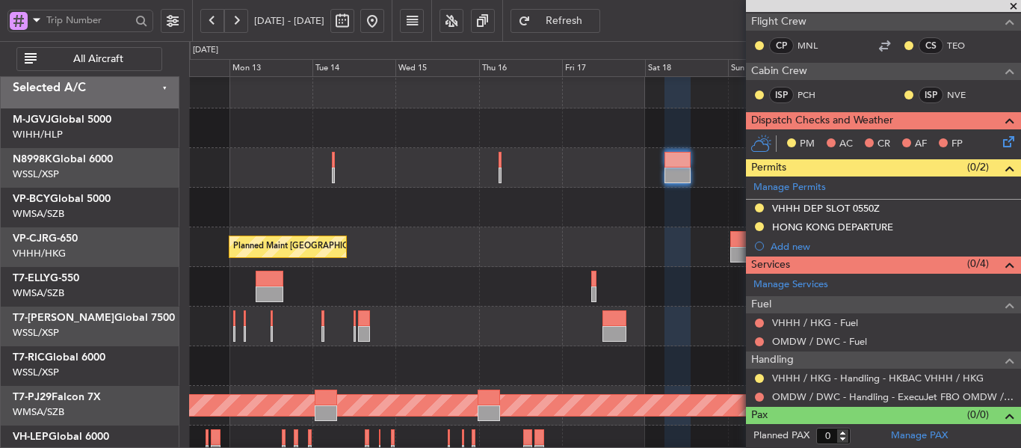
scroll to position [0, 0]
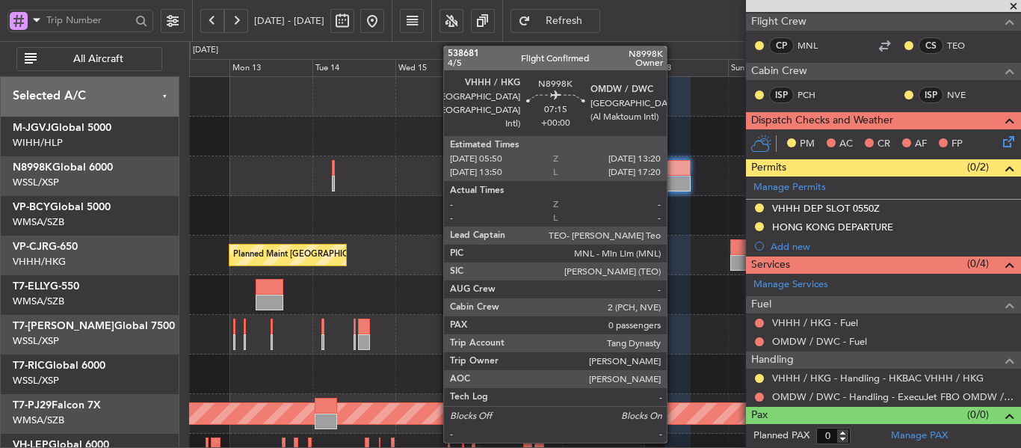
click at [673, 171] on div at bounding box center [677, 168] width 26 height 16
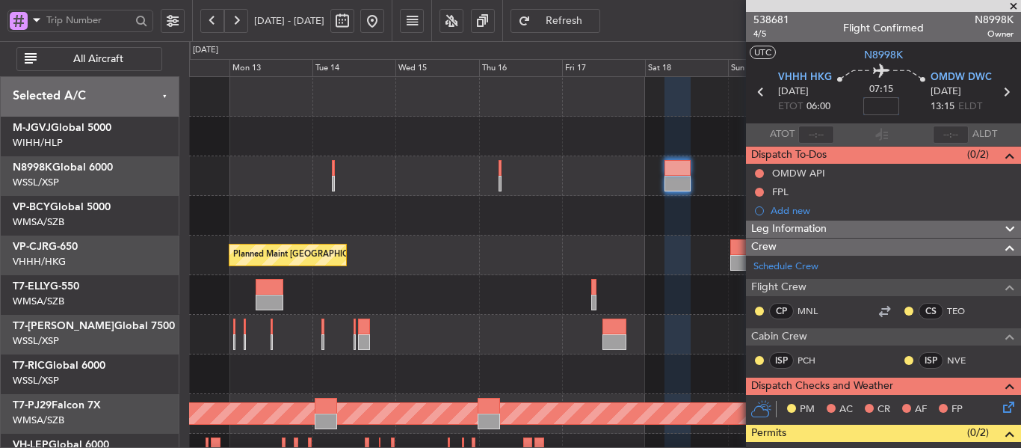
click at [886, 99] on input at bounding box center [881, 106] width 36 height 18
click at [839, 95] on div "07:15 45" at bounding box center [881, 91] width 99 height 55
type input "+00:45"
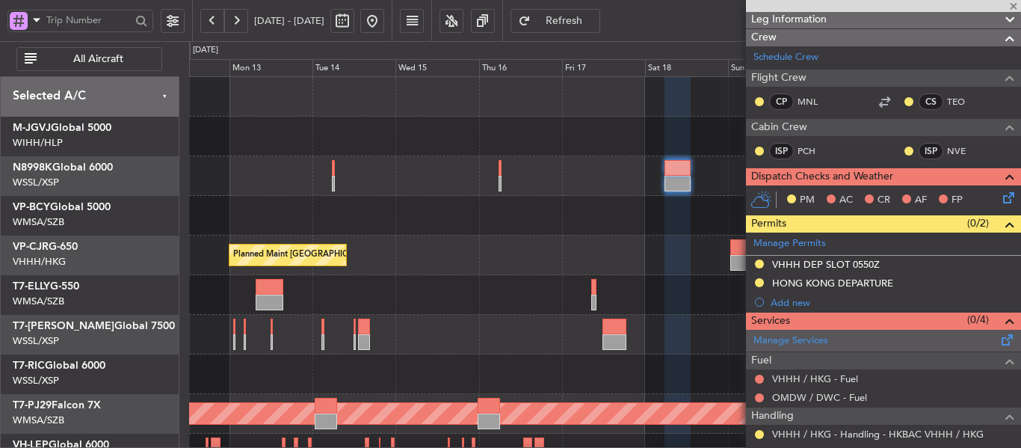
scroll to position [224, 0]
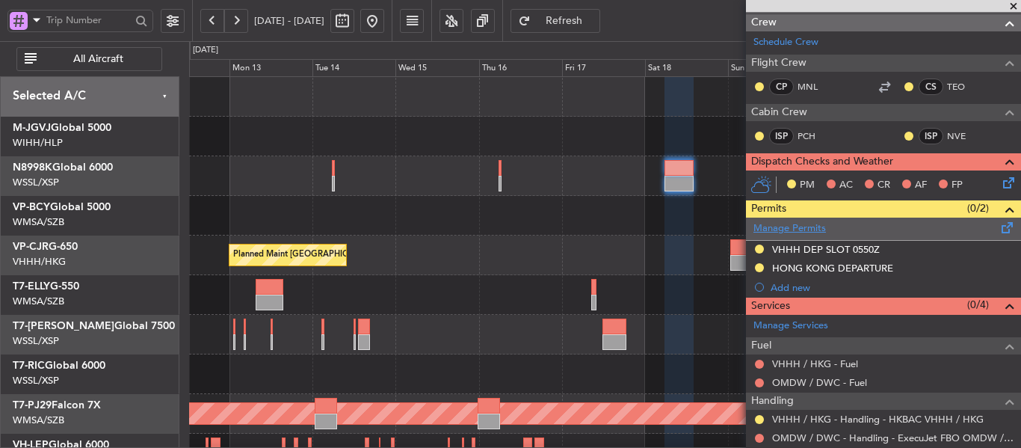
click at [796, 228] on link "Manage Permits" at bounding box center [789, 228] width 72 height 15
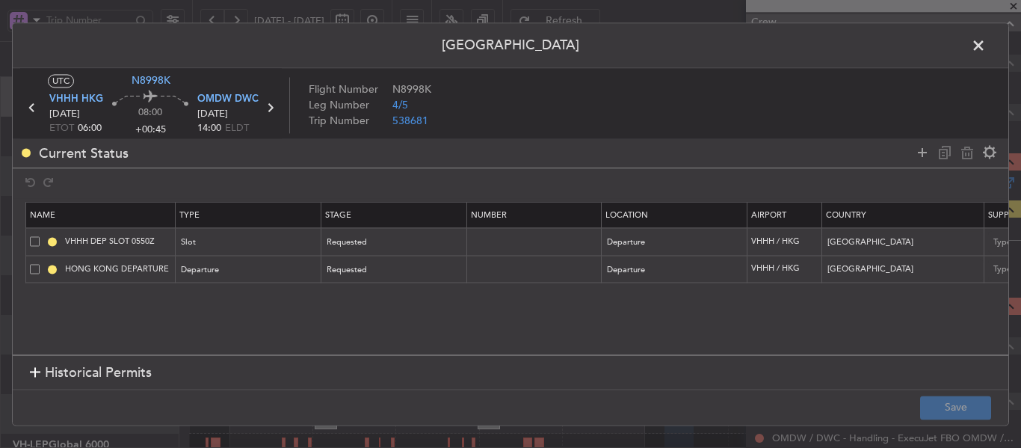
click at [33, 371] on div at bounding box center [35, 373] width 10 height 10
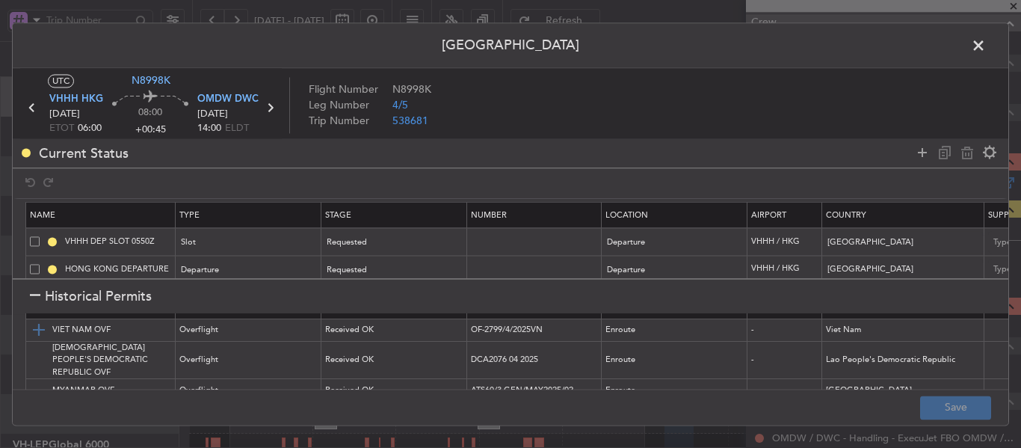
scroll to position [0, 0]
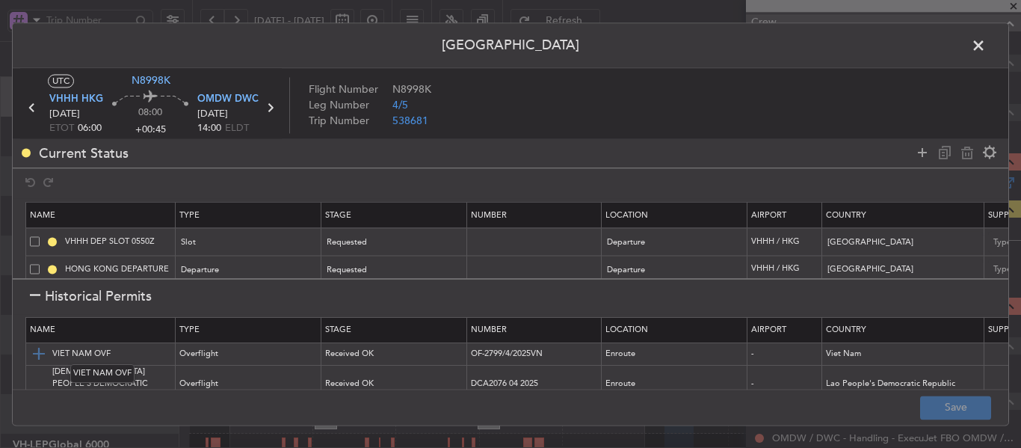
click at [41, 353] on img at bounding box center [39, 354] width 18 height 18
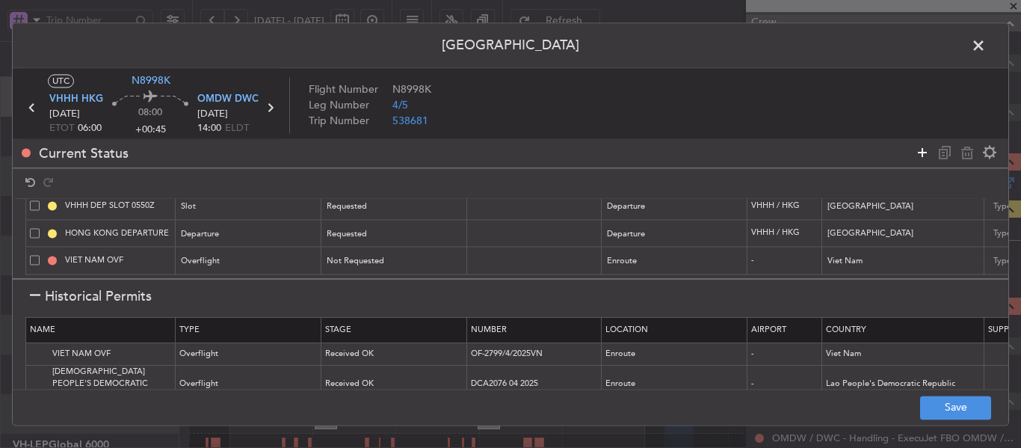
click at [922, 159] on icon at bounding box center [922, 152] width 18 height 18
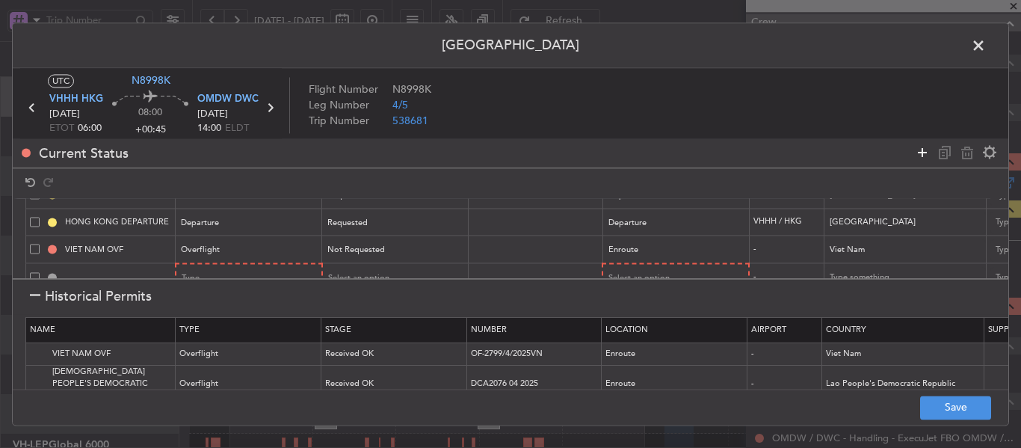
scroll to position [75, 0]
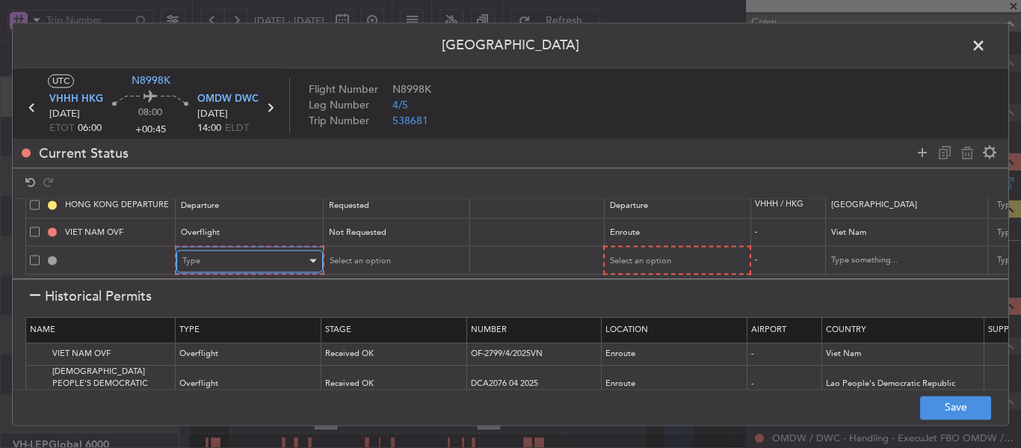
click at [280, 250] on div "Type" at bounding box center [244, 261] width 124 height 22
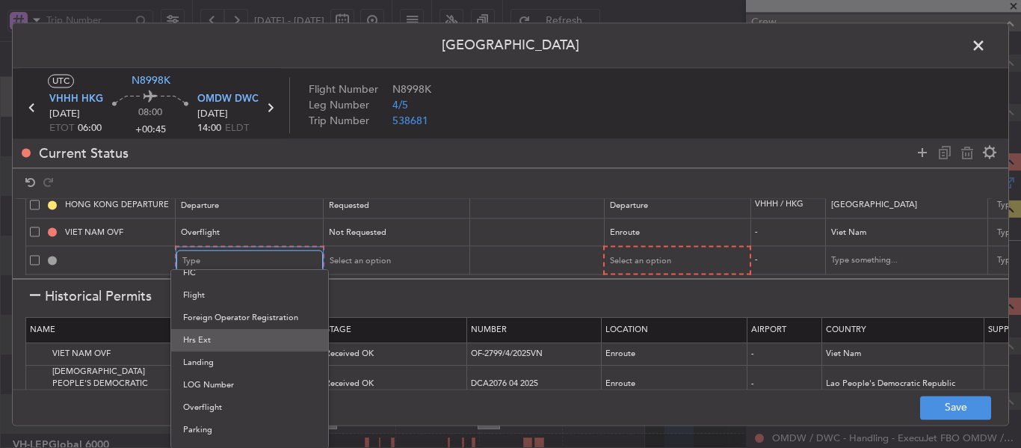
scroll to position [299, 0]
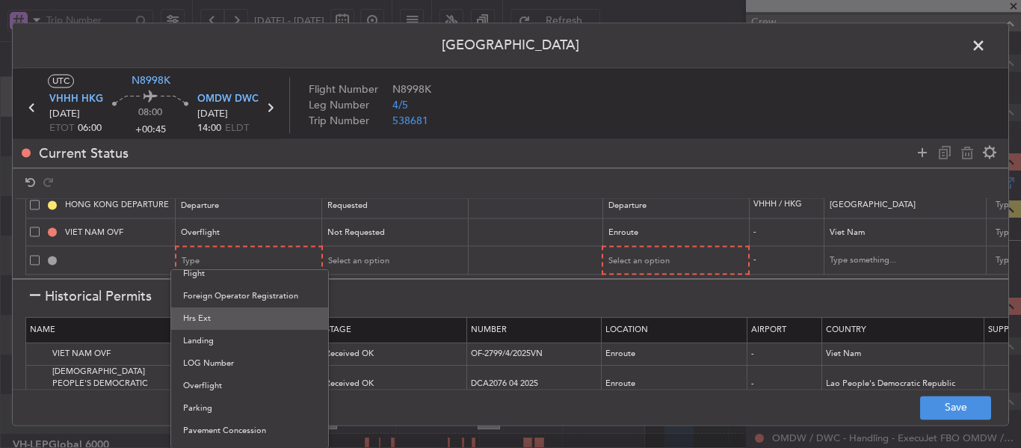
click at [220, 390] on span "Overflight" at bounding box center [249, 385] width 133 height 22
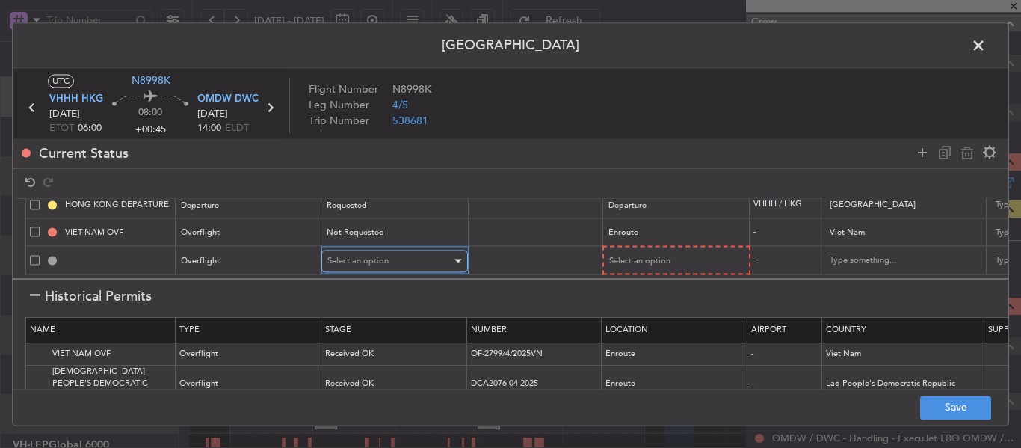
click at [391, 250] on div "Select an option" at bounding box center [389, 261] width 124 height 22
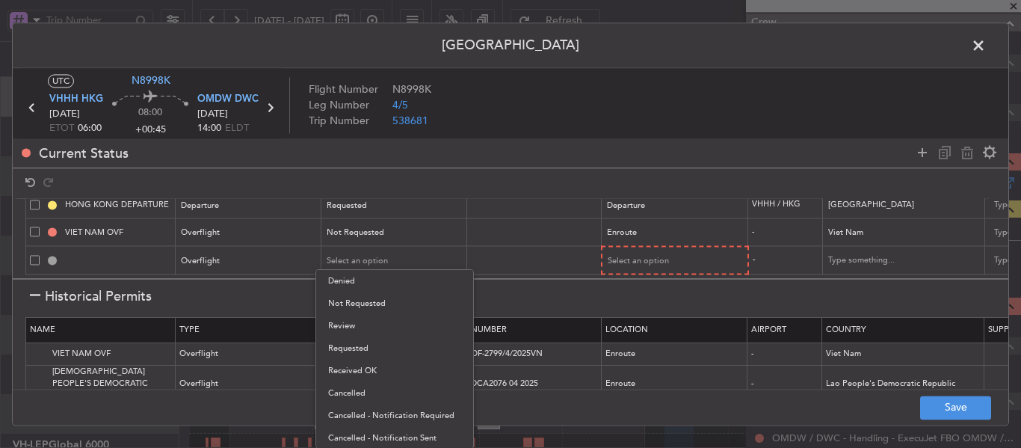
click at [662, 241] on div at bounding box center [510, 224] width 1021 height 448
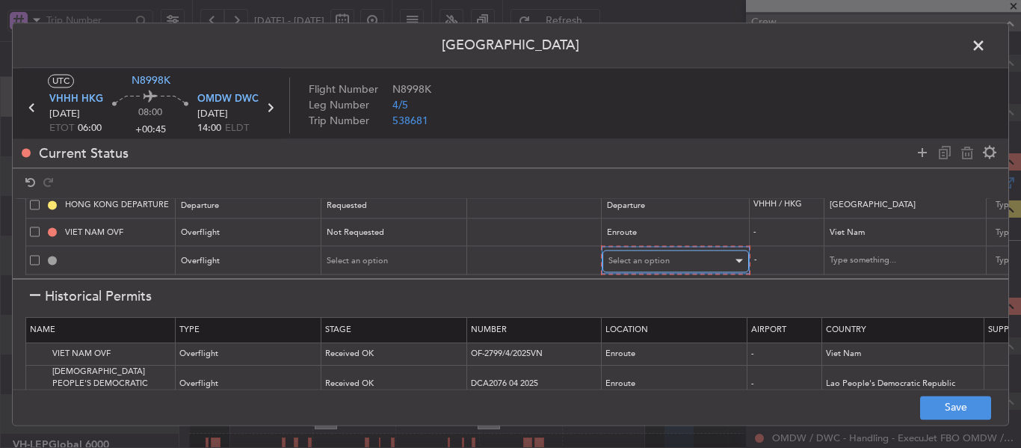
click at [663, 255] on span "Select an option" at bounding box center [638, 260] width 61 height 11
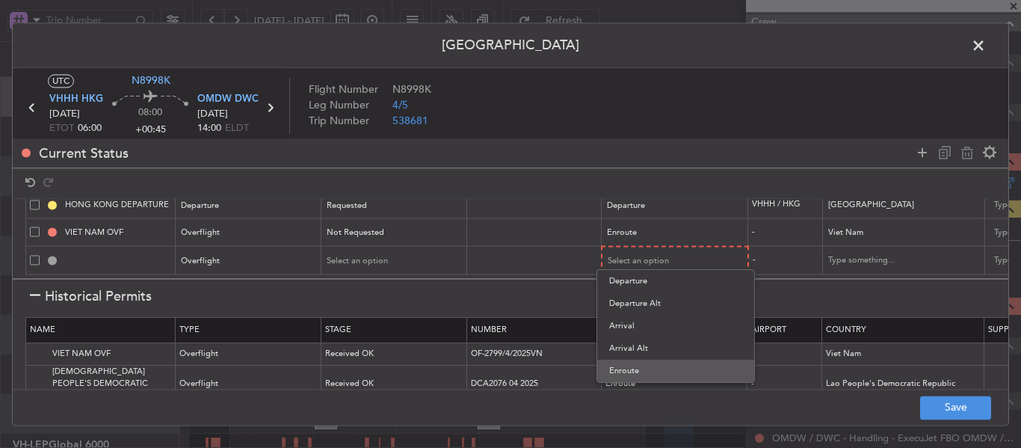
click at [631, 365] on span "Enroute" at bounding box center [675, 370] width 133 height 22
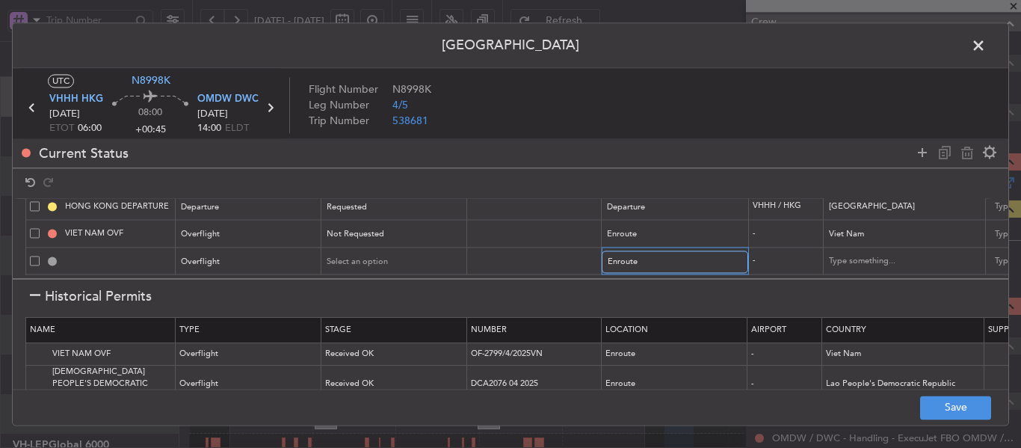
scroll to position [74, 0]
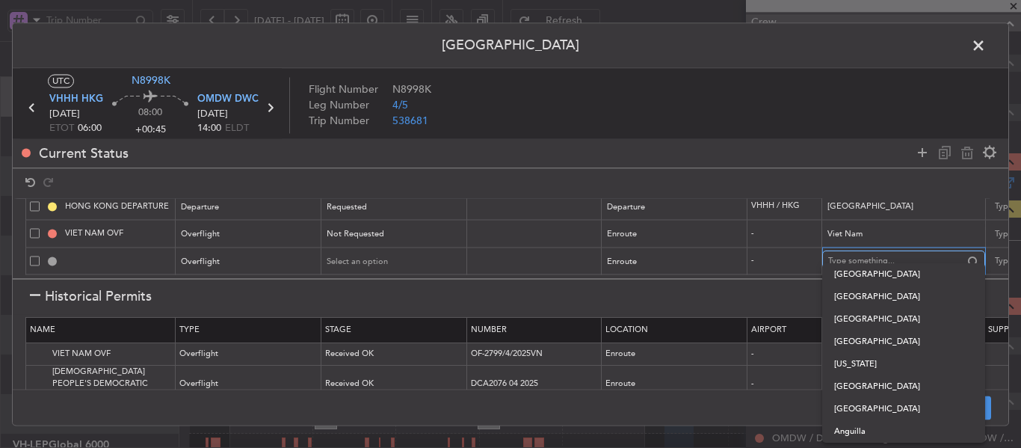
click at [841, 257] on input "text" at bounding box center [895, 261] width 135 height 22
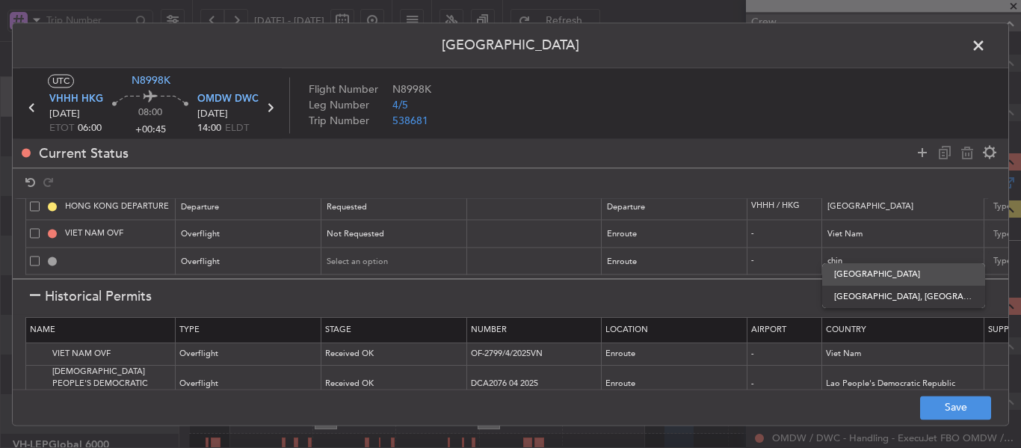
click at [882, 268] on span "[GEOGRAPHIC_DATA]" at bounding box center [903, 274] width 139 height 22
type input "[GEOGRAPHIC_DATA]"
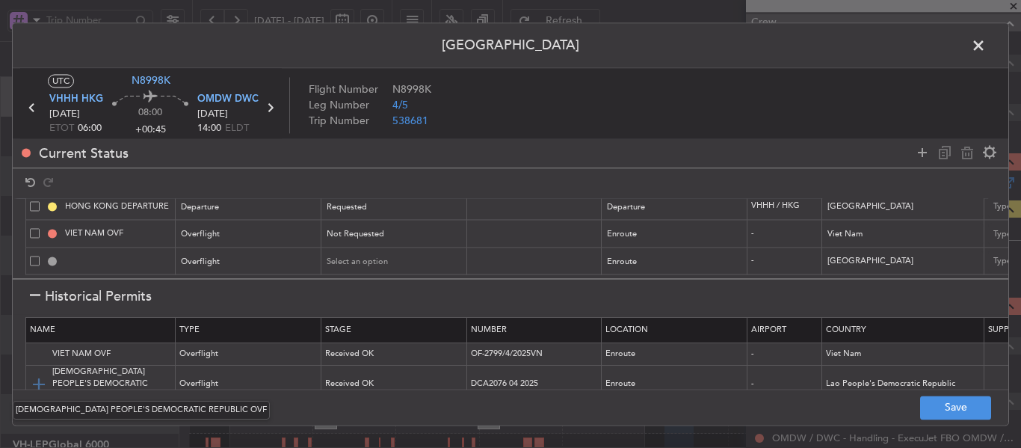
click at [36, 375] on img at bounding box center [39, 384] width 18 height 18
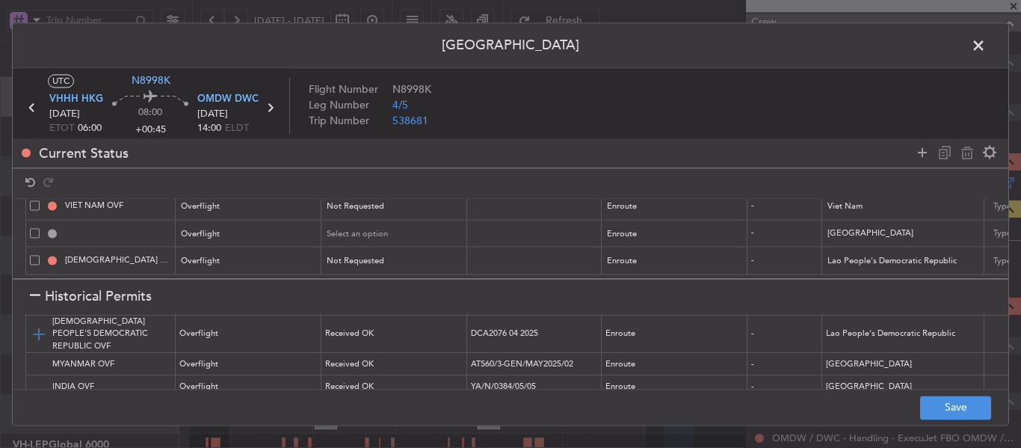
scroll to position [75, 0]
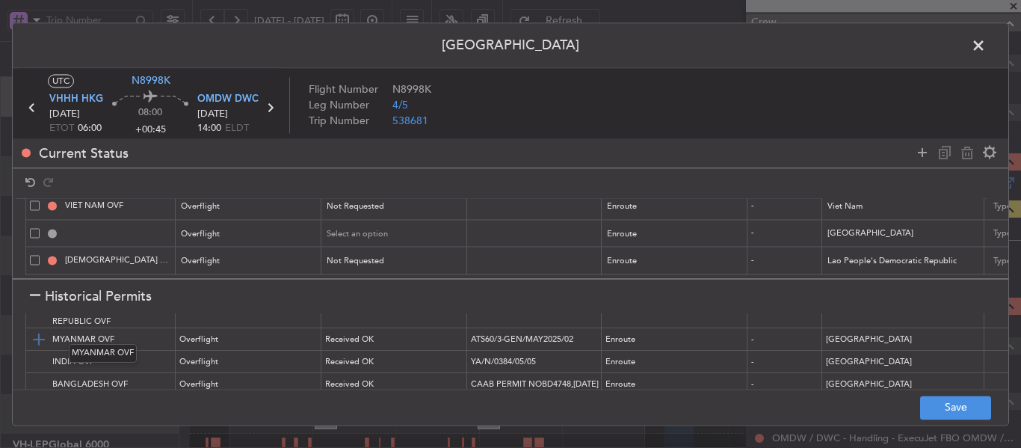
click at [40, 330] on img at bounding box center [39, 339] width 18 height 18
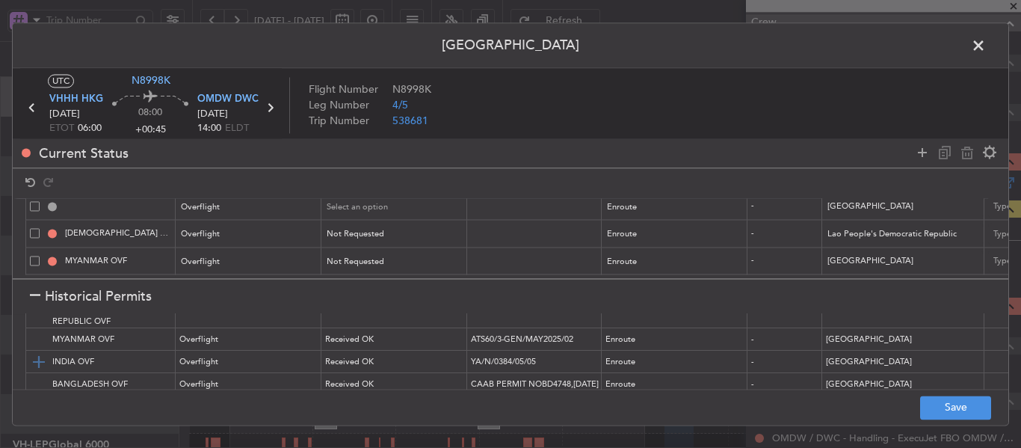
click at [38, 353] on img at bounding box center [39, 362] width 18 height 18
click at [37, 375] on img at bounding box center [39, 384] width 18 height 18
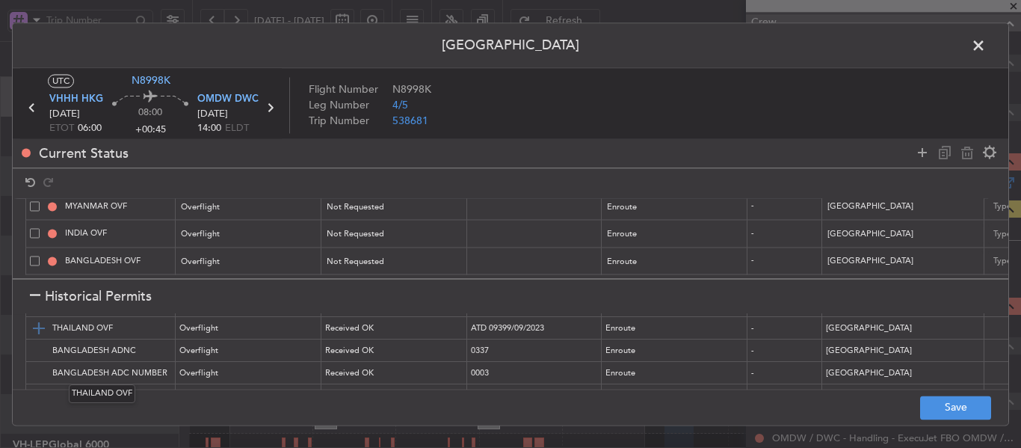
scroll to position [224, 0]
click at [43, 340] on img at bounding box center [39, 347] width 18 height 18
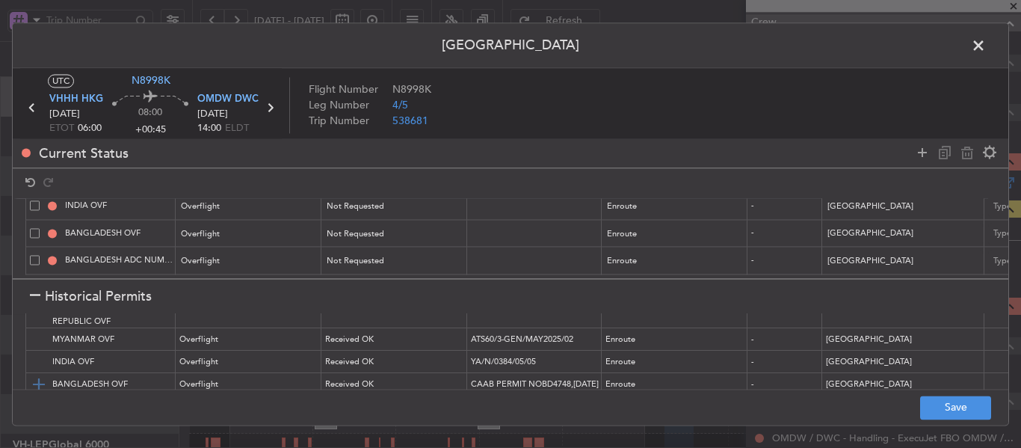
scroll to position [149, 0]
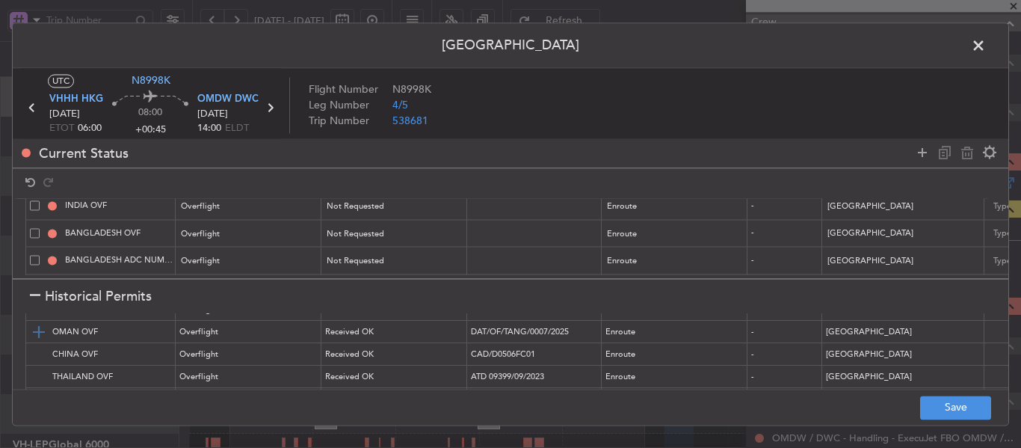
click at [38, 323] on img at bounding box center [39, 332] width 18 height 18
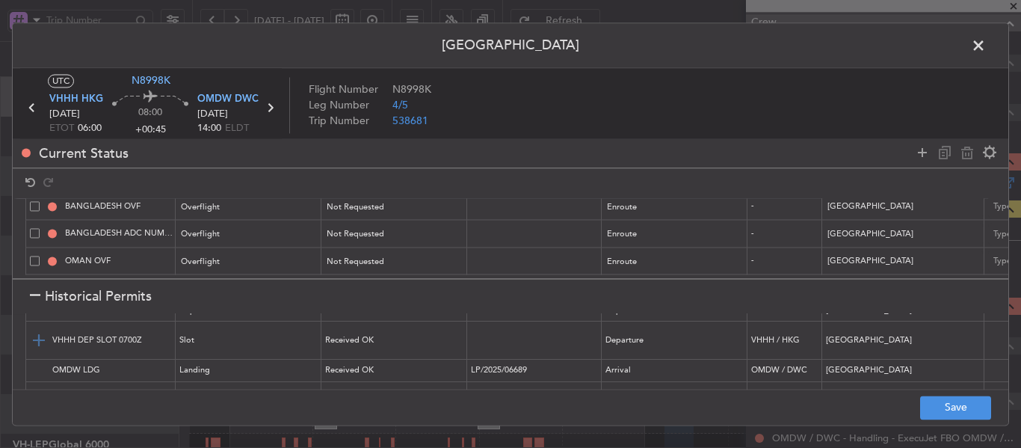
scroll to position [299, 0]
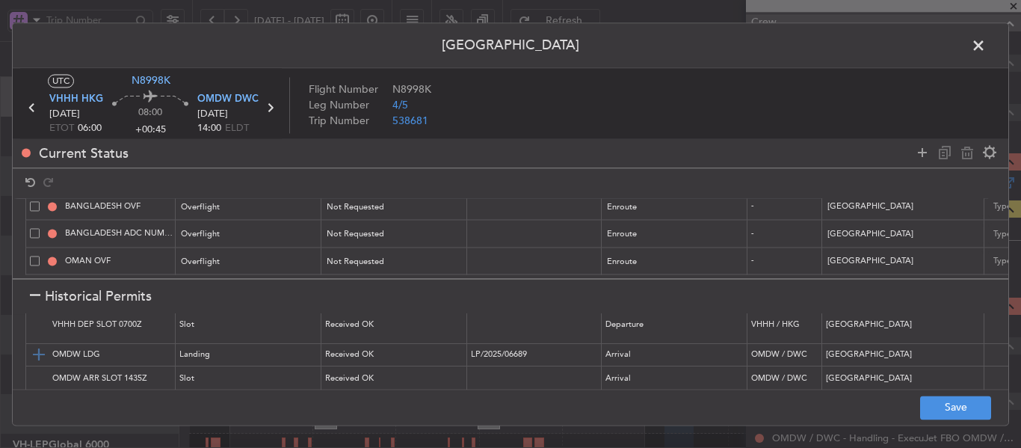
click at [39, 346] on img at bounding box center [39, 355] width 18 height 18
click at [38, 370] on img at bounding box center [39, 379] width 18 height 18
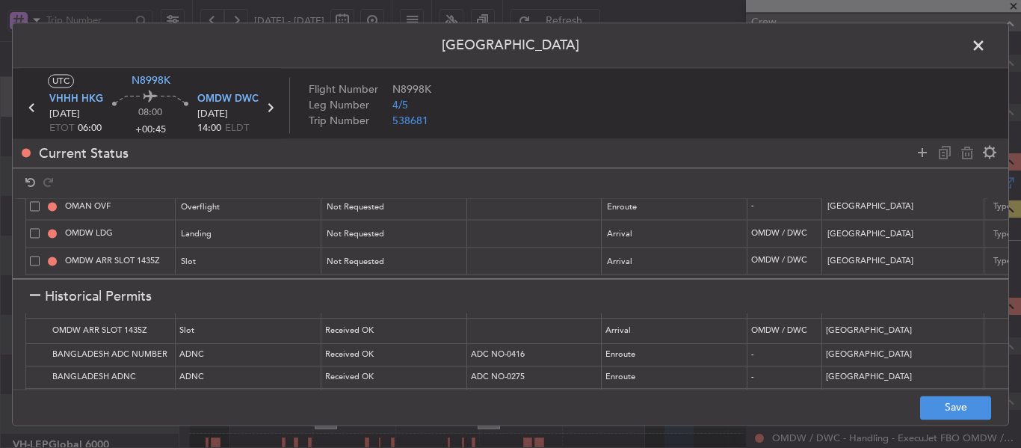
scroll to position [374, 0]
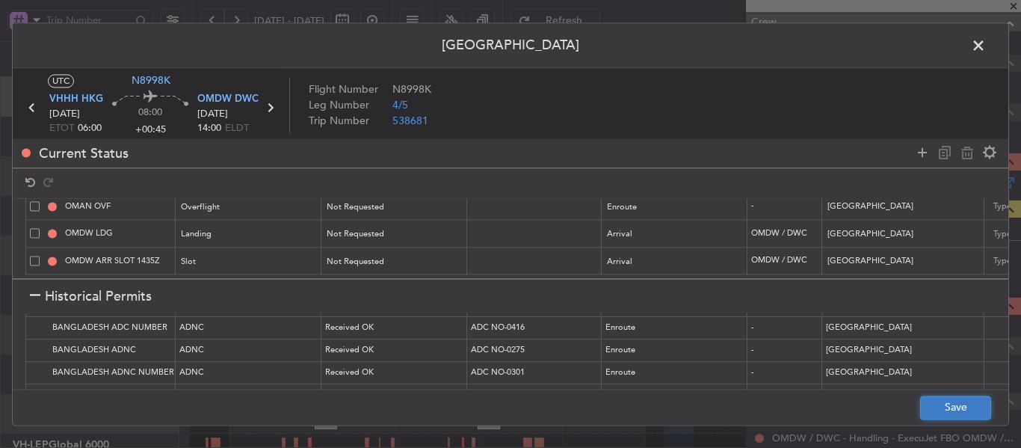
click at [959, 409] on button "Save" at bounding box center [955, 407] width 71 height 24
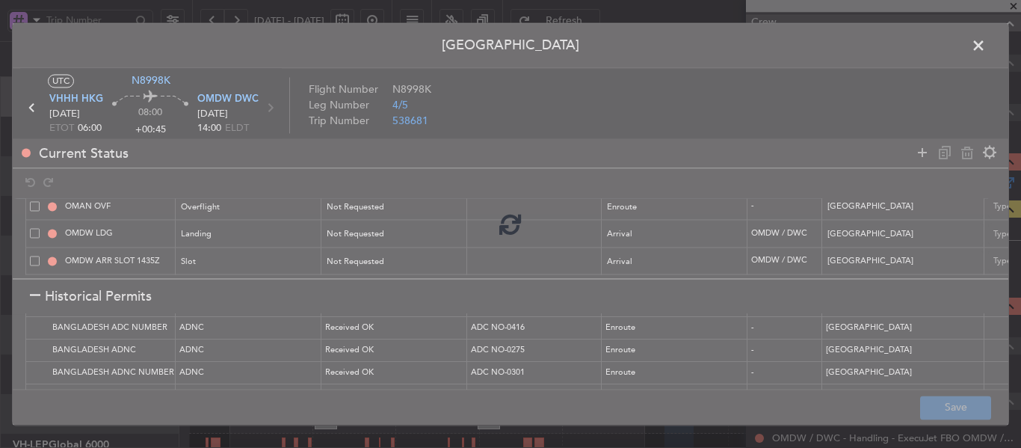
type input "NNN"
type input "CHINA OVF"
type input "NNN"
type input "3"
type input "NNN"
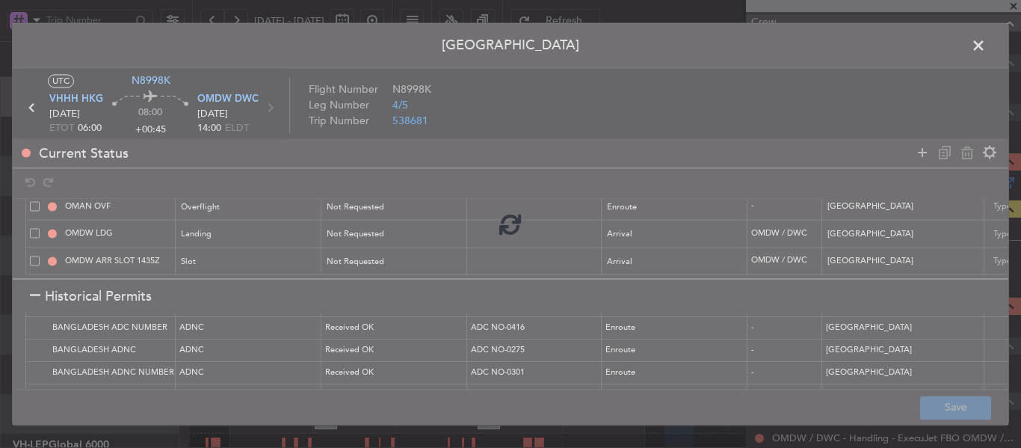
type input "NNN"
type input "3"
type input "NNN"
type input "BANGLADESH OVF"
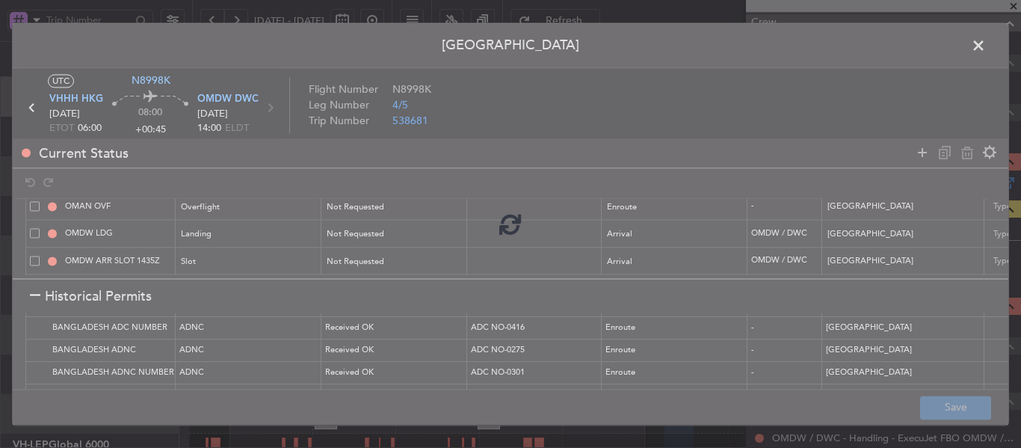
type input "NNN"
type input "2"
type input "NNN"
type input "1"
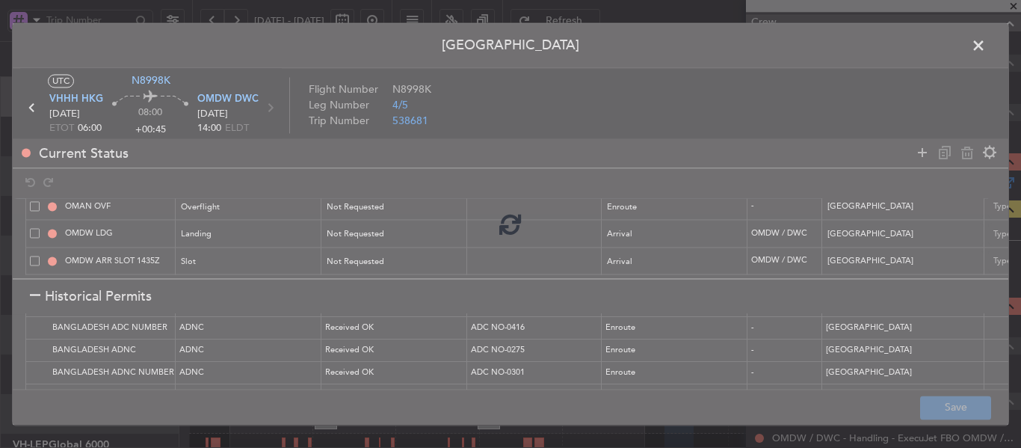
type input "OMDW ARR SLOT"
type input "NNN"
type input "1"
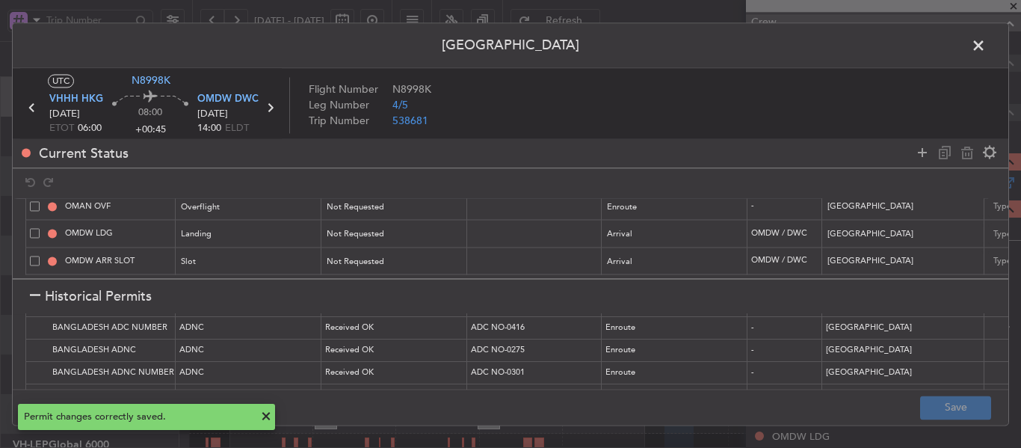
click at [986, 42] on span at bounding box center [986, 49] width 0 height 30
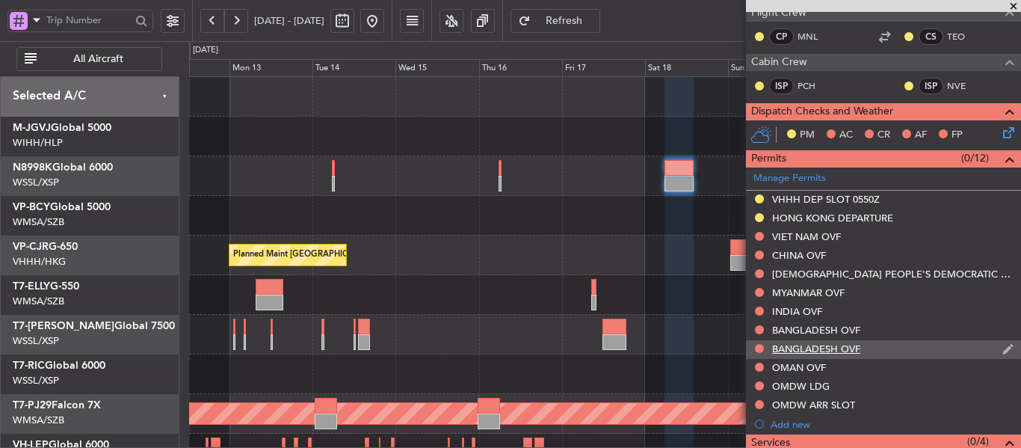
scroll to position [299, 0]
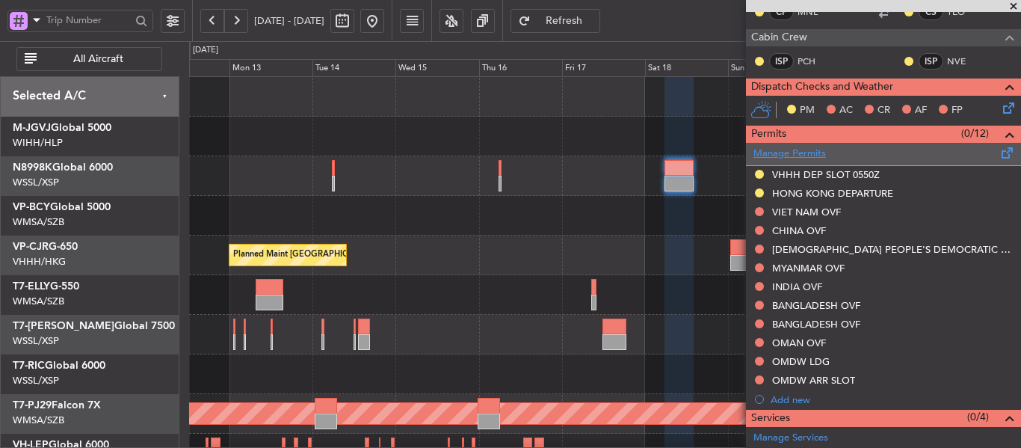
click at [807, 153] on link "Manage Permits" at bounding box center [789, 153] width 72 height 15
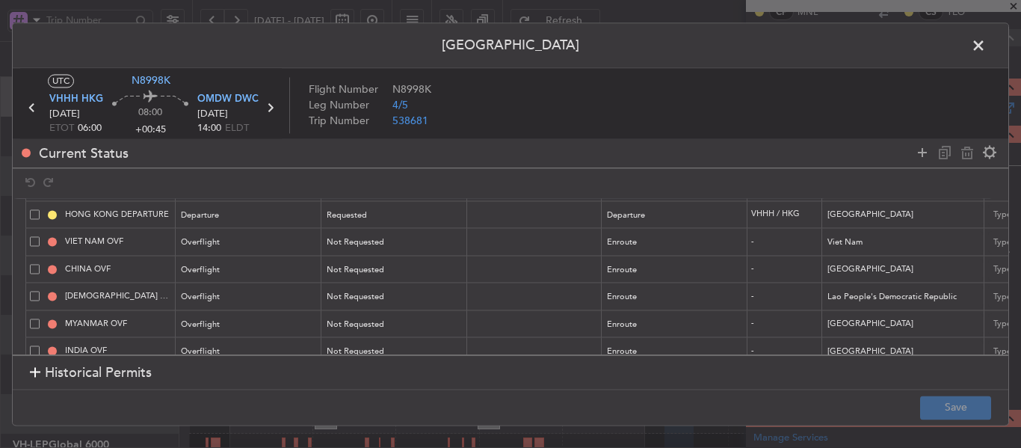
scroll to position [75, 0]
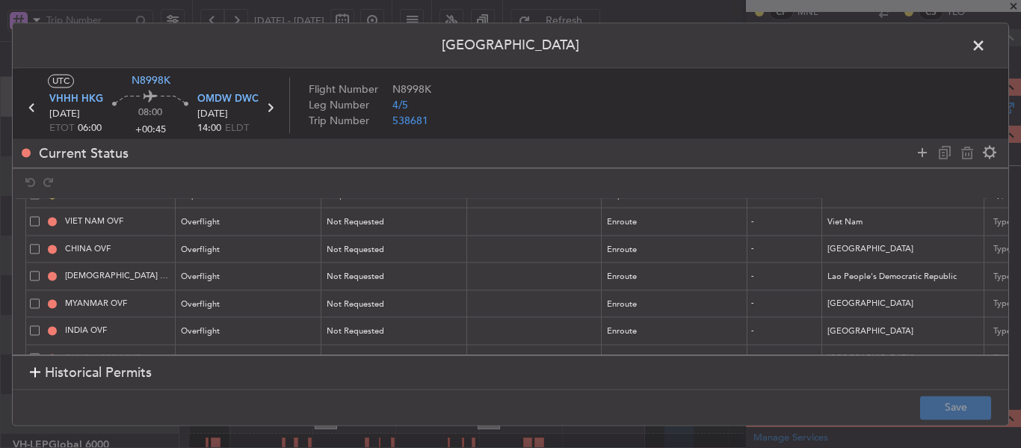
click at [34, 374] on div at bounding box center [35, 373] width 10 height 10
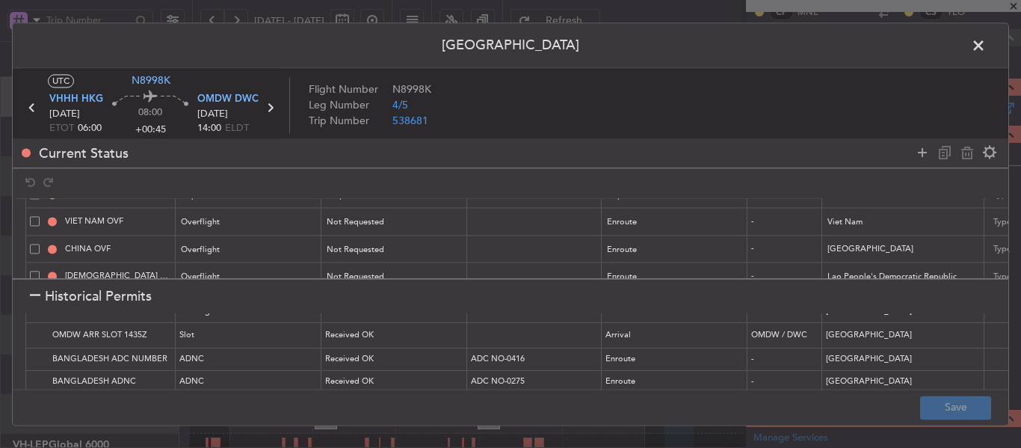
scroll to position [247, 0]
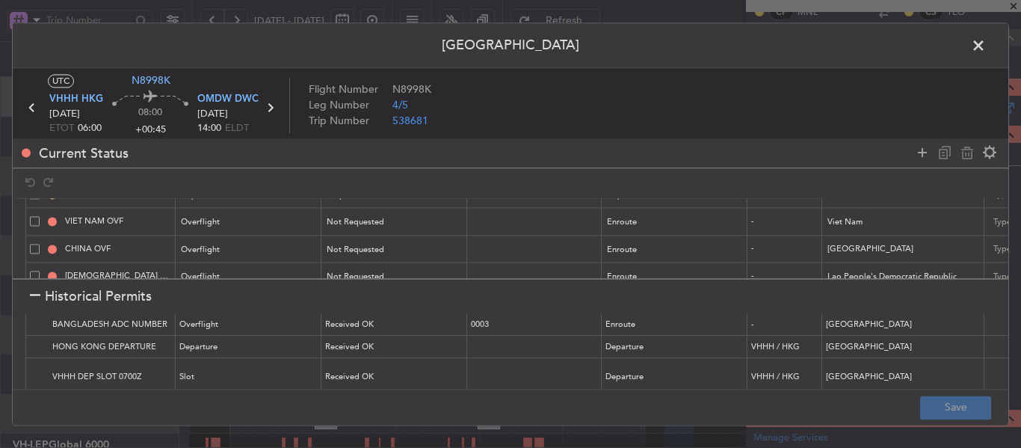
click at [37, 294] on div at bounding box center [35, 296] width 10 height 10
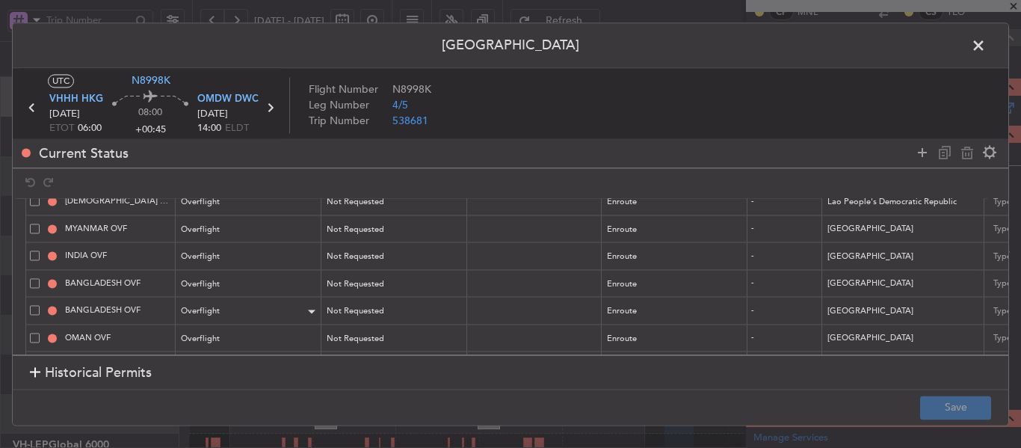
scroll to position [216, 0]
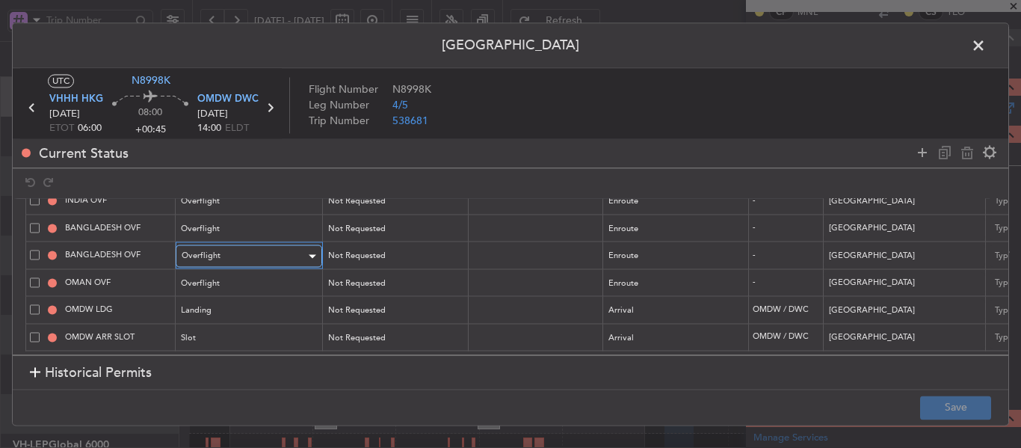
click at [247, 245] on div "Overflight" at bounding box center [244, 256] width 124 height 22
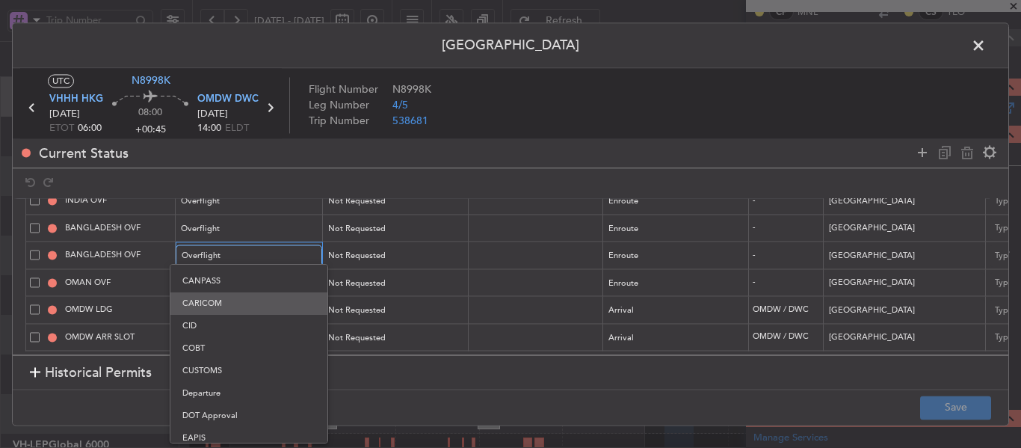
scroll to position [0, 0]
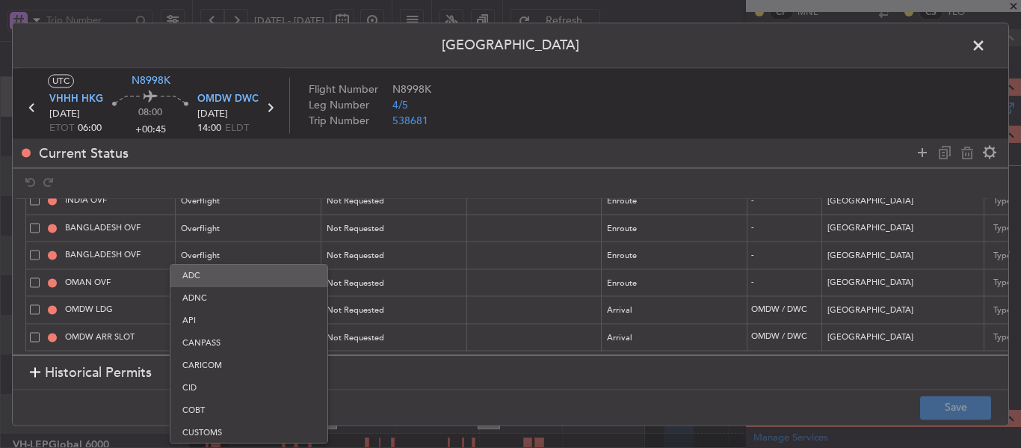
click at [240, 282] on span "ADC" at bounding box center [248, 276] width 133 height 22
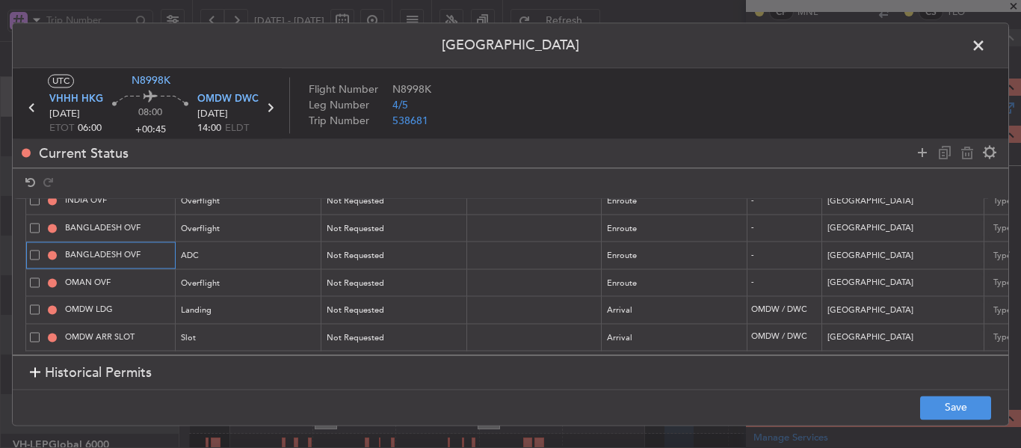
click at [129, 249] on input "BANGLADESH OVF" at bounding box center [118, 255] width 112 height 13
click at [146, 249] on input "BANGLADESH OVF" at bounding box center [118, 255] width 112 height 13
click at [34, 378] on div at bounding box center [35, 373] width 10 height 10
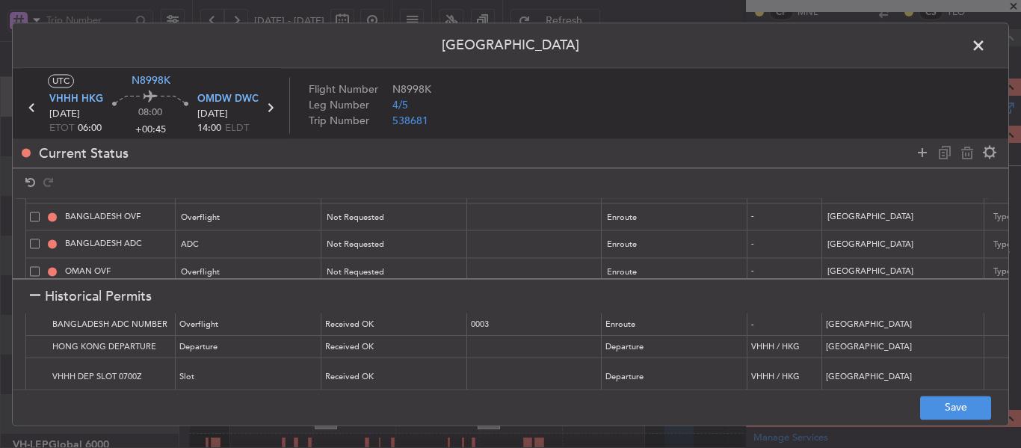
scroll to position [321, 0]
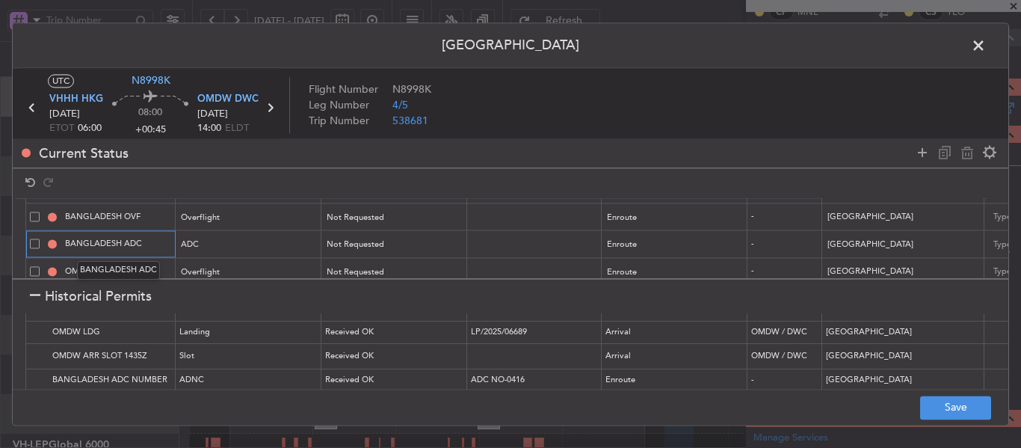
click at [138, 240] on input "BANGLADESH ADC" at bounding box center [118, 244] width 112 height 13
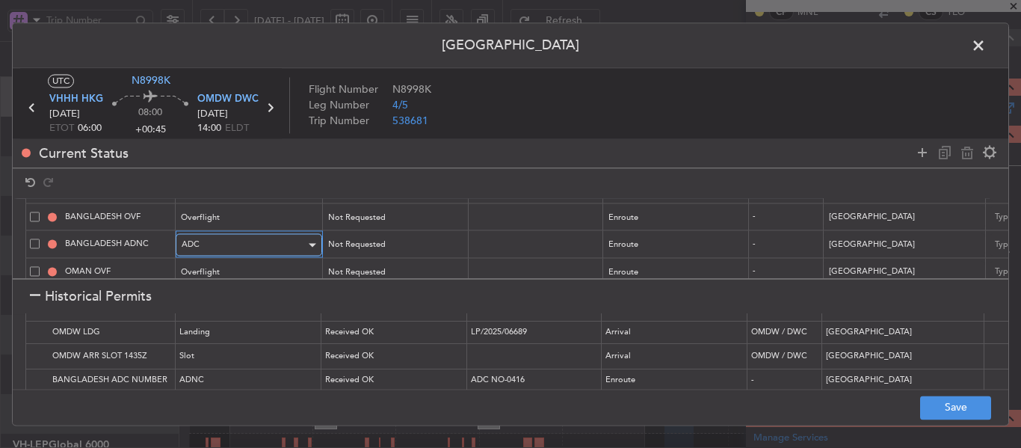
click at [198, 241] on span "ADC" at bounding box center [191, 244] width 18 height 11
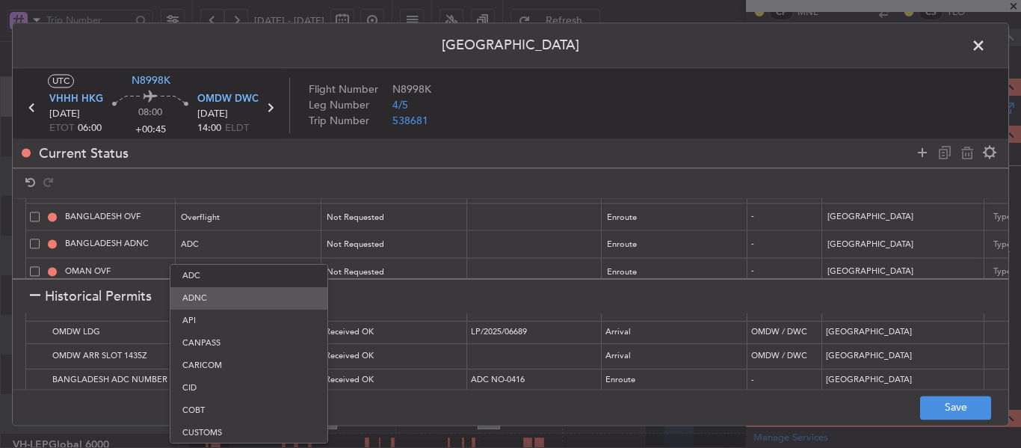
click at [203, 292] on span "ADNC" at bounding box center [248, 298] width 133 height 22
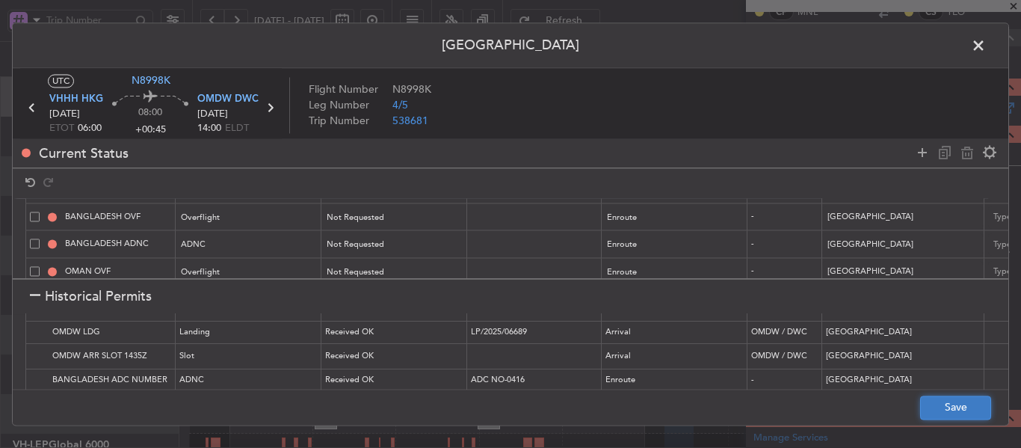
click at [925, 404] on button "Save" at bounding box center [955, 407] width 71 height 24
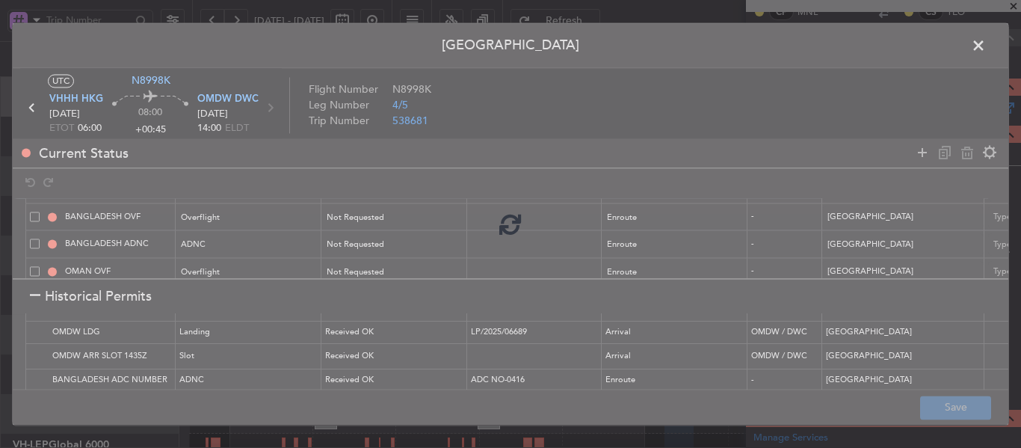
type input "BANGLADESH ADNC"
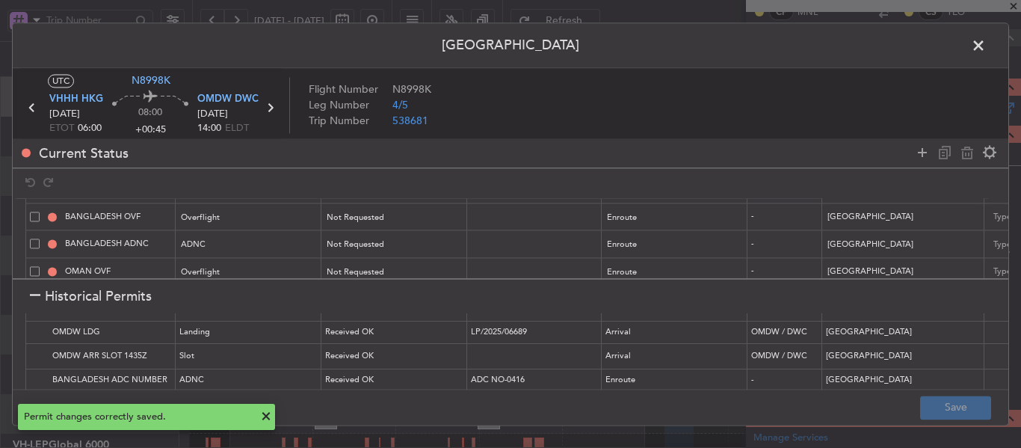
click at [986, 49] on span at bounding box center [986, 49] width 0 height 30
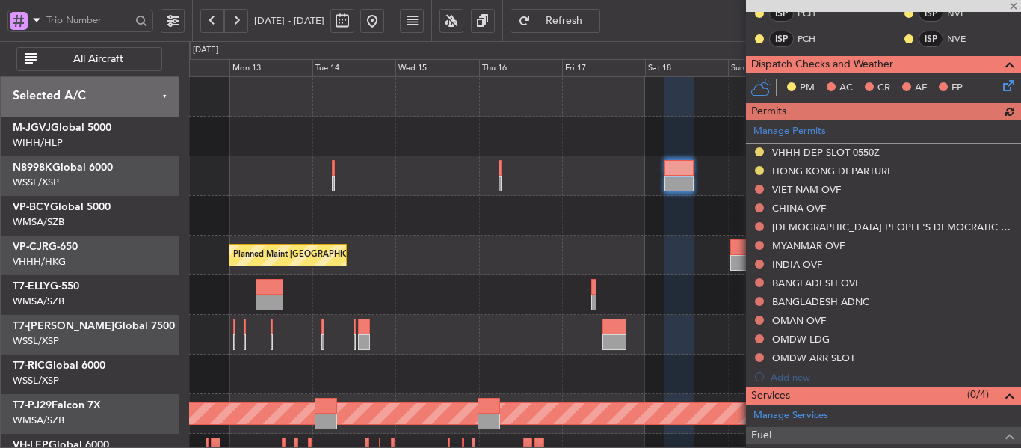
scroll to position [426, 0]
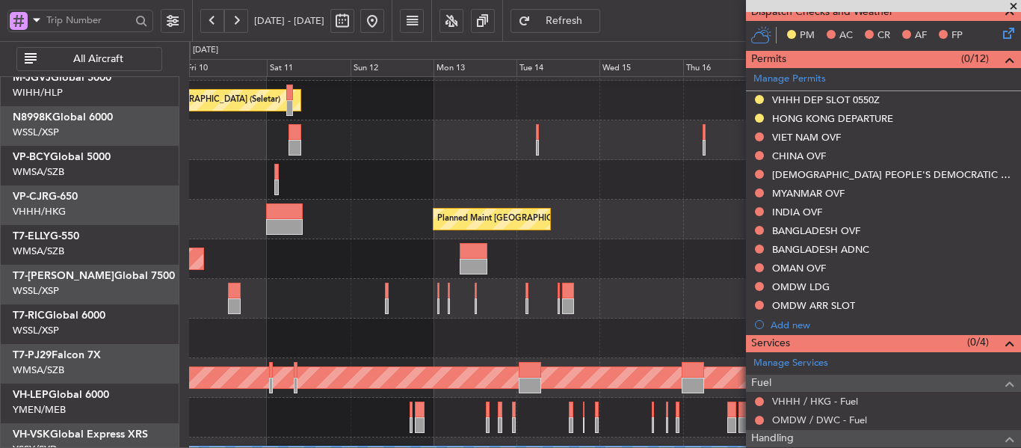
click at [617, 279] on div "Planned Maint [GEOGRAPHIC_DATA] (Seletar)" at bounding box center [604, 299] width 831 height 40
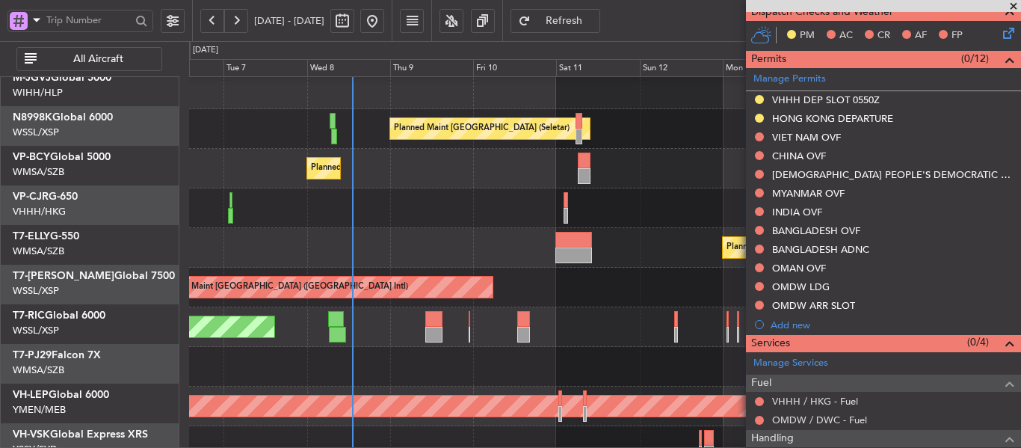
click at [520, 315] on div "Planned Maint [GEOGRAPHIC_DATA] (Seletar)" at bounding box center [604, 327] width 831 height 40
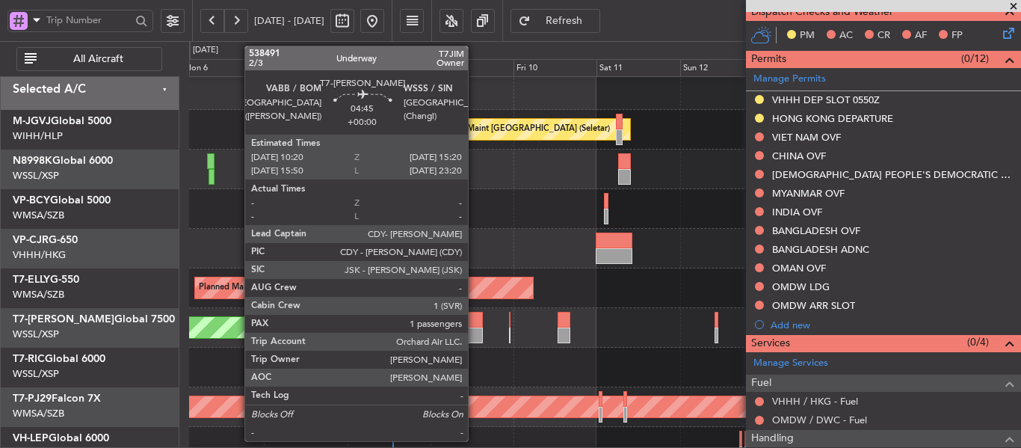
click at [475, 326] on div at bounding box center [475, 320] width 18 height 16
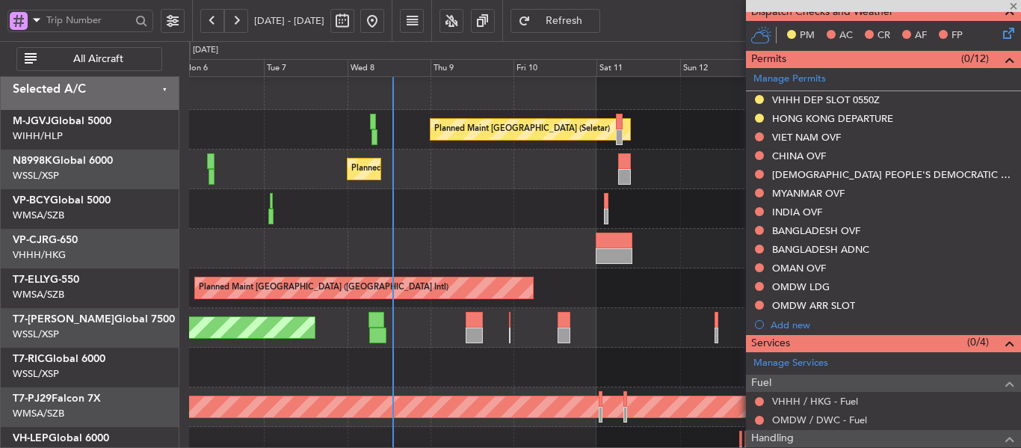
type input "1"
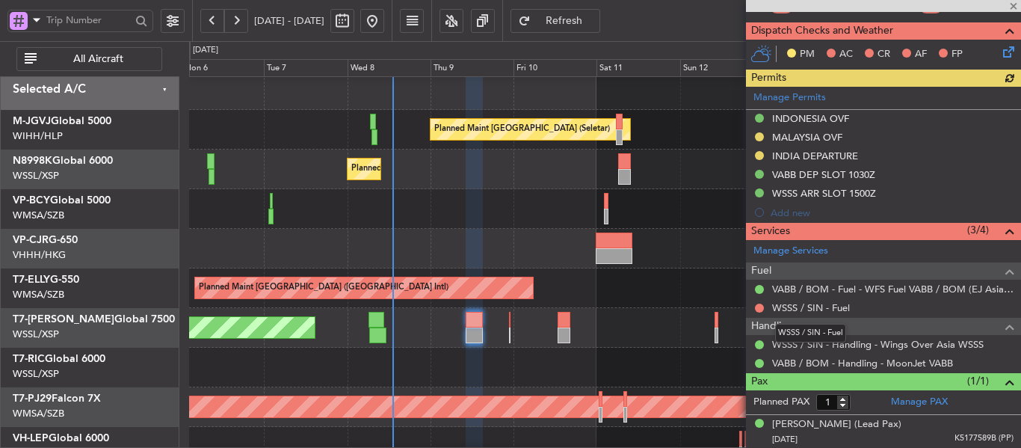
scroll to position [336, 0]
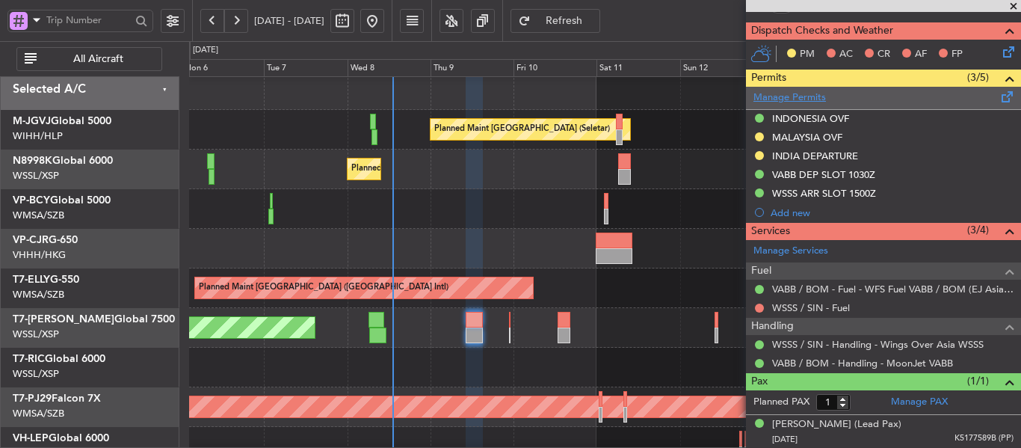
click at [785, 96] on link "Manage Permits" at bounding box center [789, 97] width 72 height 15
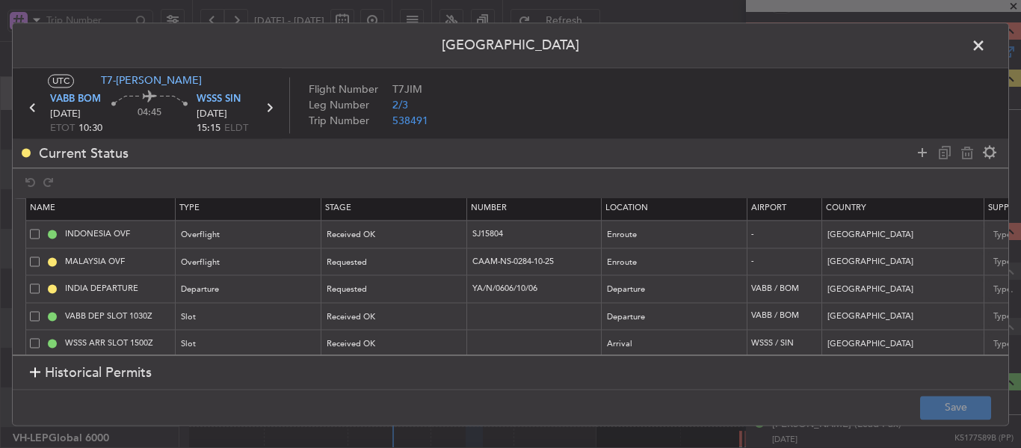
scroll to position [0, 0]
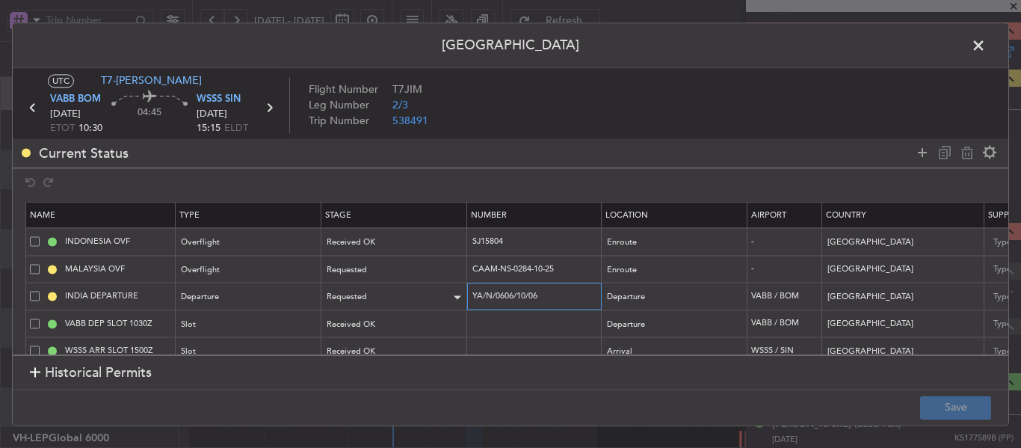
drag, startPoint x: 554, startPoint y: 294, endPoint x: 441, endPoint y: 292, distance: 112.9
click at [441, 292] on tr "INDIA DEPARTURE Departure Requested YA/N/0606/10/06 Departure VABB / BOM [GEOGR…" at bounding box center [979, 296] width 1906 height 28
paste input "830/10/08"
type input "YA/N/0830/10/08"
click at [435, 296] on div "Requested" at bounding box center [389, 297] width 124 height 22
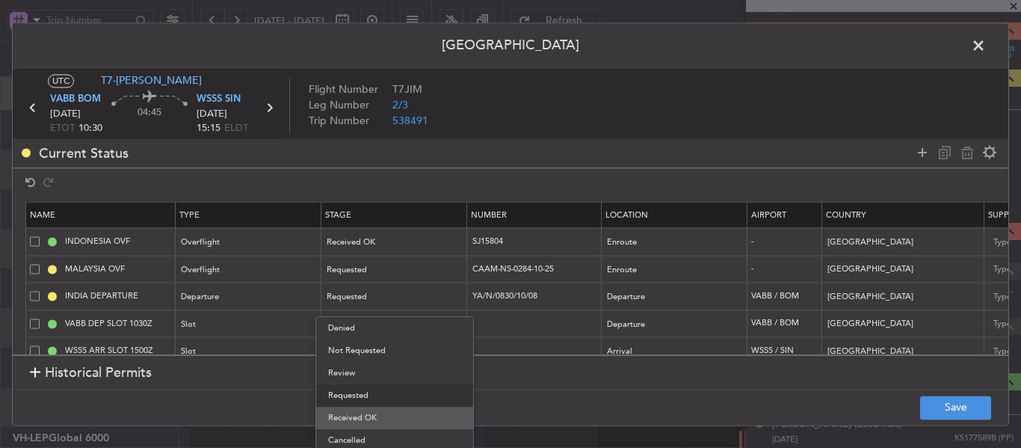
click at [377, 420] on span "Received OK" at bounding box center [394, 418] width 133 height 22
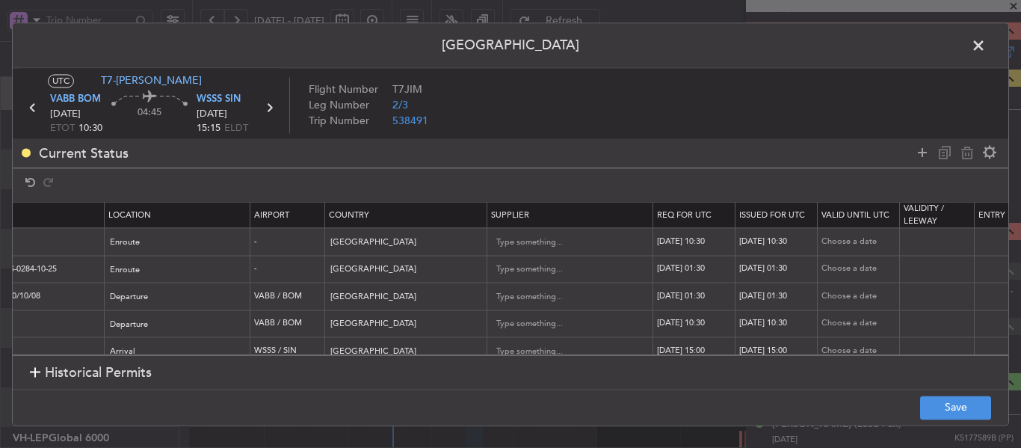
scroll to position [0, 585]
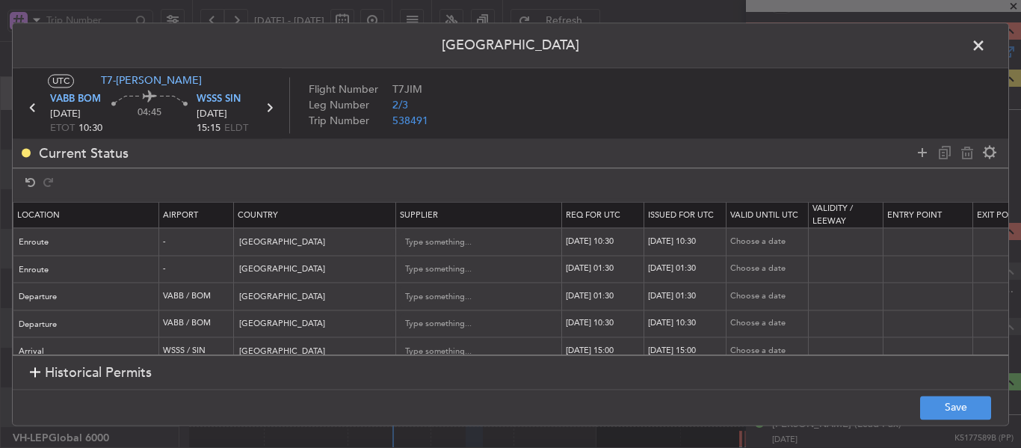
click at [594, 297] on div "[DATE] 01:30" at bounding box center [605, 296] width 78 height 13
select select "10"
select select "2025"
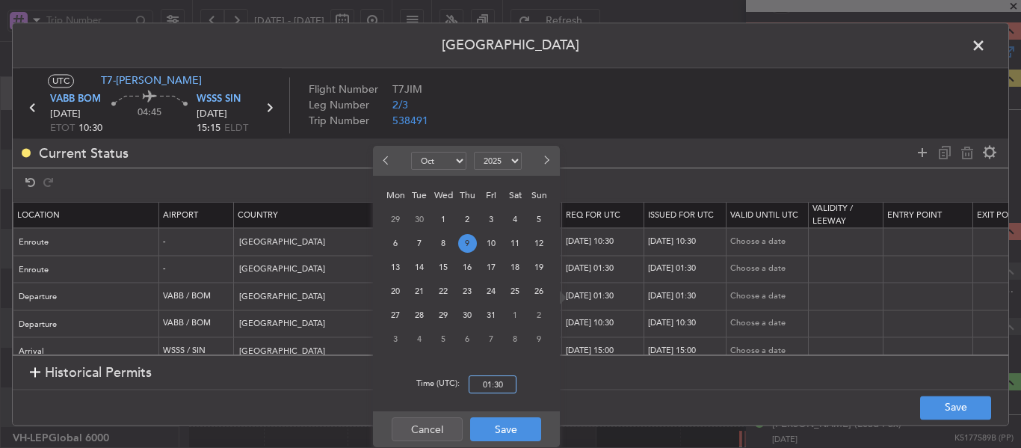
click at [483, 384] on input "01:30" at bounding box center [493, 384] width 48 height 18
type input "10:30"
click at [513, 432] on button "Save" at bounding box center [505, 429] width 71 height 24
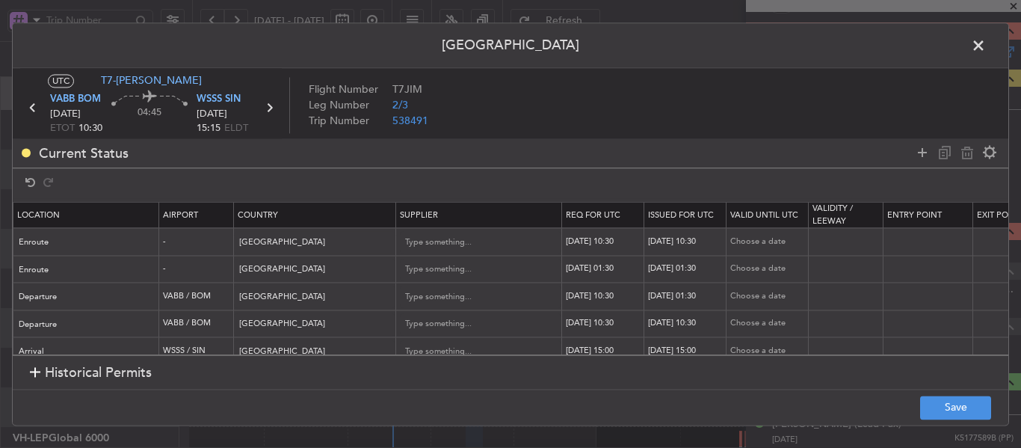
click at [675, 295] on div "[DATE] 01:30" at bounding box center [687, 296] width 78 height 13
select select "10"
select select "2025"
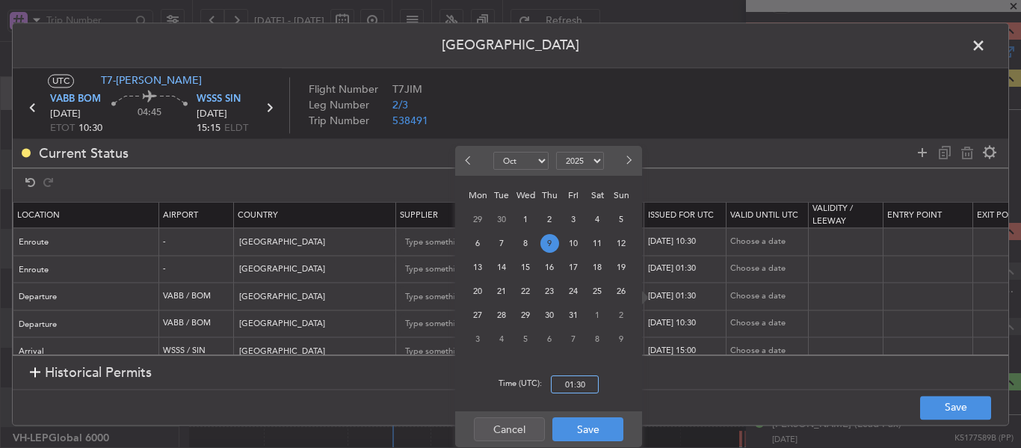
click at [570, 378] on input "01:30" at bounding box center [575, 384] width 48 height 18
type input "10:30"
click at [602, 424] on button "Save" at bounding box center [587, 429] width 71 height 24
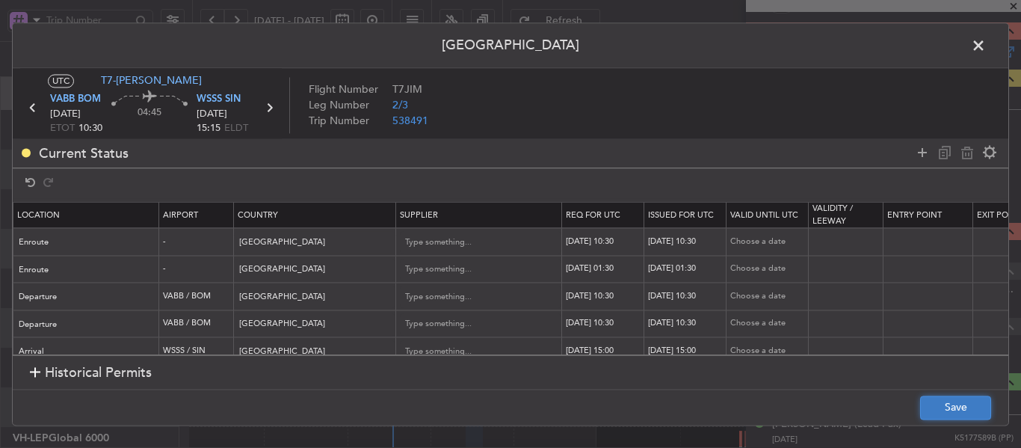
click at [946, 410] on button "Save" at bounding box center [955, 407] width 71 height 24
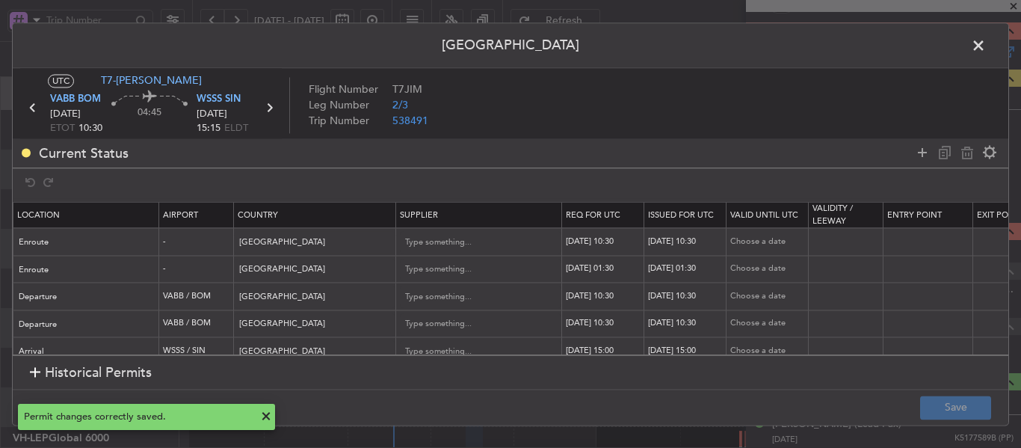
click at [986, 49] on span at bounding box center [986, 49] width 0 height 30
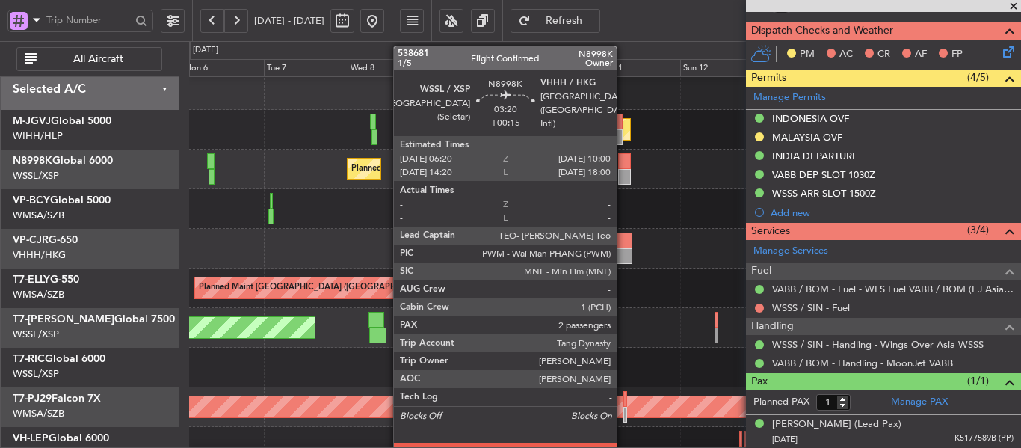
click at [622, 170] on div at bounding box center [624, 177] width 13 height 16
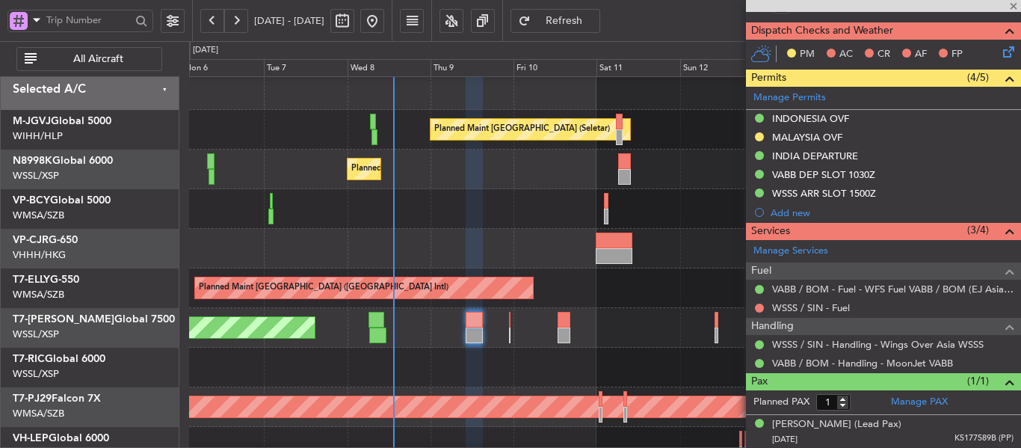
type input "+00:15"
type input "2"
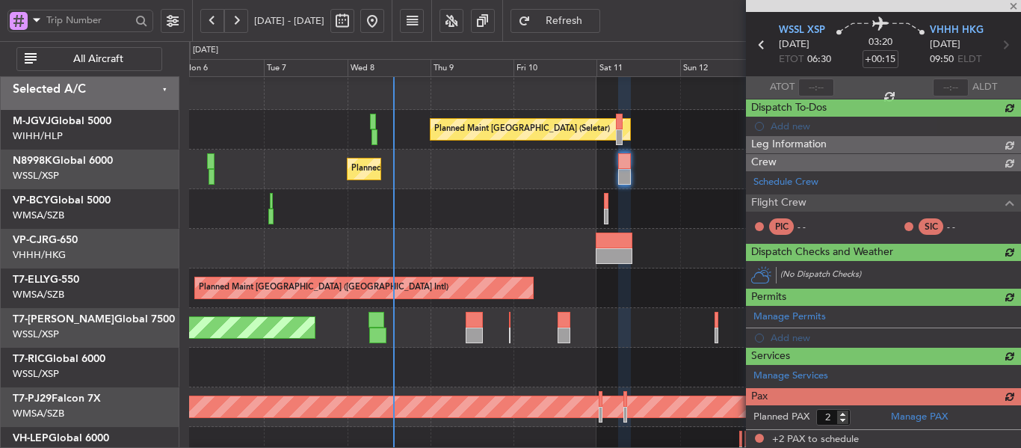
scroll to position [430, 0]
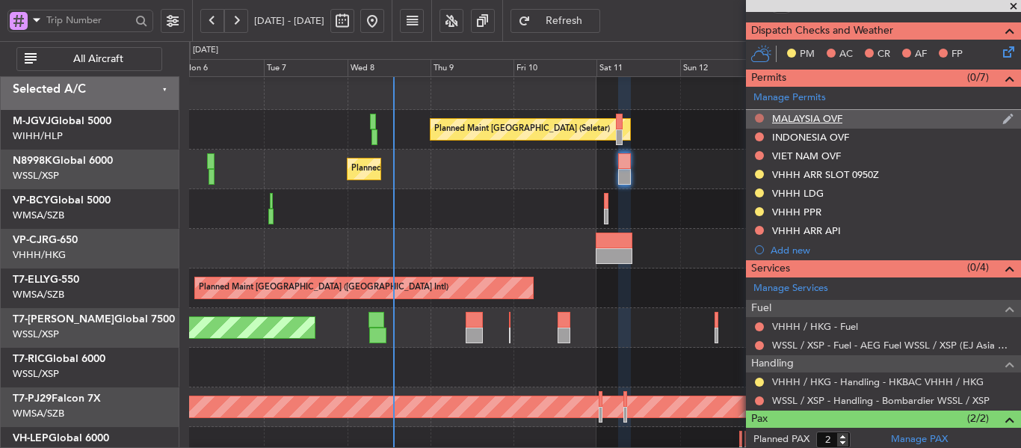
click at [759, 117] on button at bounding box center [759, 118] width 9 height 9
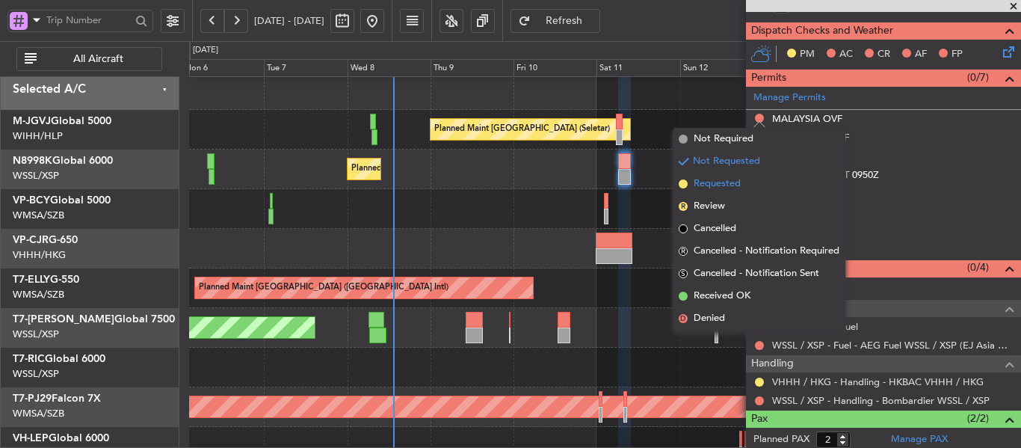
click at [682, 186] on span at bounding box center [683, 183] width 9 height 9
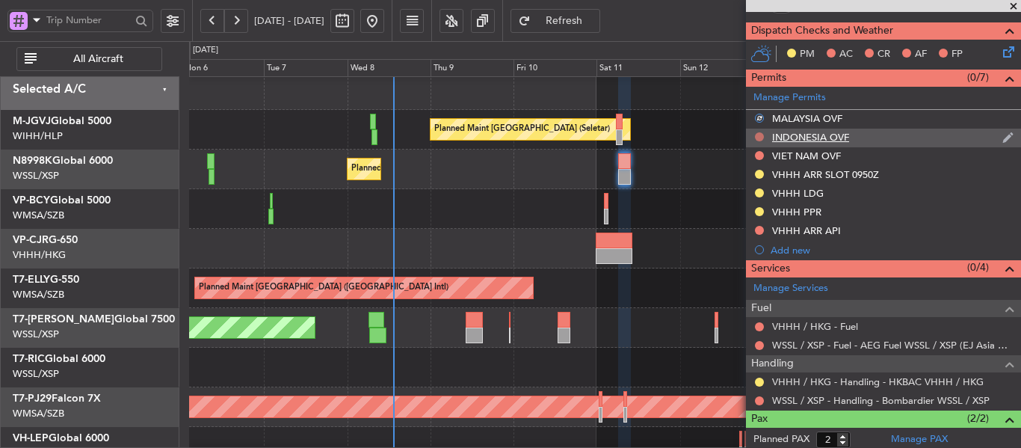
click at [756, 138] on button at bounding box center [759, 136] width 9 height 9
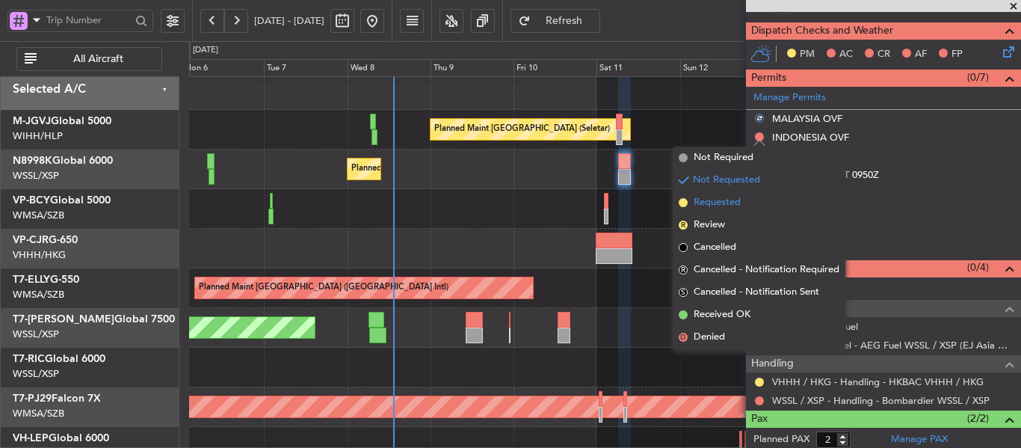
click at [683, 203] on span at bounding box center [683, 202] width 9 height 9
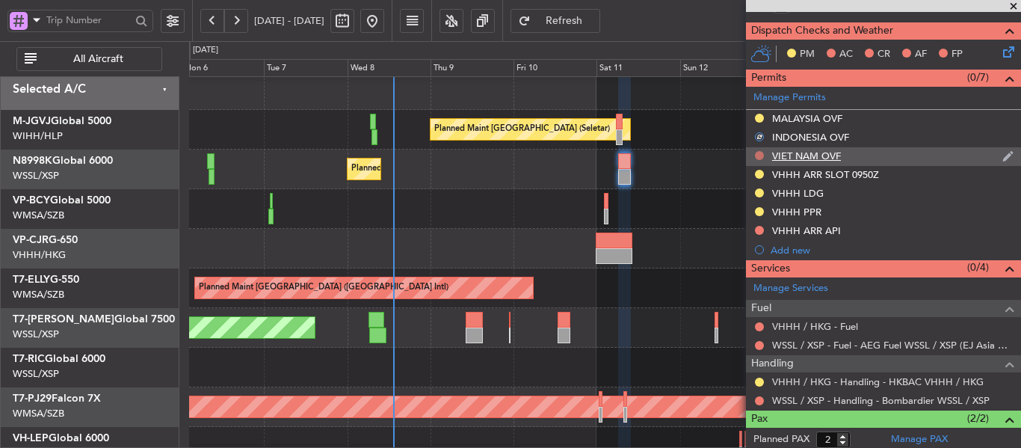
click at [759, 155] on button at bounding box center [759, 155] width 9 height 9
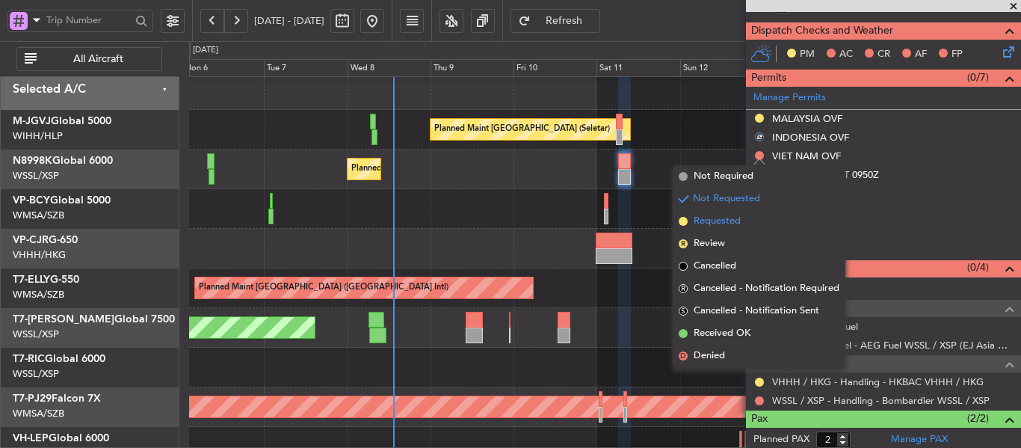
click at [682, 221] on span at bounding box center [683, 221] width 9 height 9
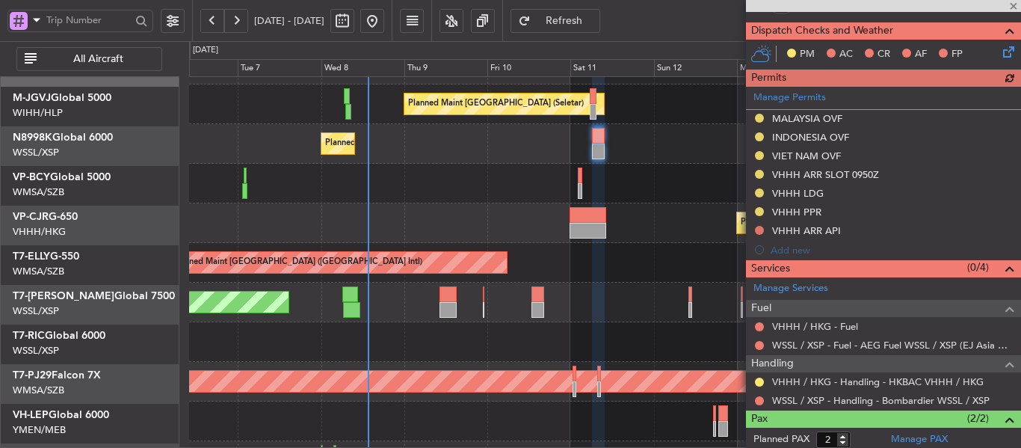
scroll to position [32, 0]
click at [596, 324] on div at bounding box center [604, 342] width 831 height 40
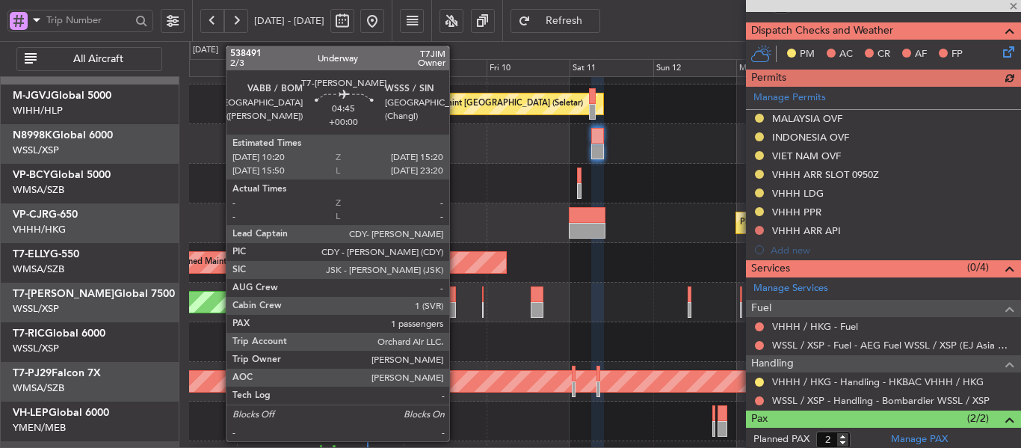
click at [451, 297] on div at bounding box center [448, 294] width 18 height 16
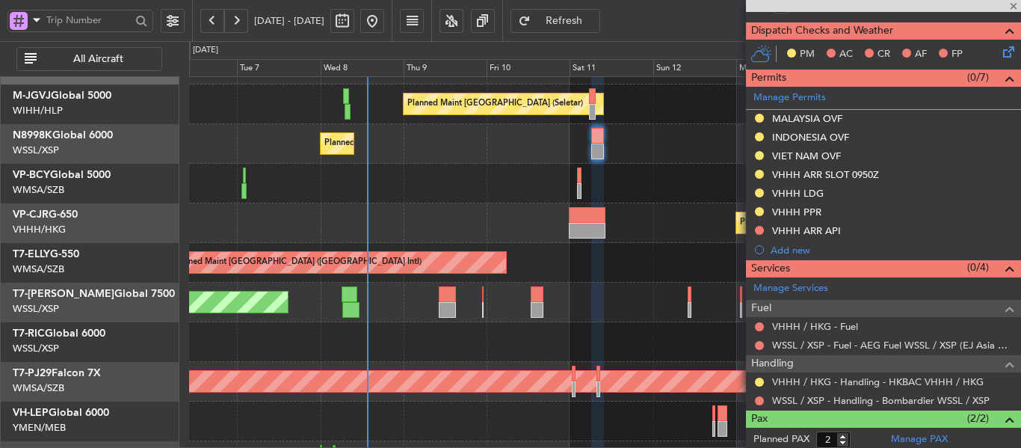
type input "1"
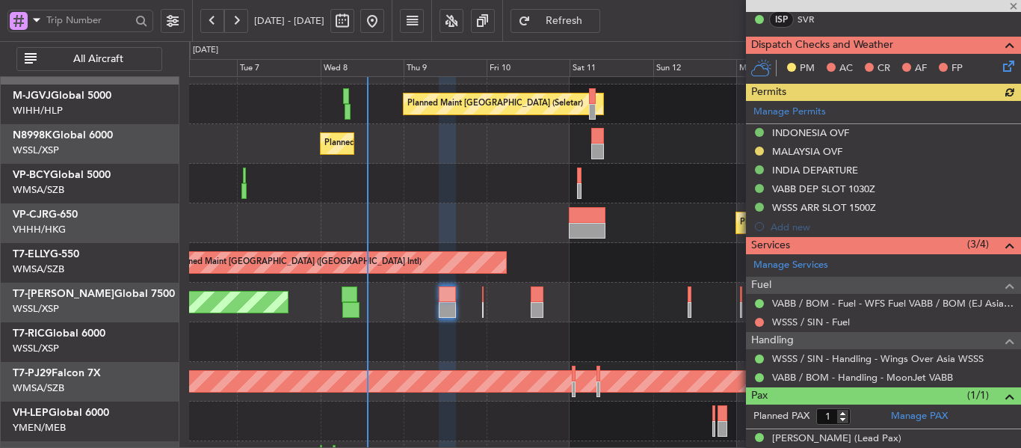
scroll to position [336, 0]
